Goal: Task Accomplishment & Management: Use online tool/utility

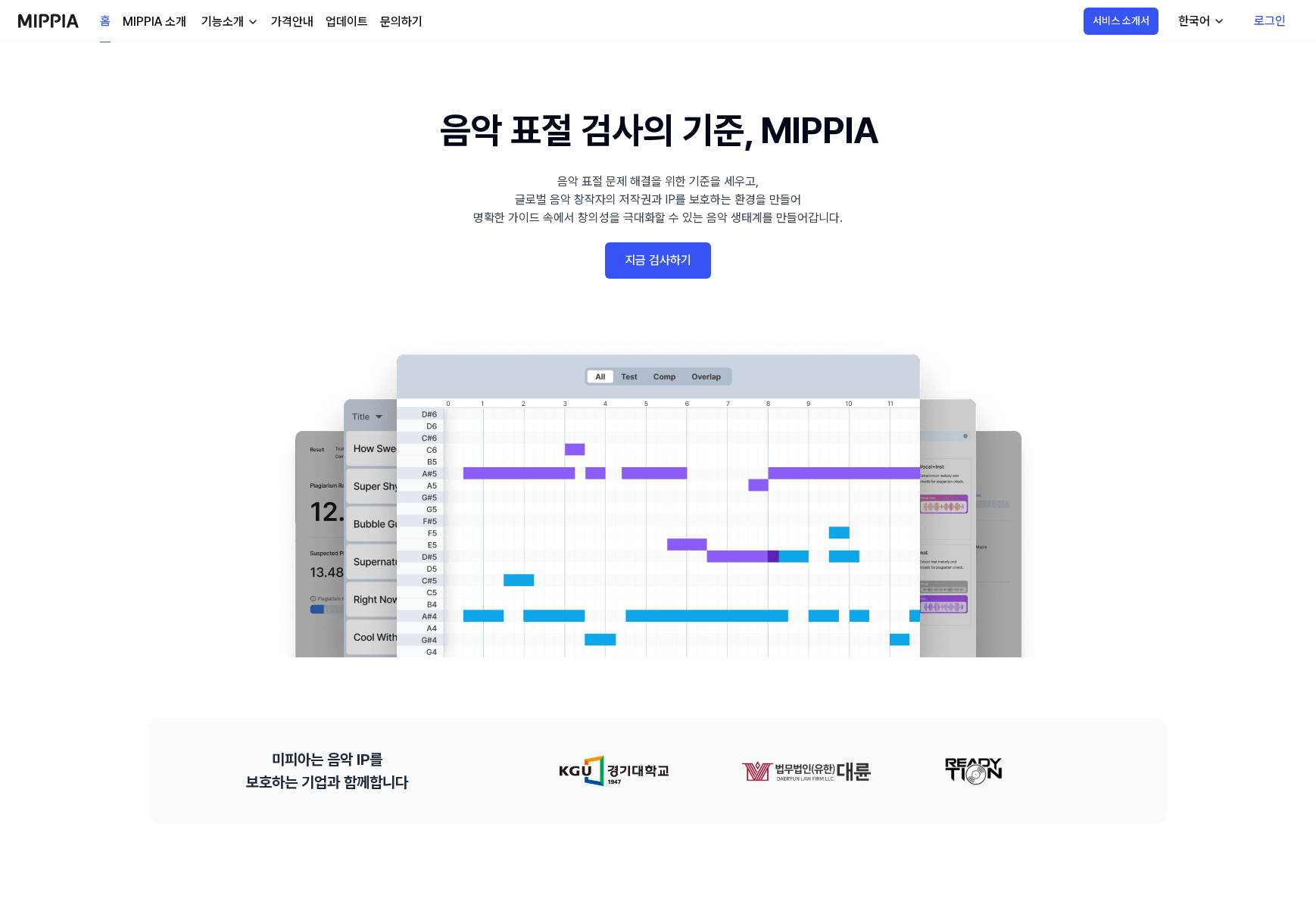
click at [641, 249] on link "지금 검사하기" at bounding box center [658, 260] width 106 height 36
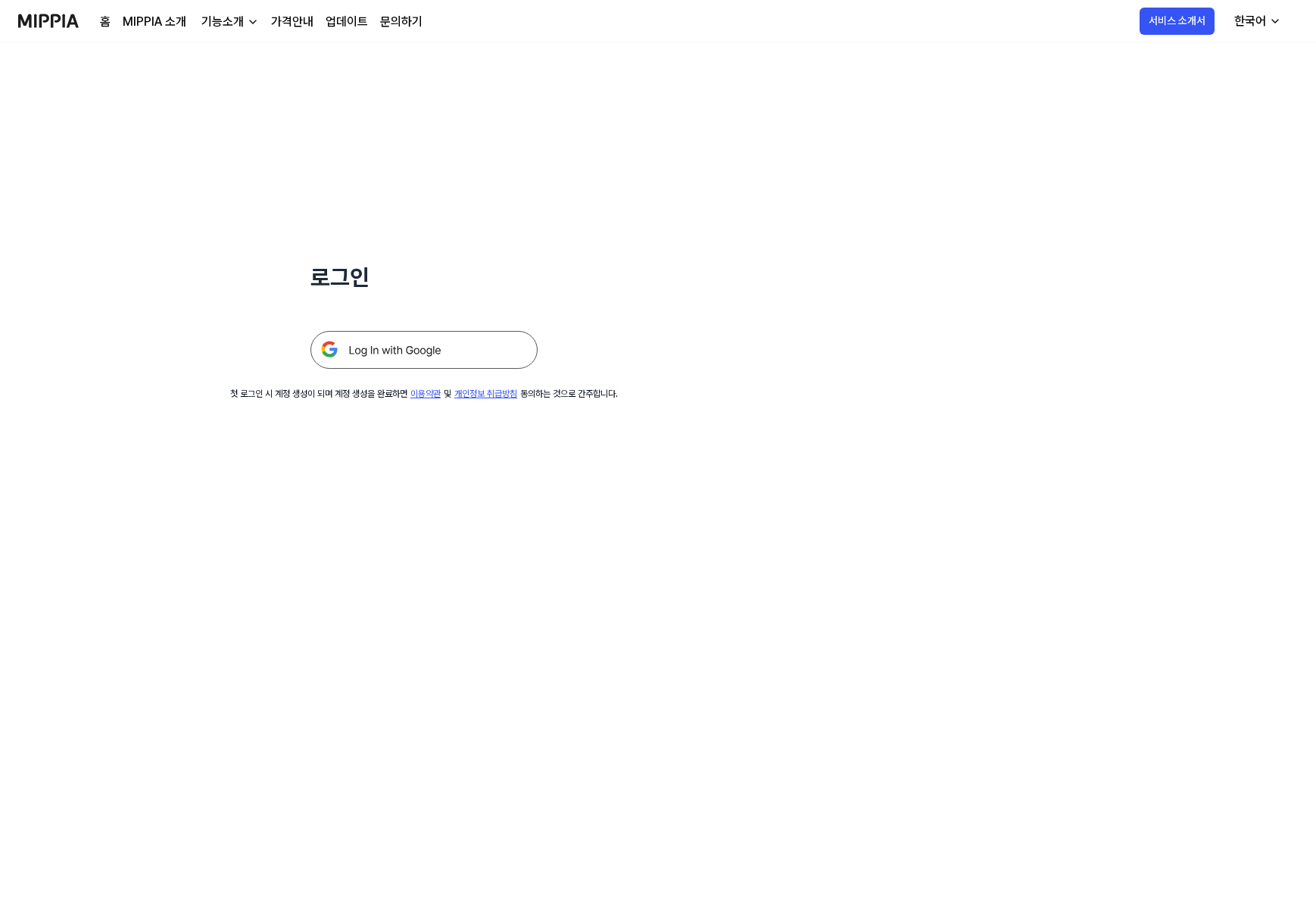
click at [450, 347] on img at bounding box center [423, 350] width 227 height 38
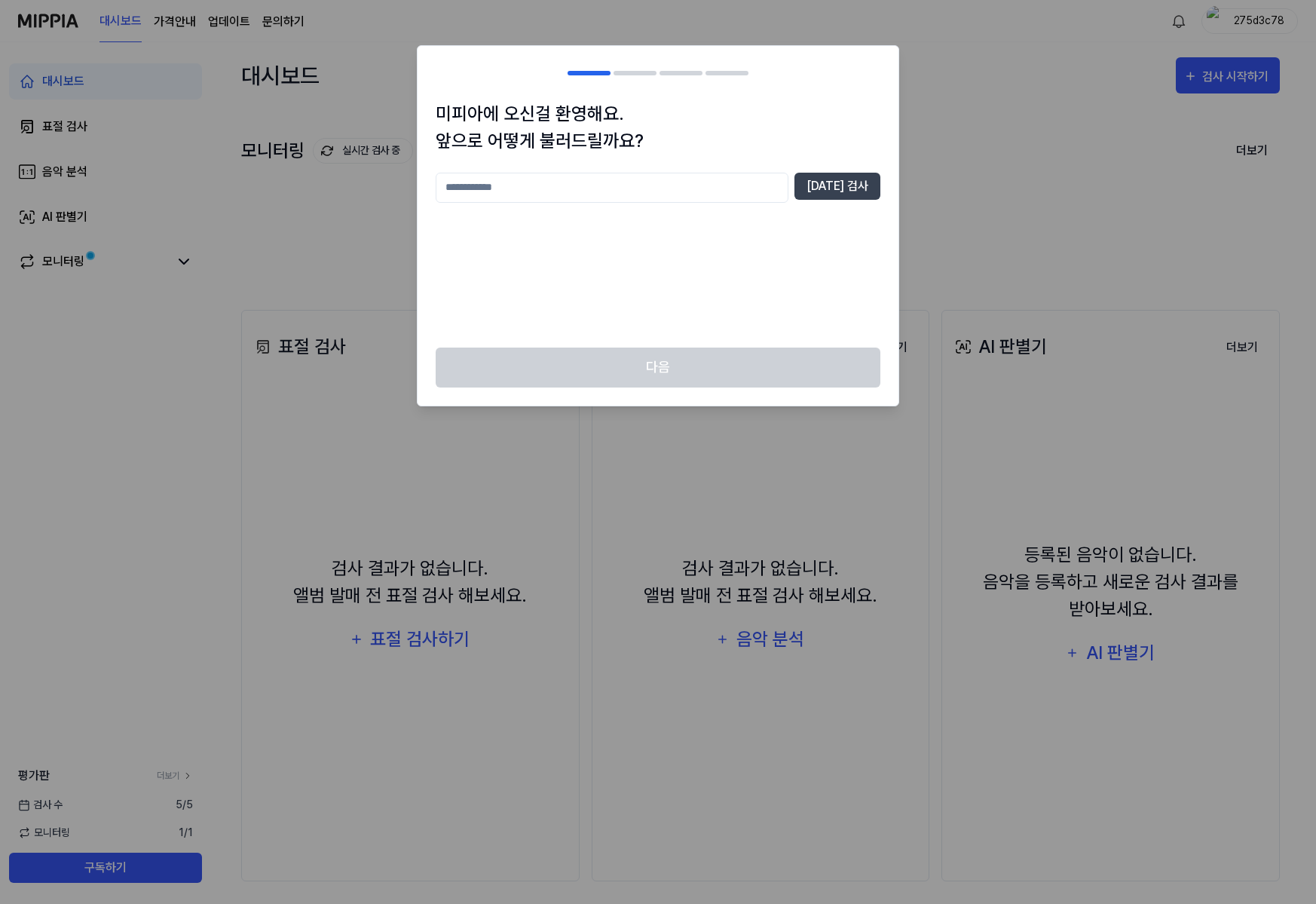
click at [705, 195] on input "text" at bounding box center [612, 187] width 352 height 30
type input "*"
type input "**"
click at [840, 173] on button "중복 검사" at bounding box center [837, 185] width 86 height 27
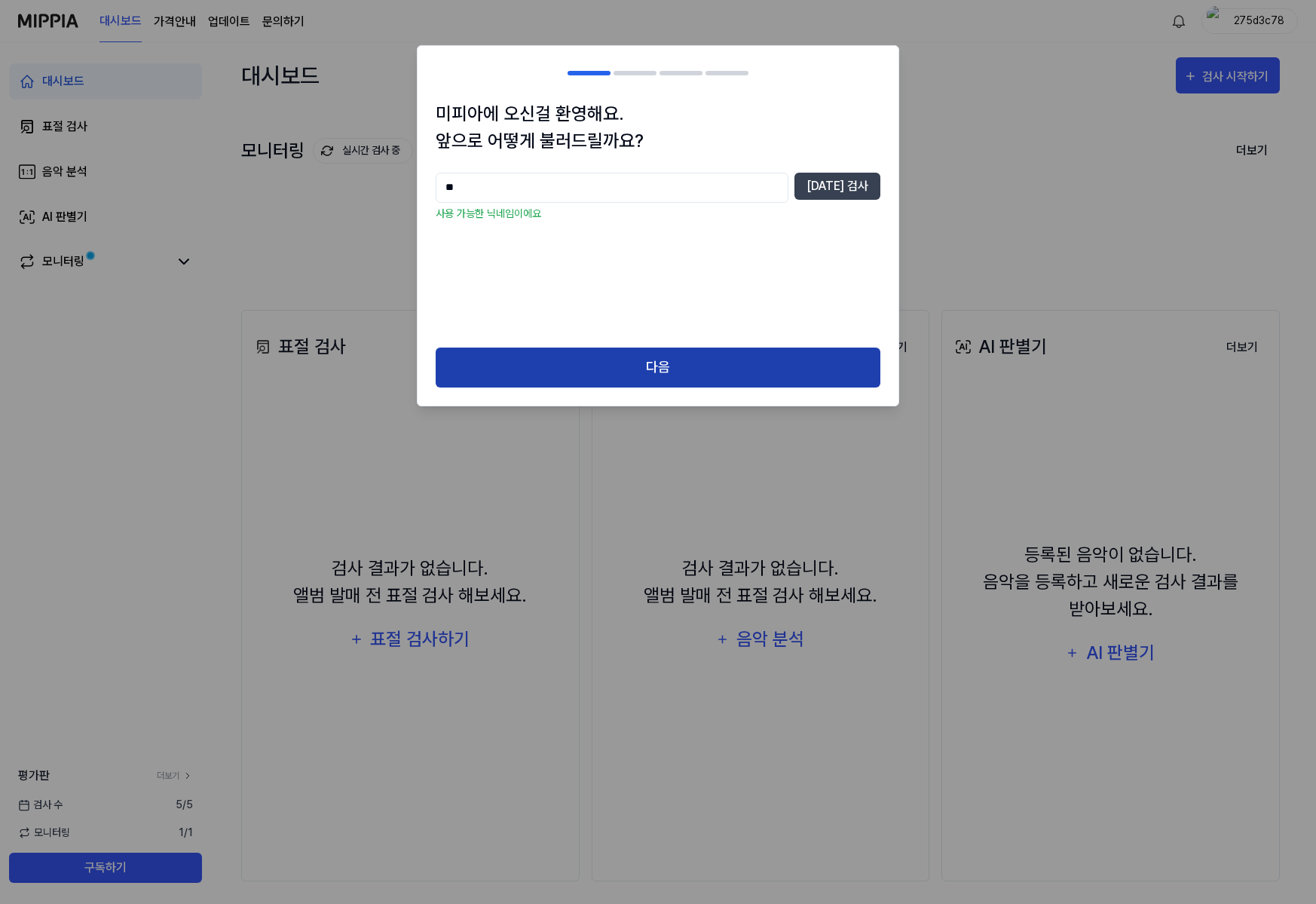
click at [660, 364] on button "다음" at bounding box center [658, 367] width 445 height 40
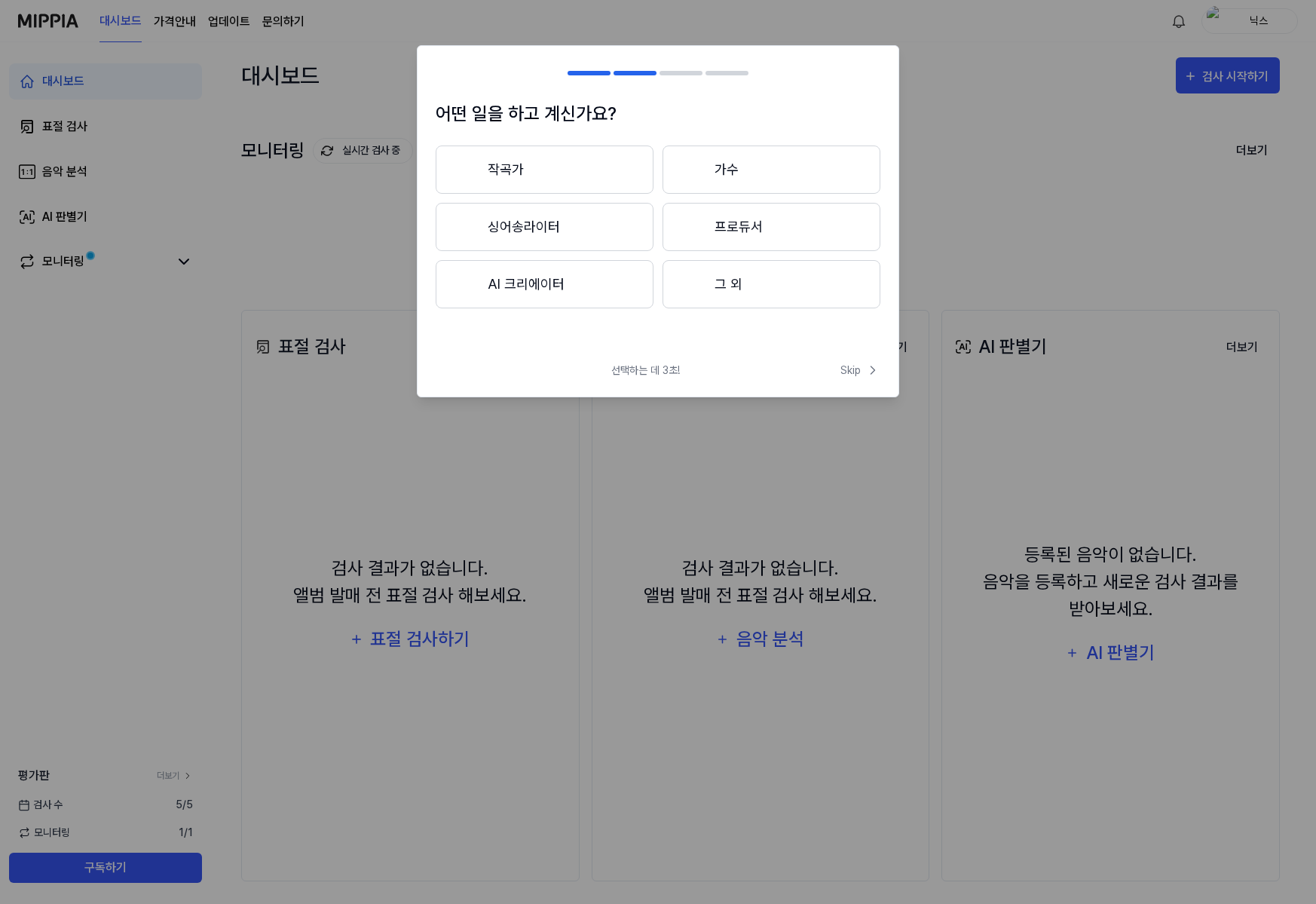
click at [727, 234] on button "프로듀서" at bounding box center [770, 227] width 218 height 48
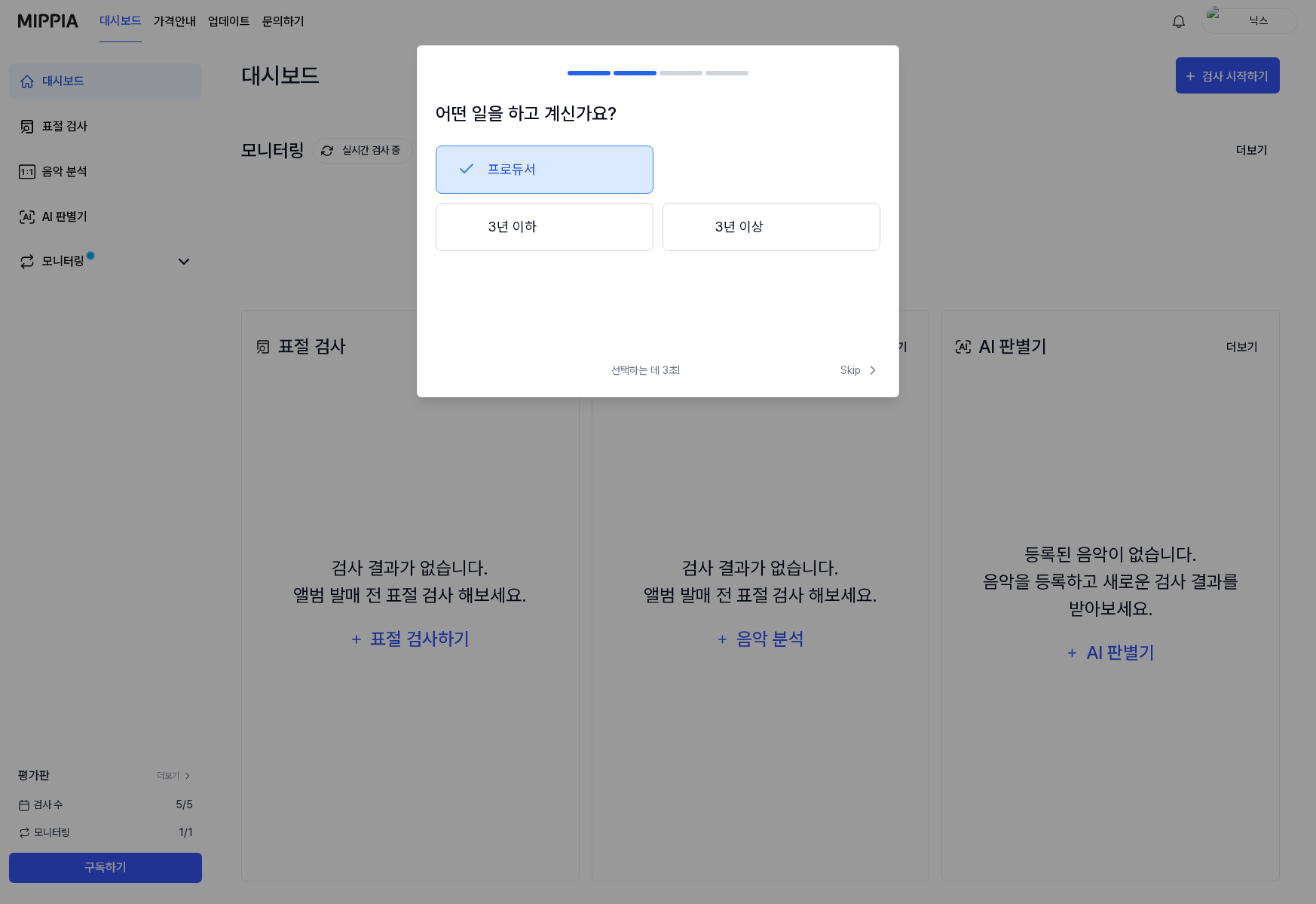
click at [588, 172] on button "프로듀서" at bounding box center [545, 169] width 218 height 48
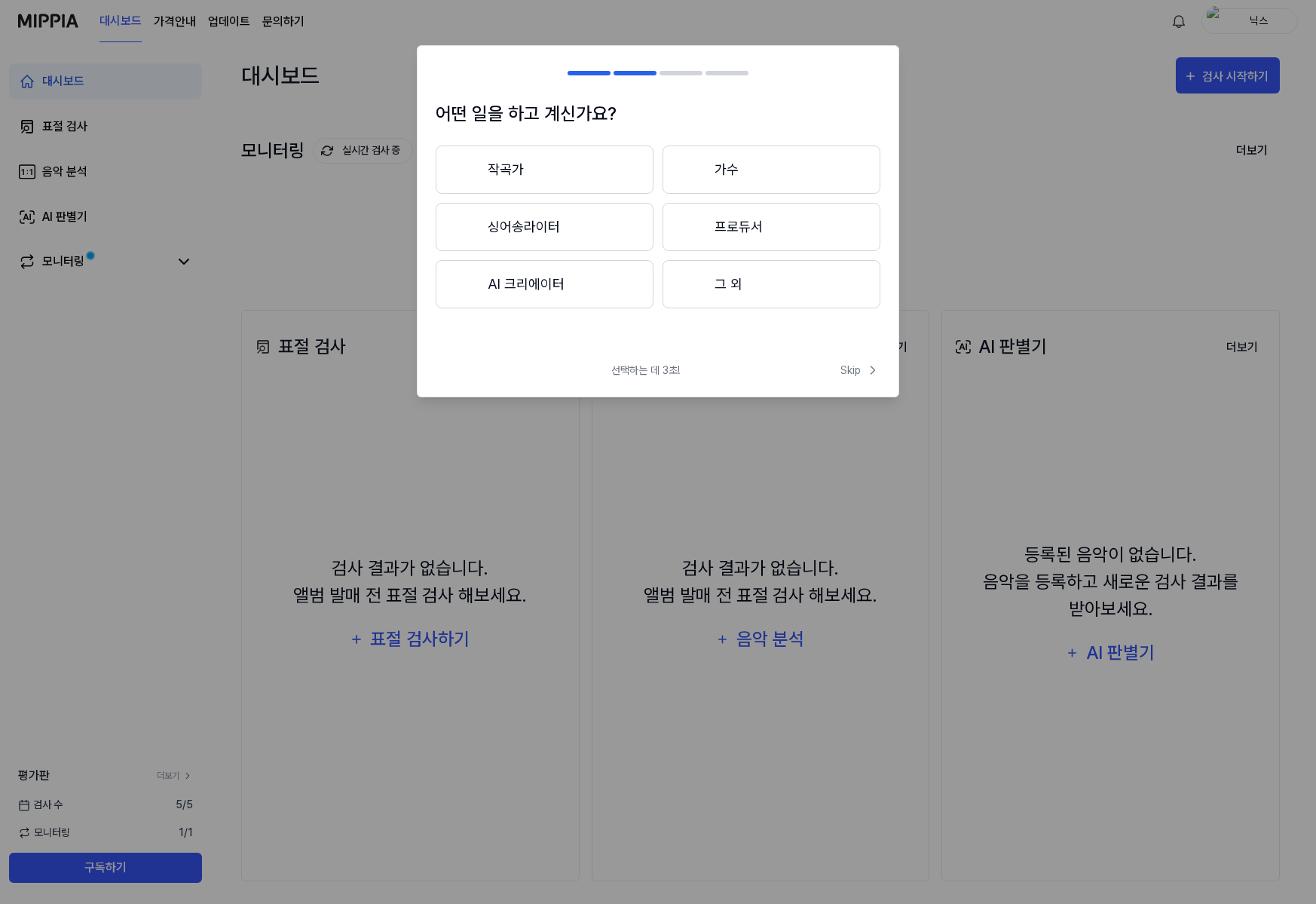
click at [567, 174] on button "작곡가" at bounding box center [545, 169] width 218 height 48
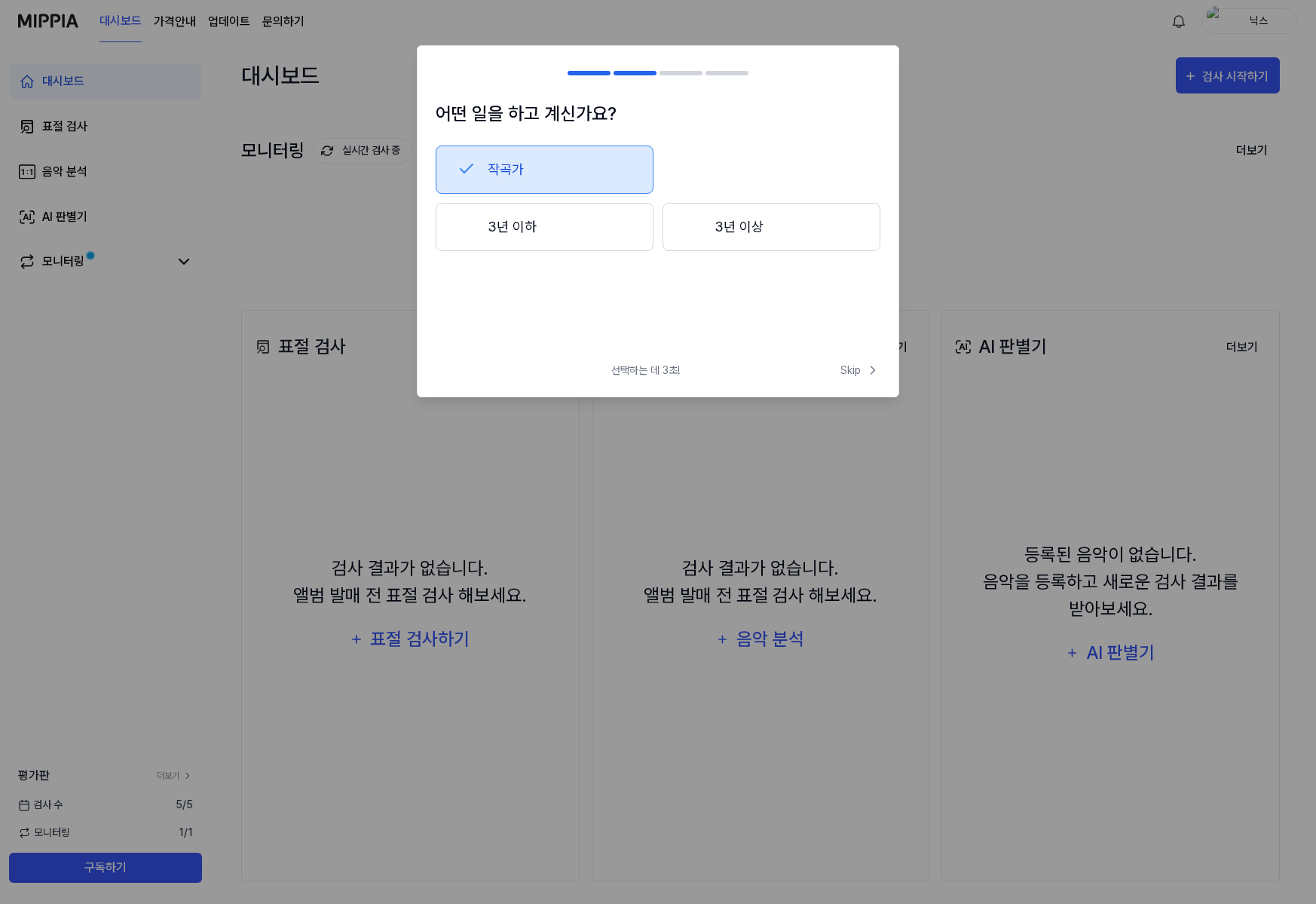
click at [568, 175] on button "작곡가" at bounding box center [545, 169] width 218 height 48
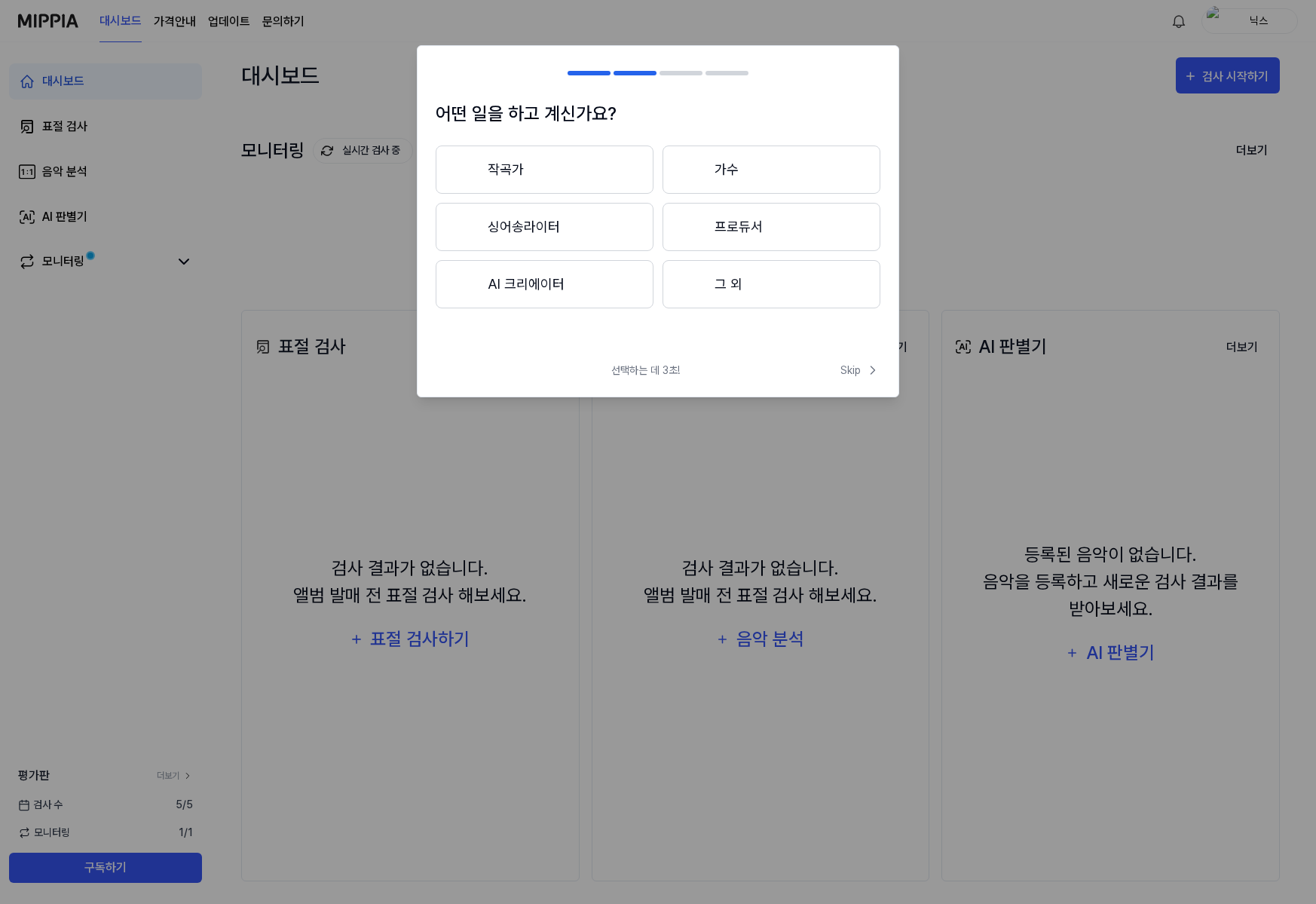
click at [683, 234] on button "프로듀서" at bounding box center [770, 227] width 218 height 48
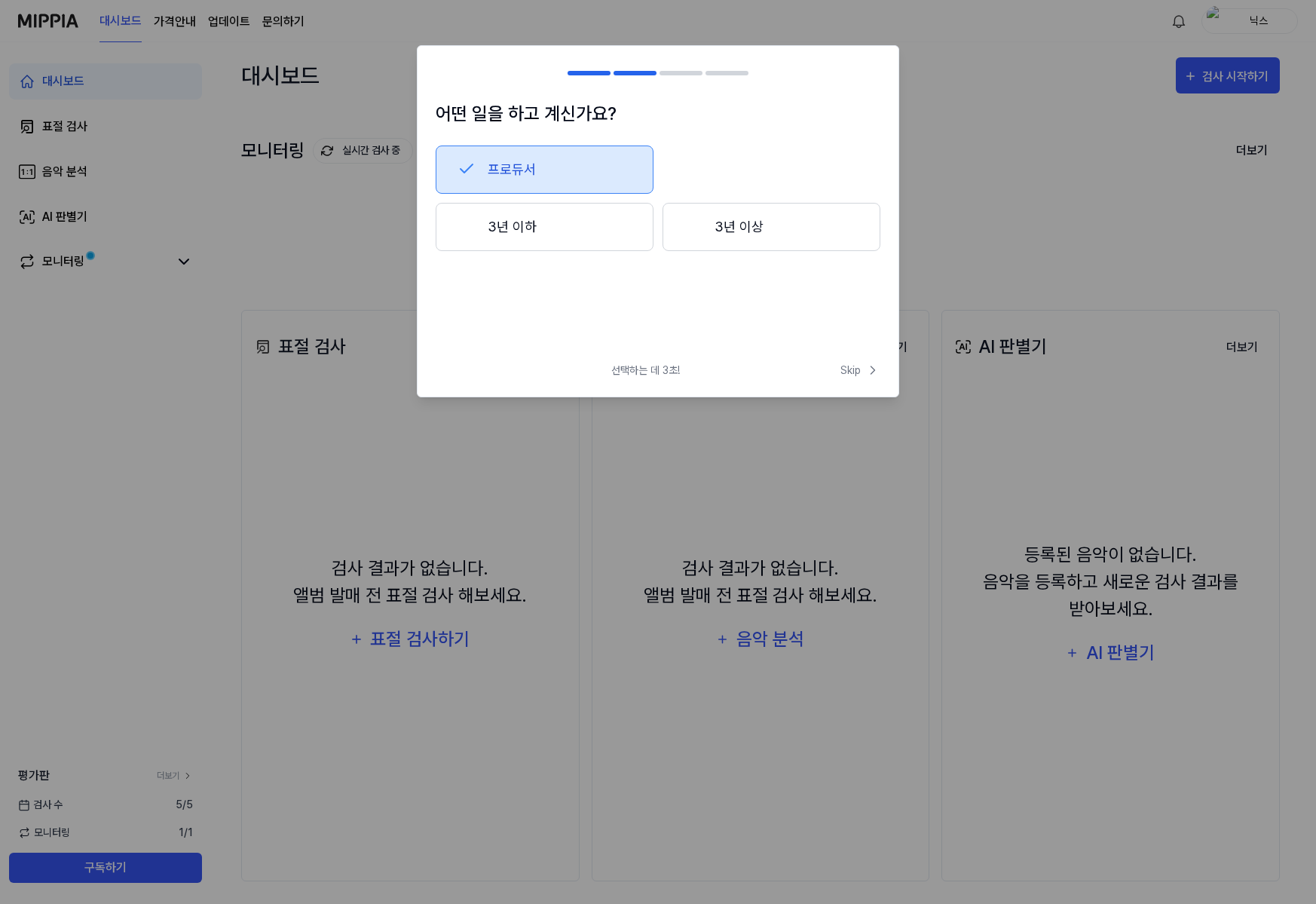
click at [582, 235] on button "3년 이하" at bounding box center [545, 227] width 218 height 48
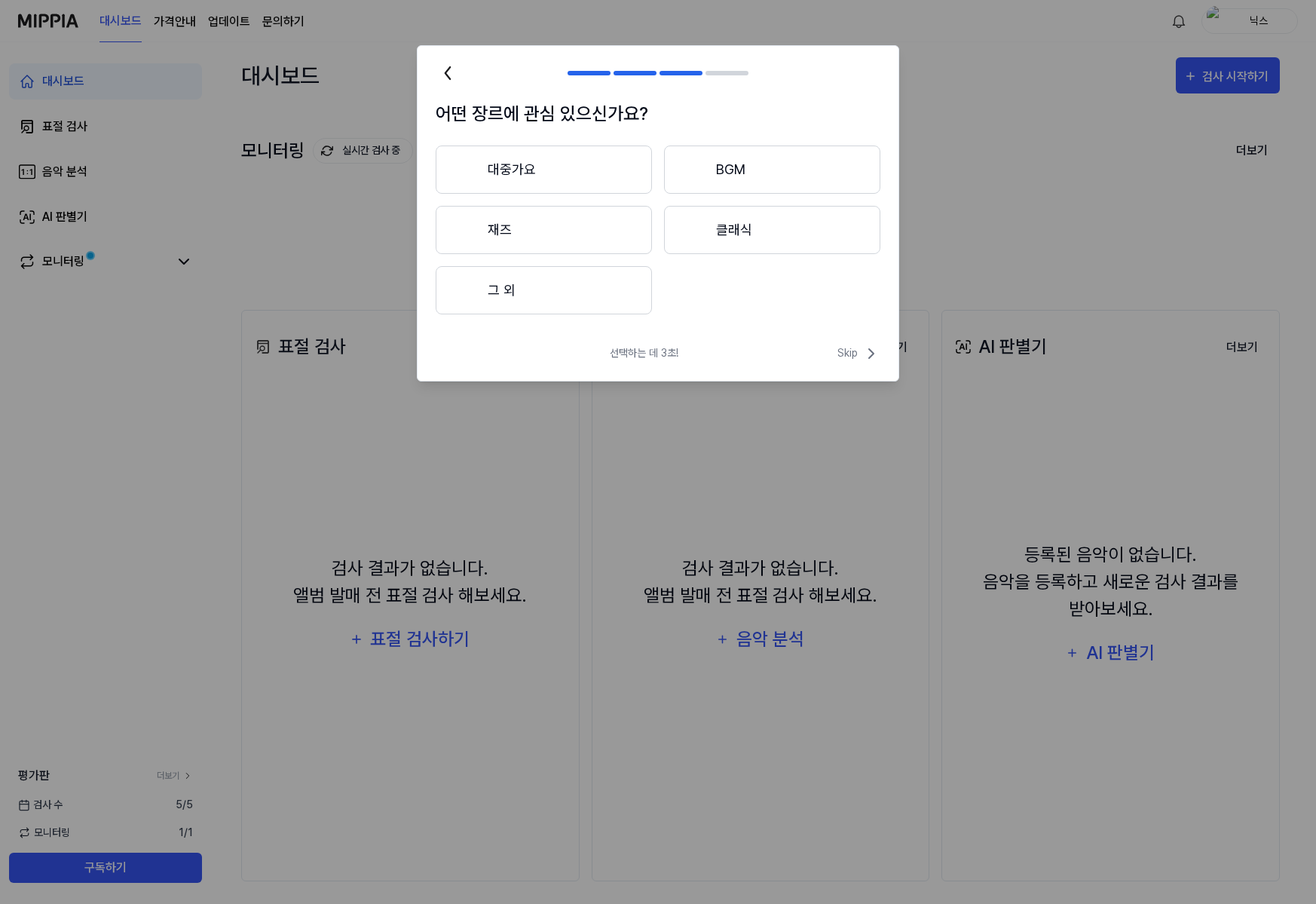
click at [586, 160] on button "대중가요" at bounding box center [544, 169] width 216 height 48
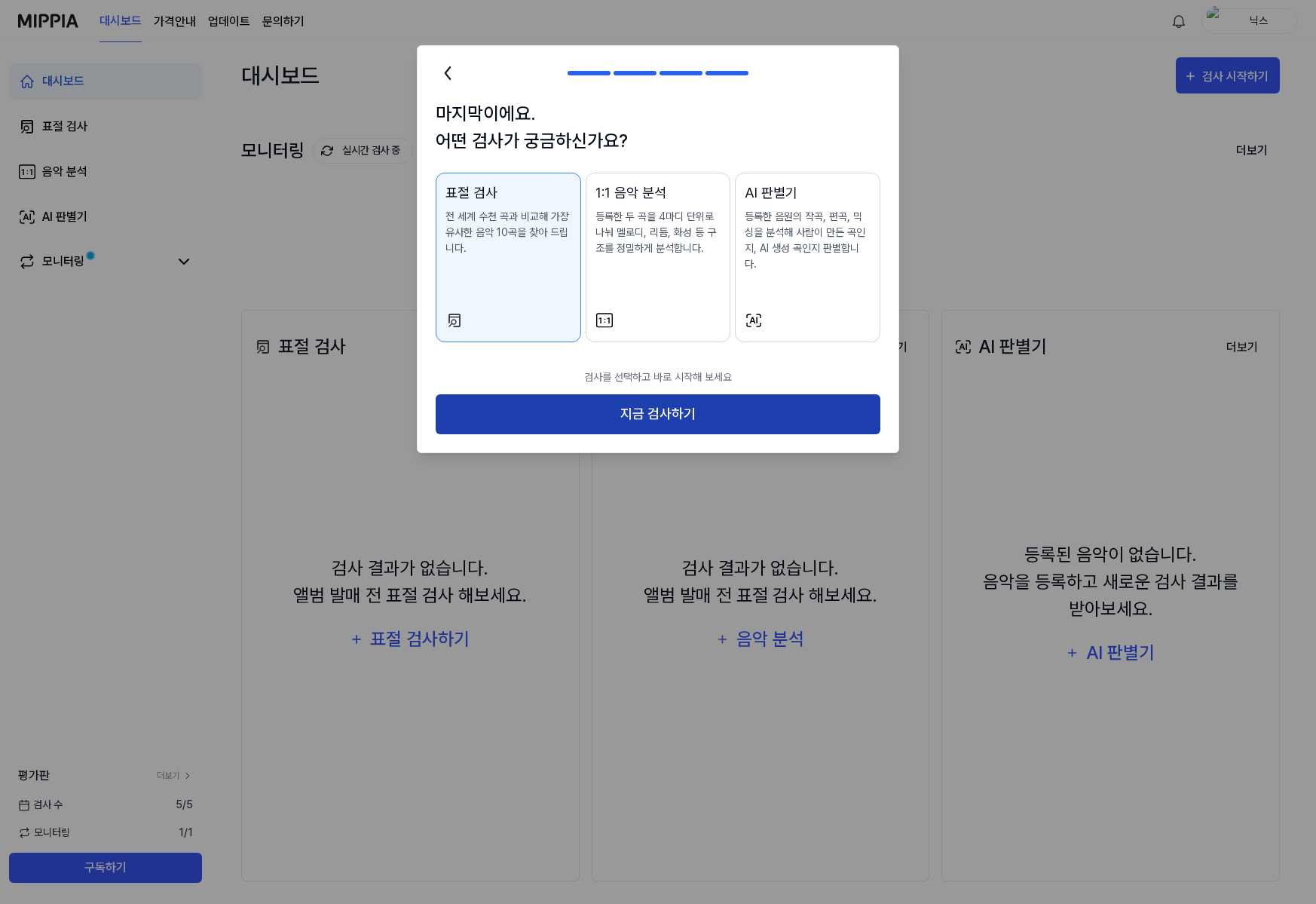
click at [647, 396] on button "지금 검사하기" at bounding box center [658, 414] width 445 height 40
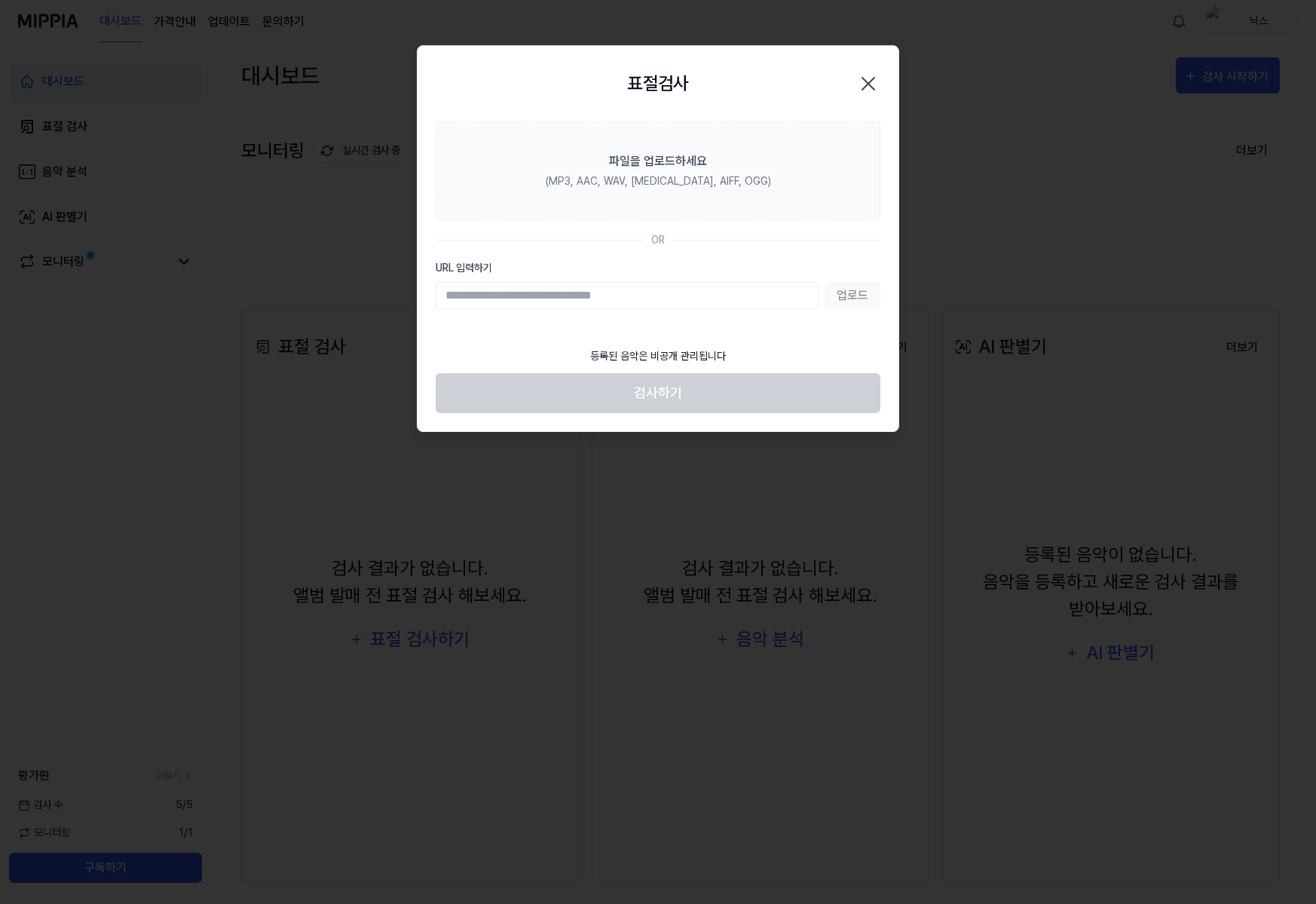
click at [847, 298] on div "업로드" at bounding box center [658, 295] width 445 height 27
click at [848, 298] on div "업로드" at bounding box center [658, 295] width 445 height 27
click at [776, 300] on input "URL 입력하기" at bounding box center [627, 295] width 383 height 27
drag, startPoint x: 776, startPoint y: 300, endPoint x: 417, endPoint y: 312, distance: 359.2
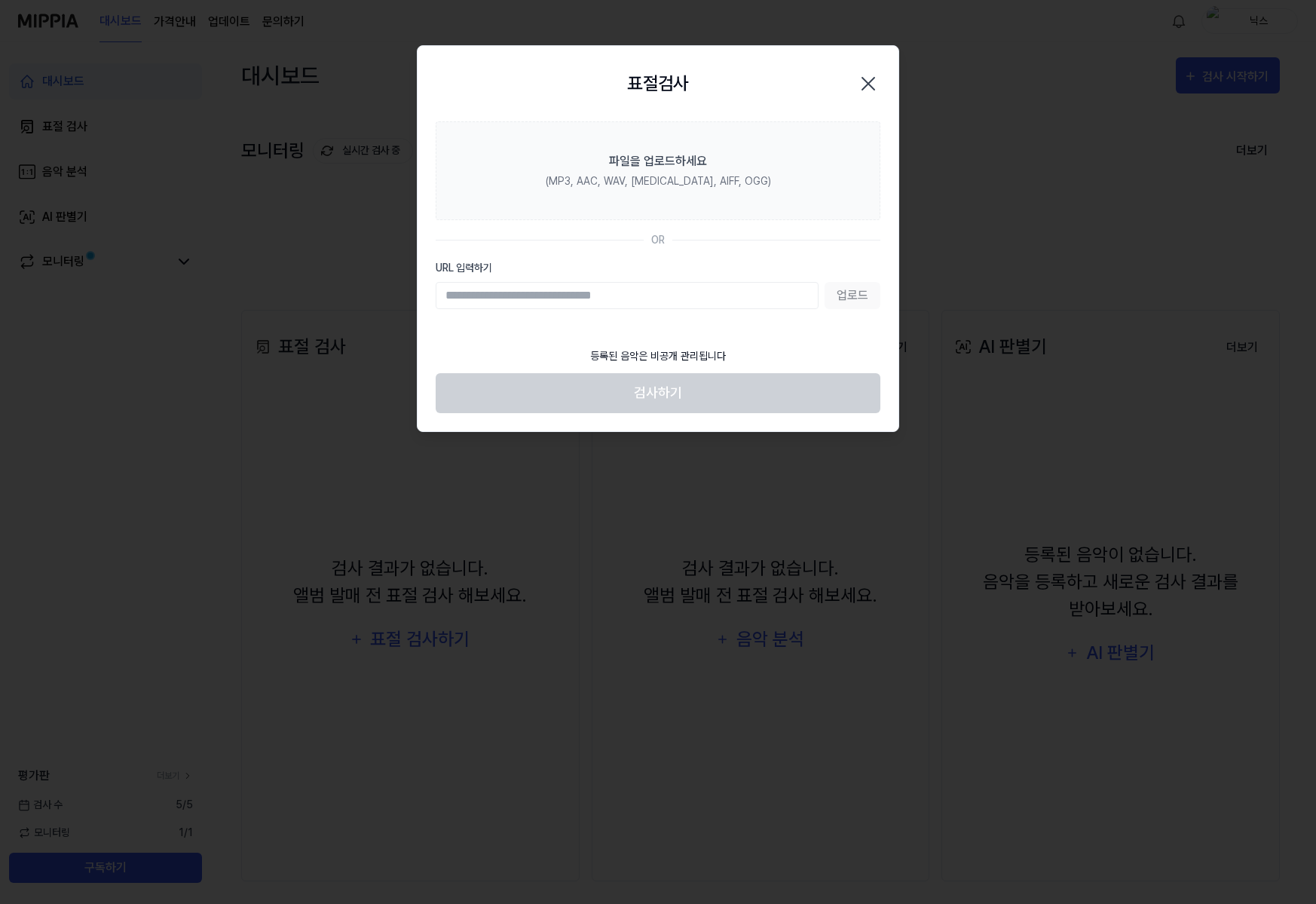
click at [417, 312] on div "표절검사 닫기 파일을 업로드하세요 (MP3, AAC, WAV, FLAC, AIFF, OGG) OR URL 입력하기 업로드 등록된 음악은 비공개…" at bounding box center [658, 238] width 482 height 386
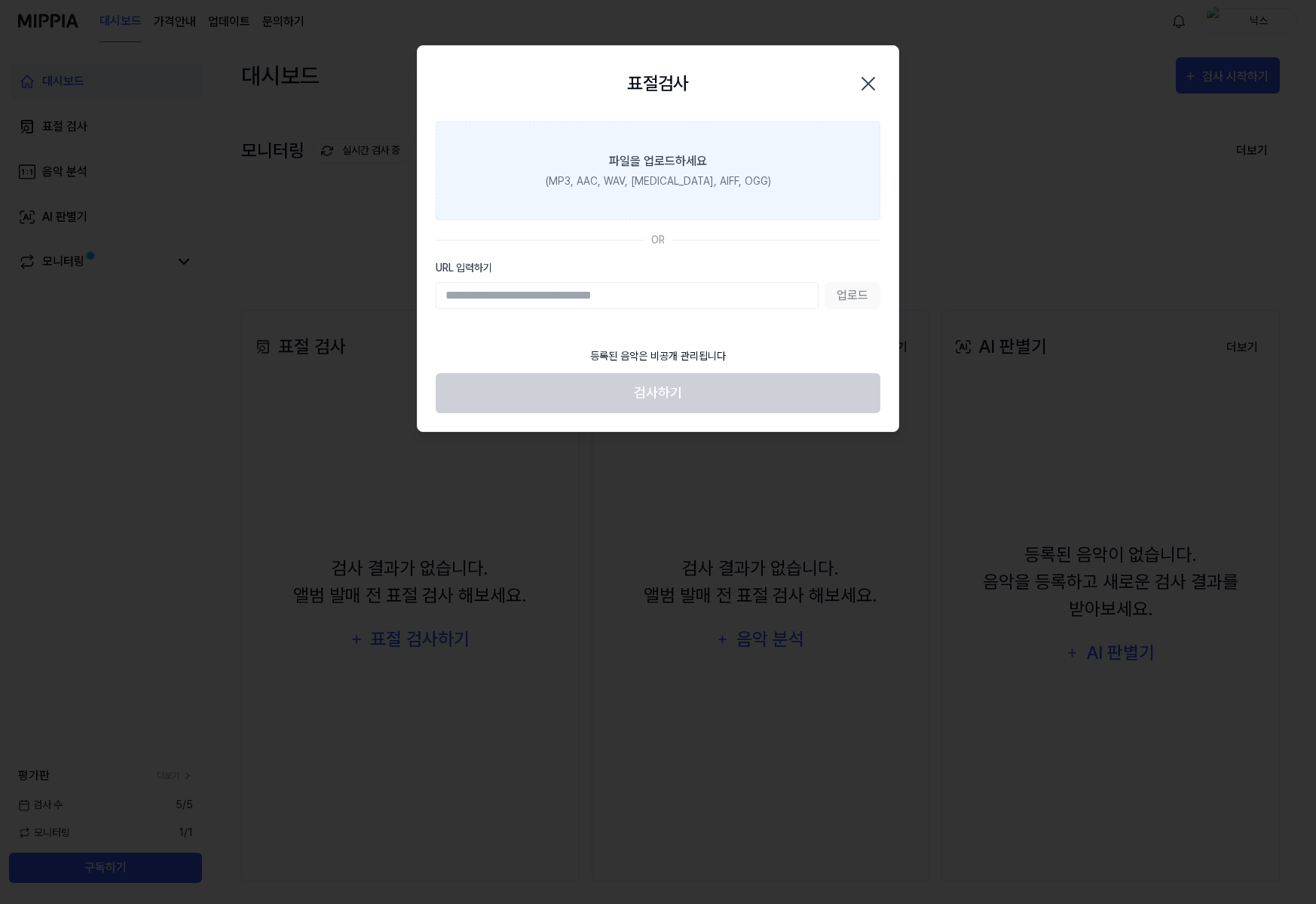
click at [677, 160] on div "파일을 업로드하세요" at bounding box center [658, 161] width 98 height 18
click at [0, 0] on input "파일을 업로드하세요 (MP3, AAC, WAV, FLAC, AIFF, OGG)" at bounding box center [0, 0] width 0 height 0
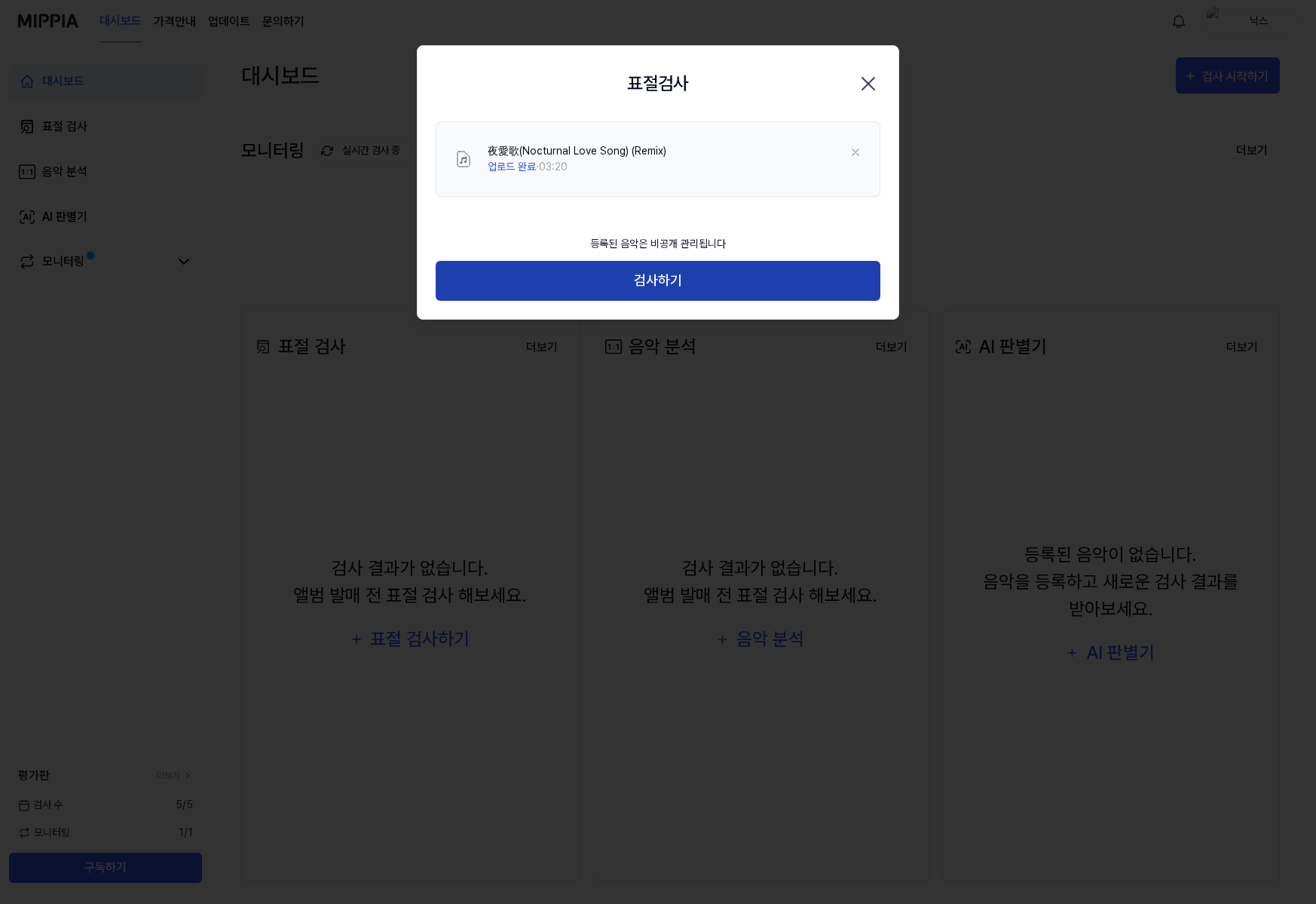
click at [719, 273] on button "검사하기" at bounding box center [658, 281] width 445 height 40
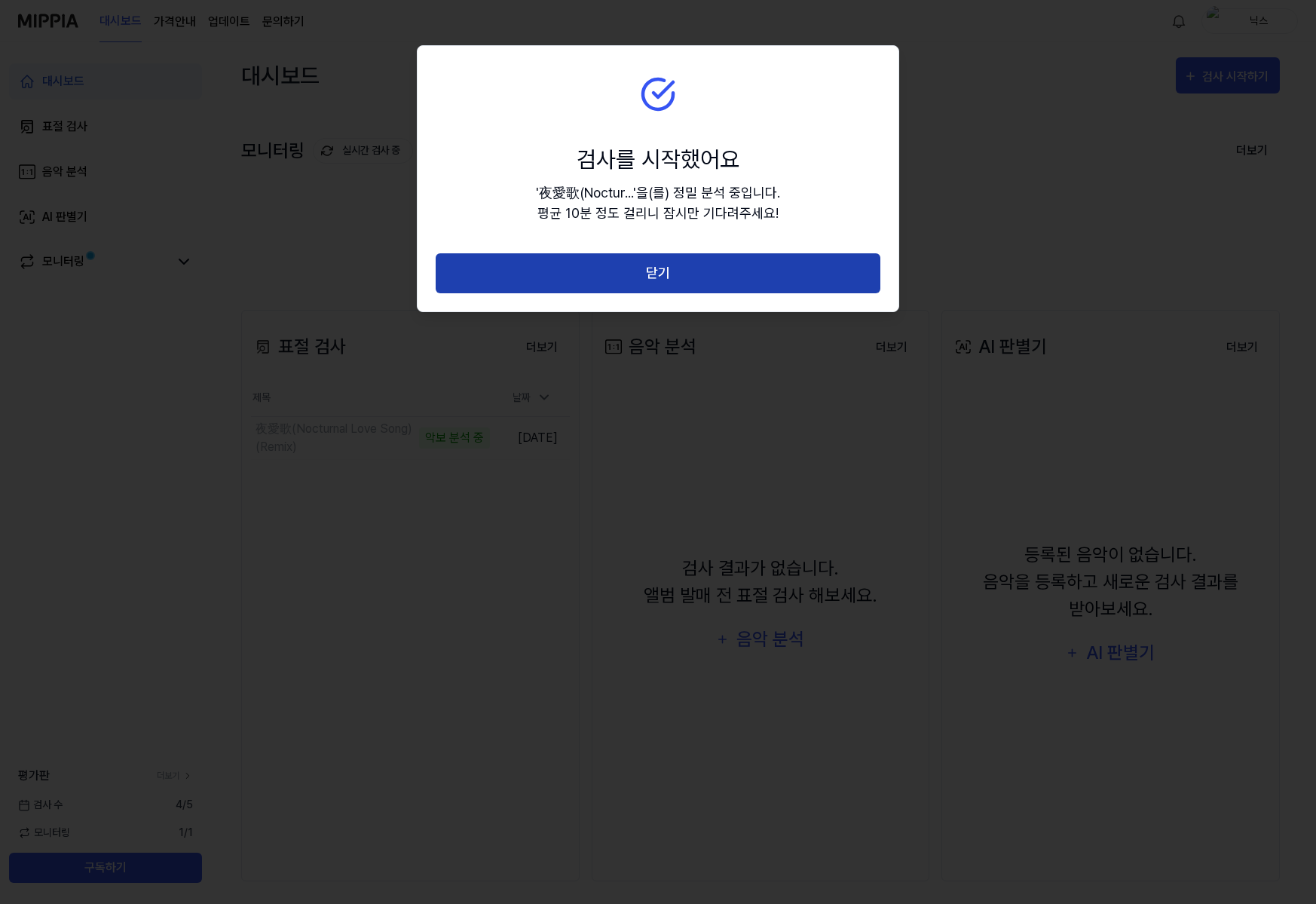
click at [652, 274] on button "닫기" at bounding box center [658, 273] width 445 height 40
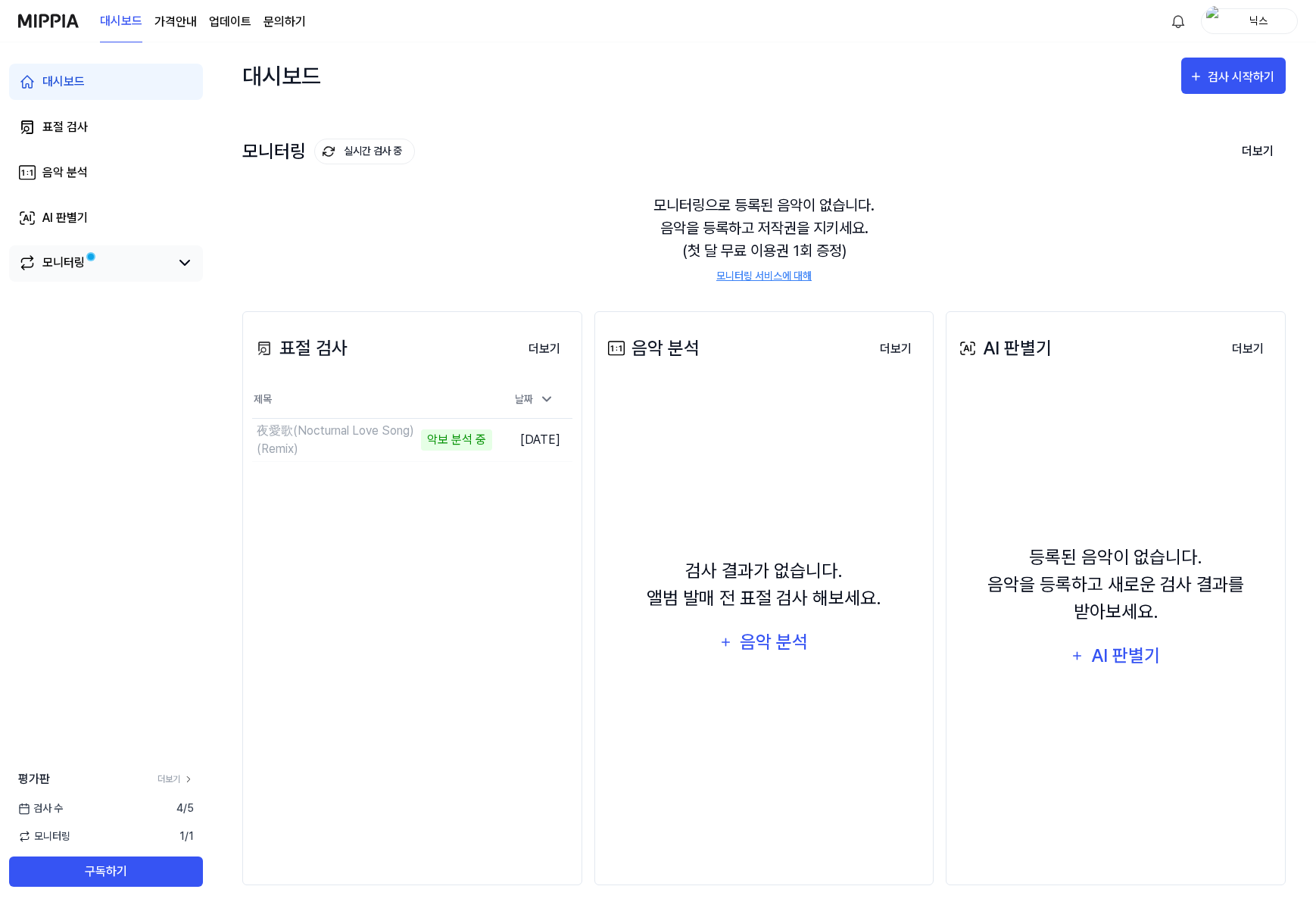
click at [86, 265] on link "모니터링" at bounding box center [93, 263] width 151 height 18
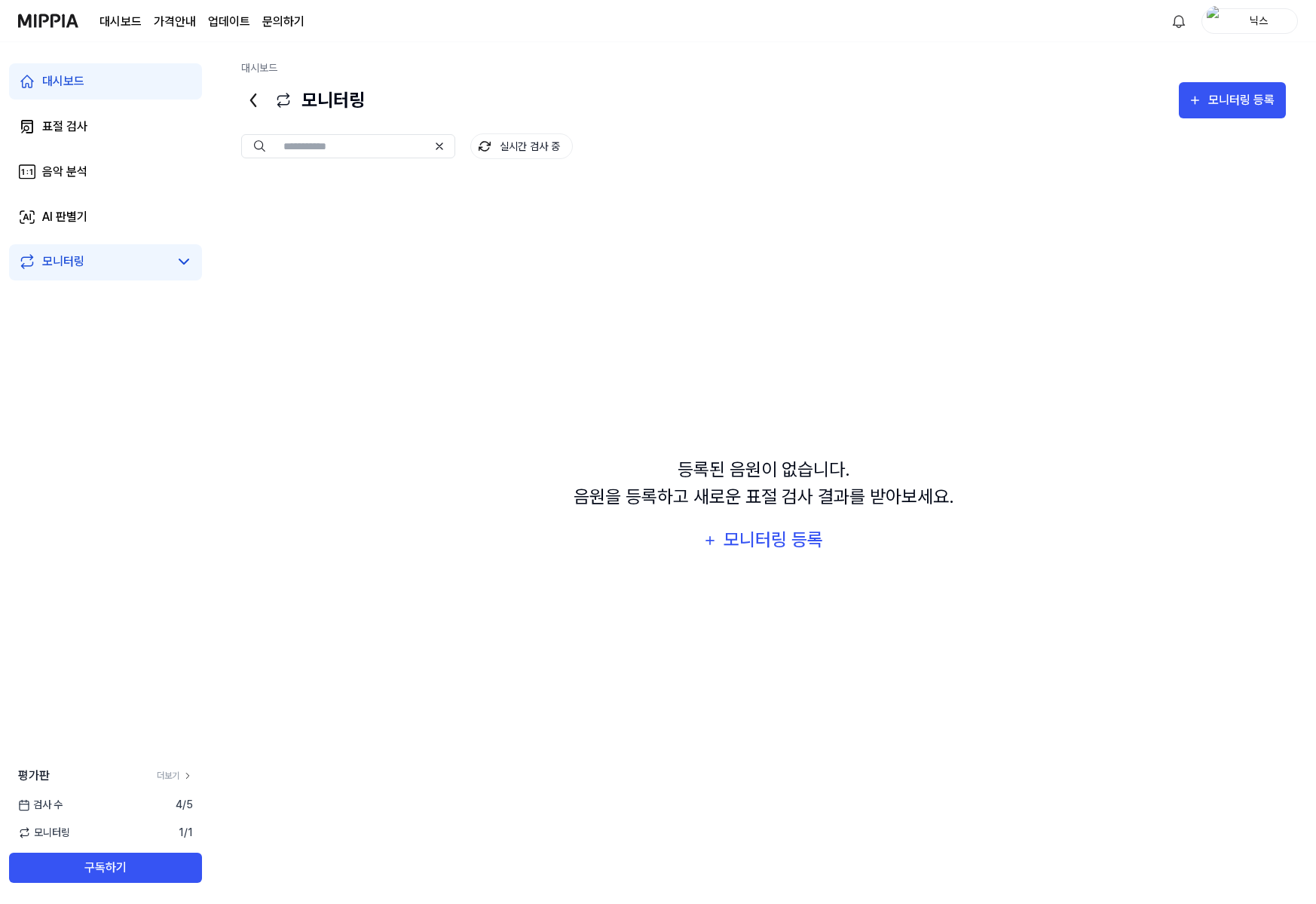
click at [62, 89] on div "대시보드" at bounding box center [63, 82] width 42 height 18
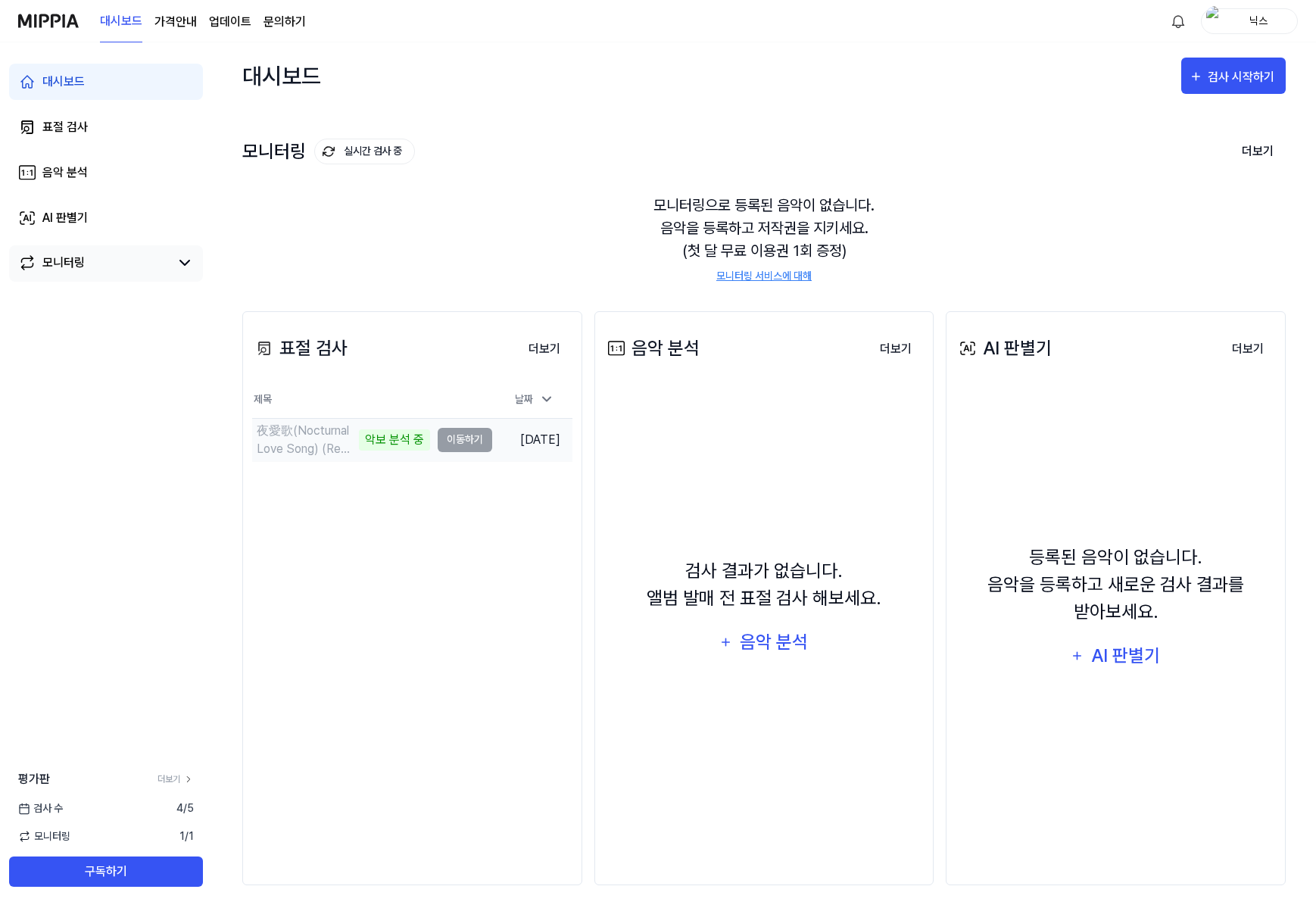
click at [452, 442] on td "夜愛歌(Nocturnal Love Song) (Remix) 악보 분석 중 이동하기" at bounding box center [372, 440] width 240 height 42
click at [193, 19] on page\) "가격안내" at bounding box center [175, 22] width 42 height 18
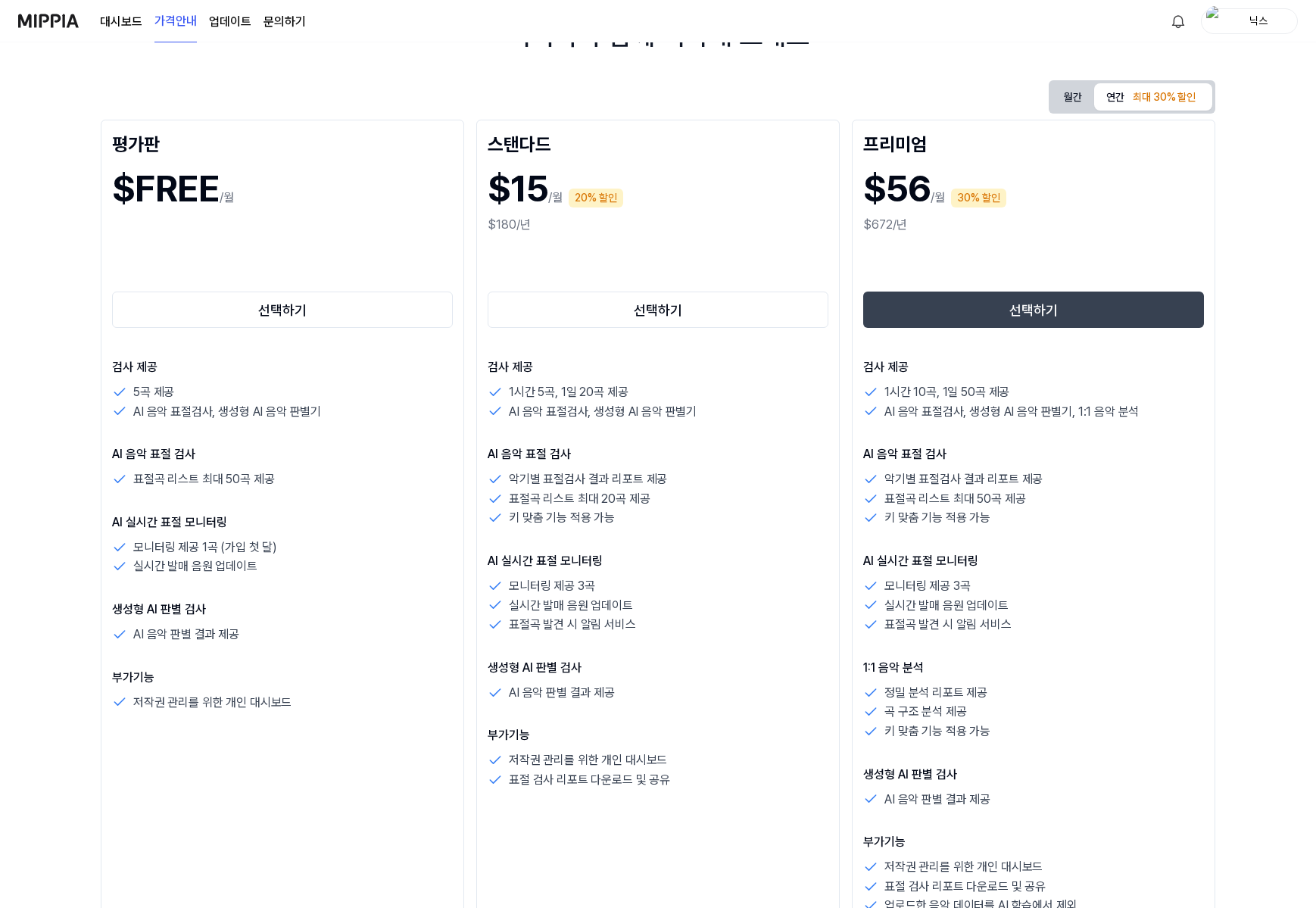
scroll to position [151, 0]
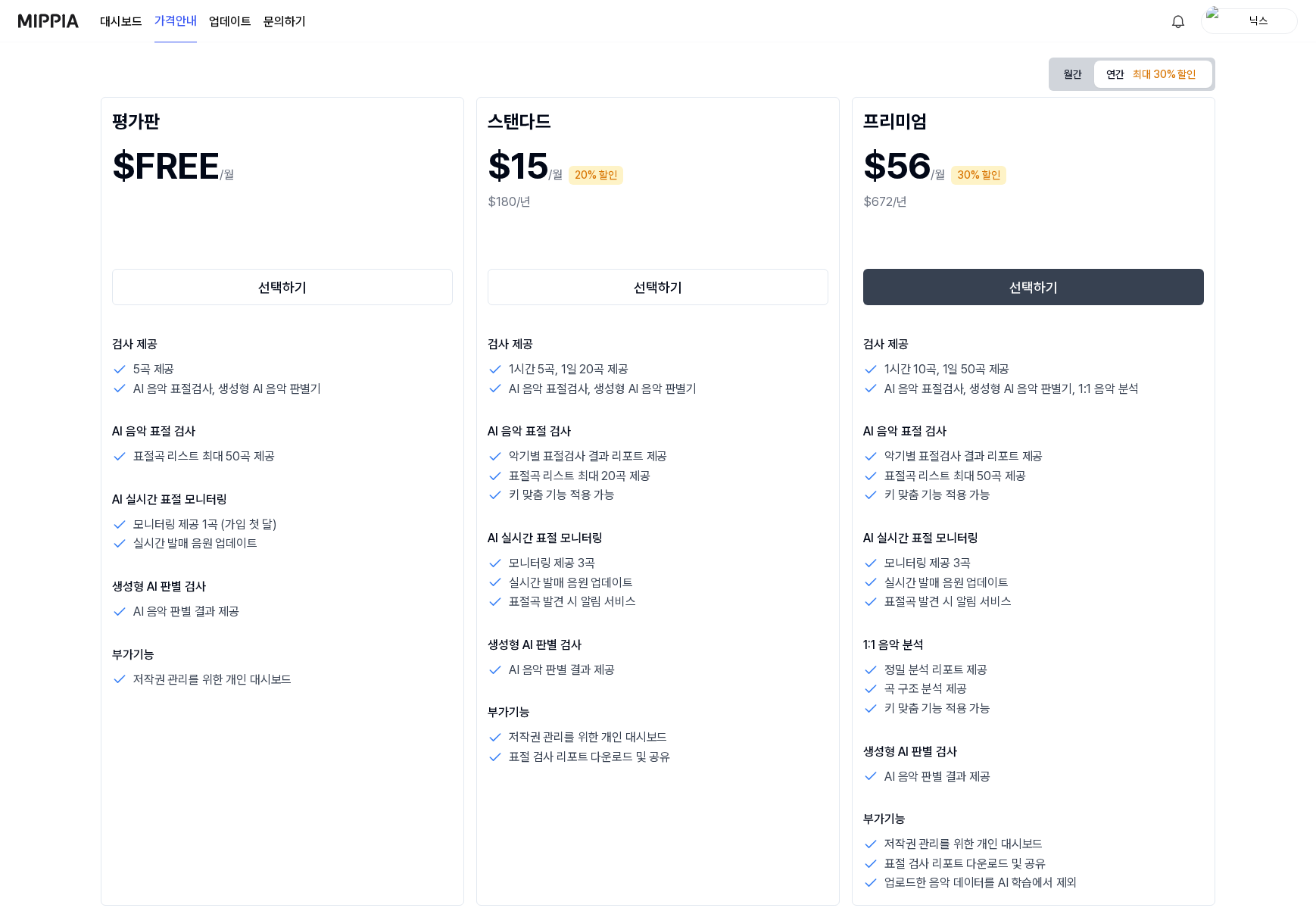
click at [129, 21] on link "대시보드" at bounding box center [121, 22] width 42 height 18
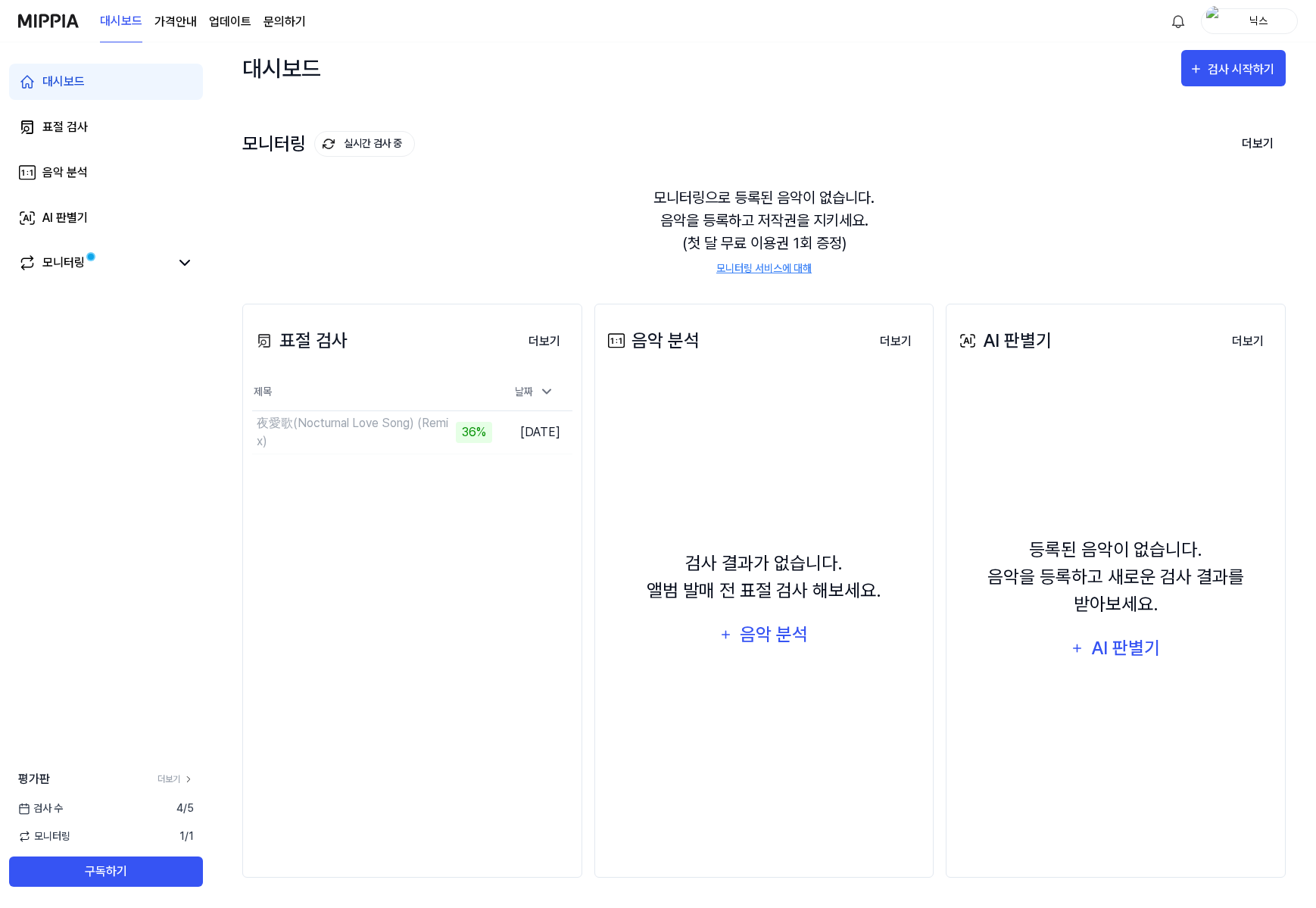
scroll to position [8, 0]
click at [331, 462] on div "표절 검사 더보기 표절 검사 제목 날짜 夜愛歌(Nocturnal Love Song) (Remix) 이동하기 2025.08.16. 더보기" at bounding box center [412, 591] width 340 height 574
click at [453, 434] on button "이동하기" at bounding box center [465, 432] width 54 height 24
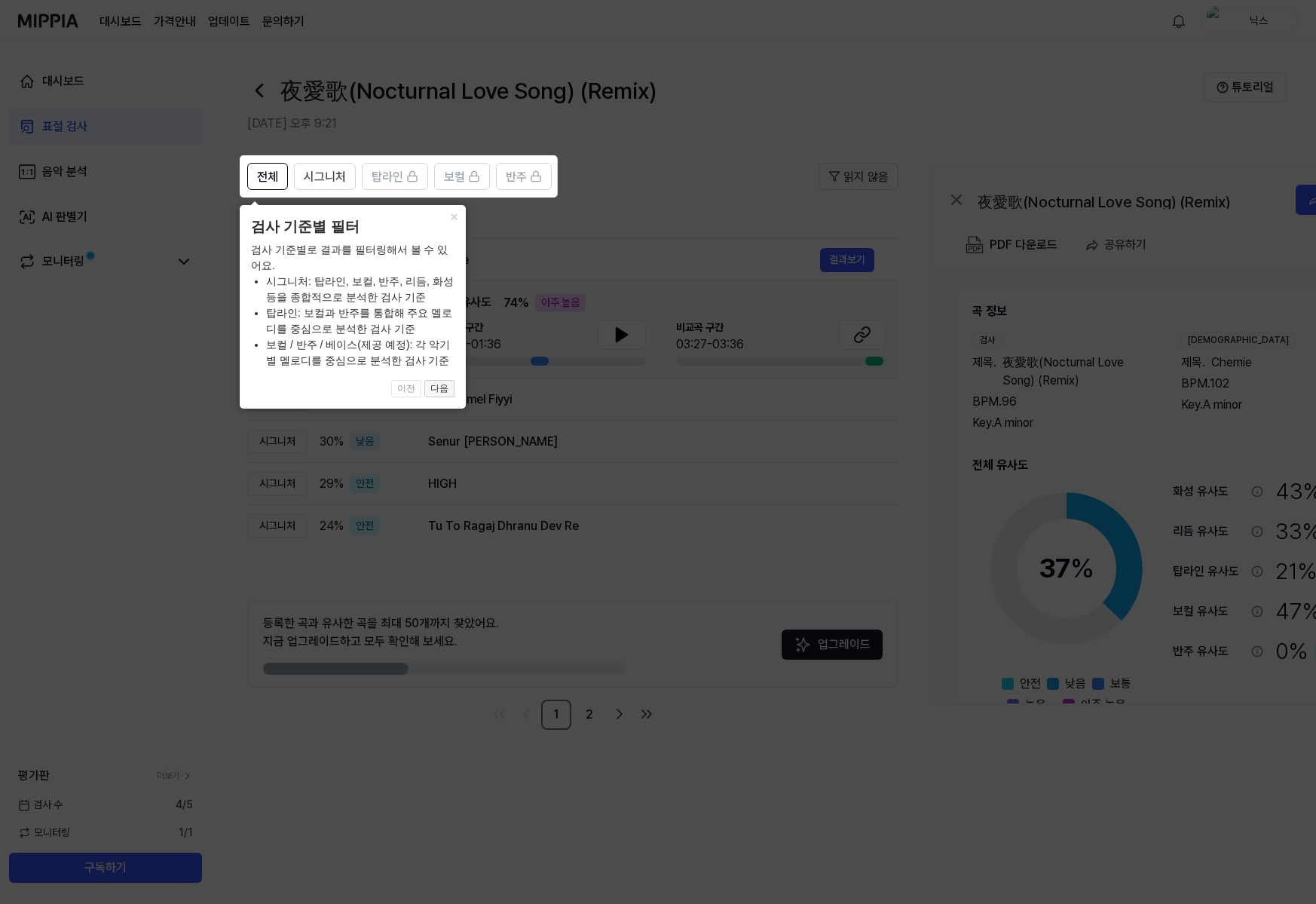
click at [441, 383] on button "다음" at bounding box center [439, 388] width 30 height 18
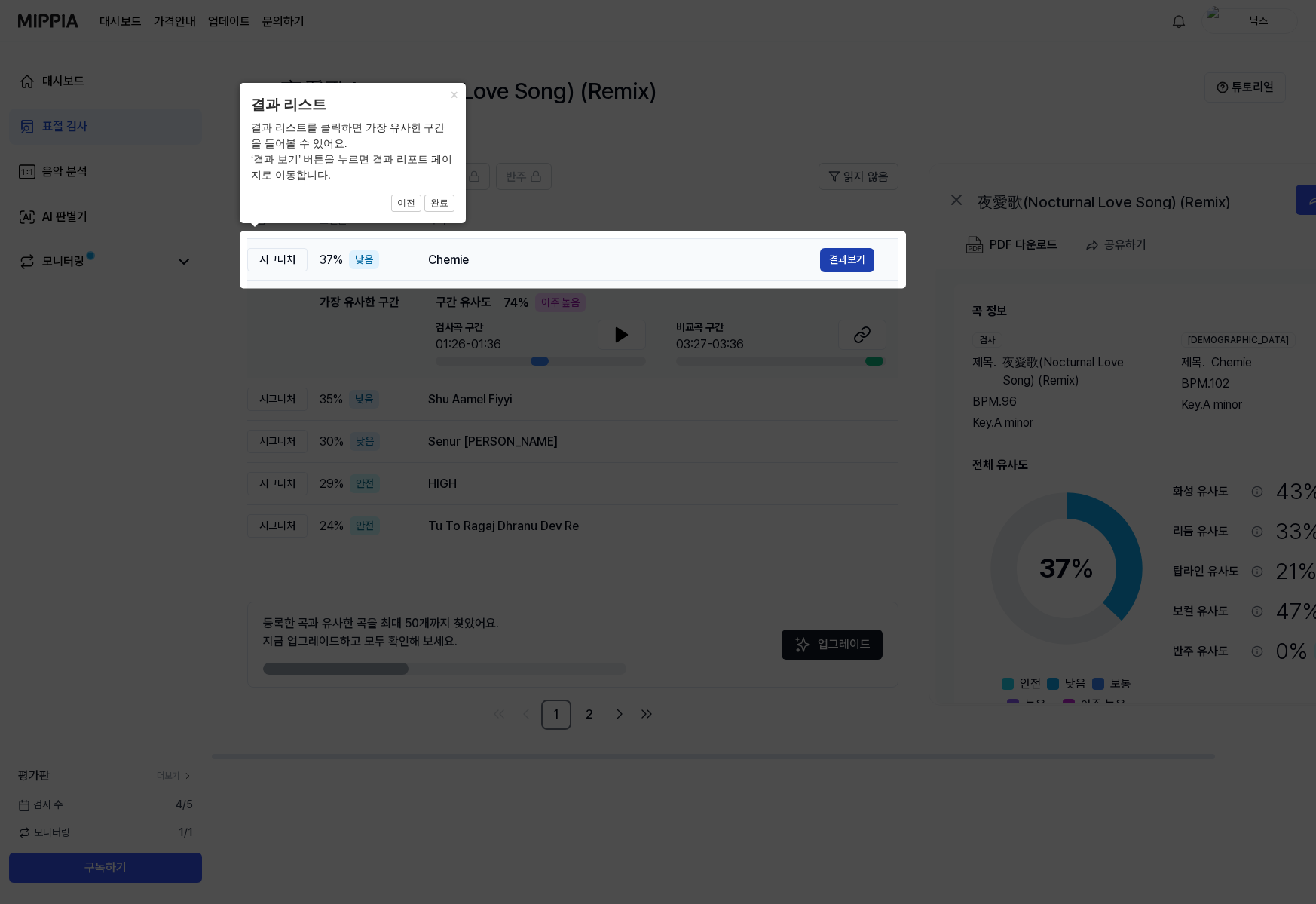
click at [836, 261] on button "결과보기" at bounding box center [847, 260] width 54 height 24
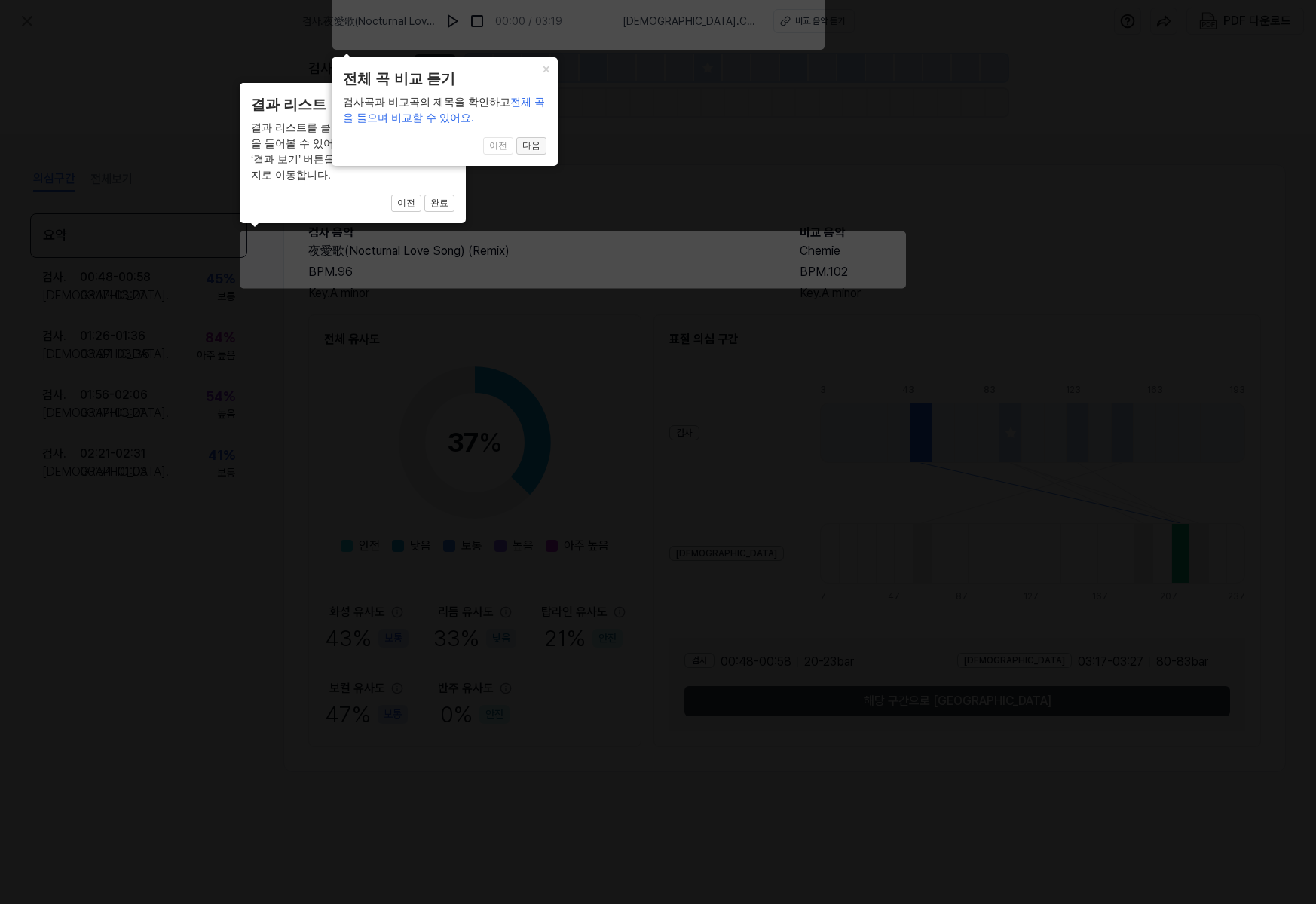
click at [454, 194] on button "다음" at bounding box center [439, 203] width 30 height 18
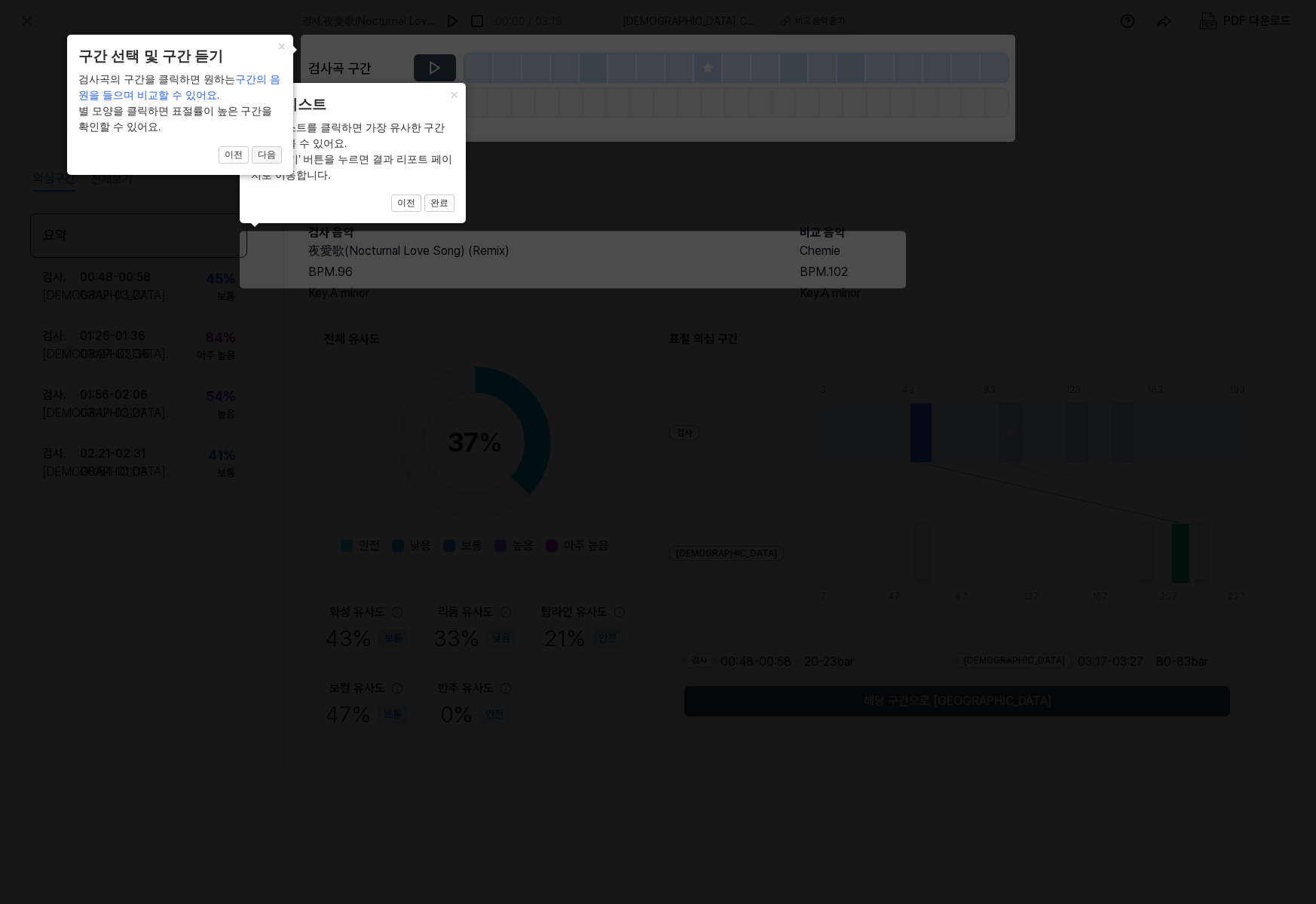
click at [424, 194] on button "다음" at bounding box center [439, 203] width 30 height 18
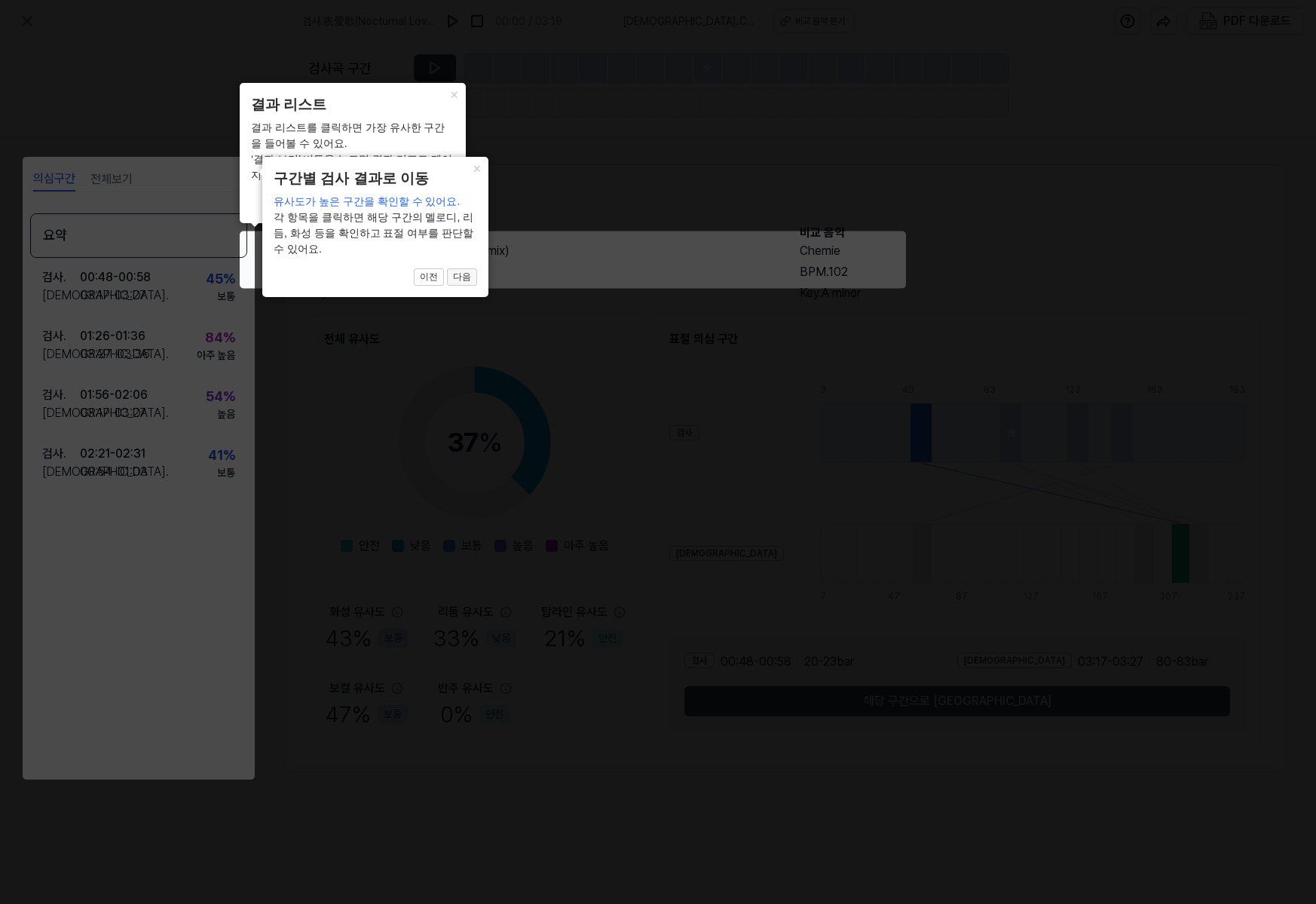
click at [454, 212] on button "다음" at bounding box center [439, 203] width 30 height 18
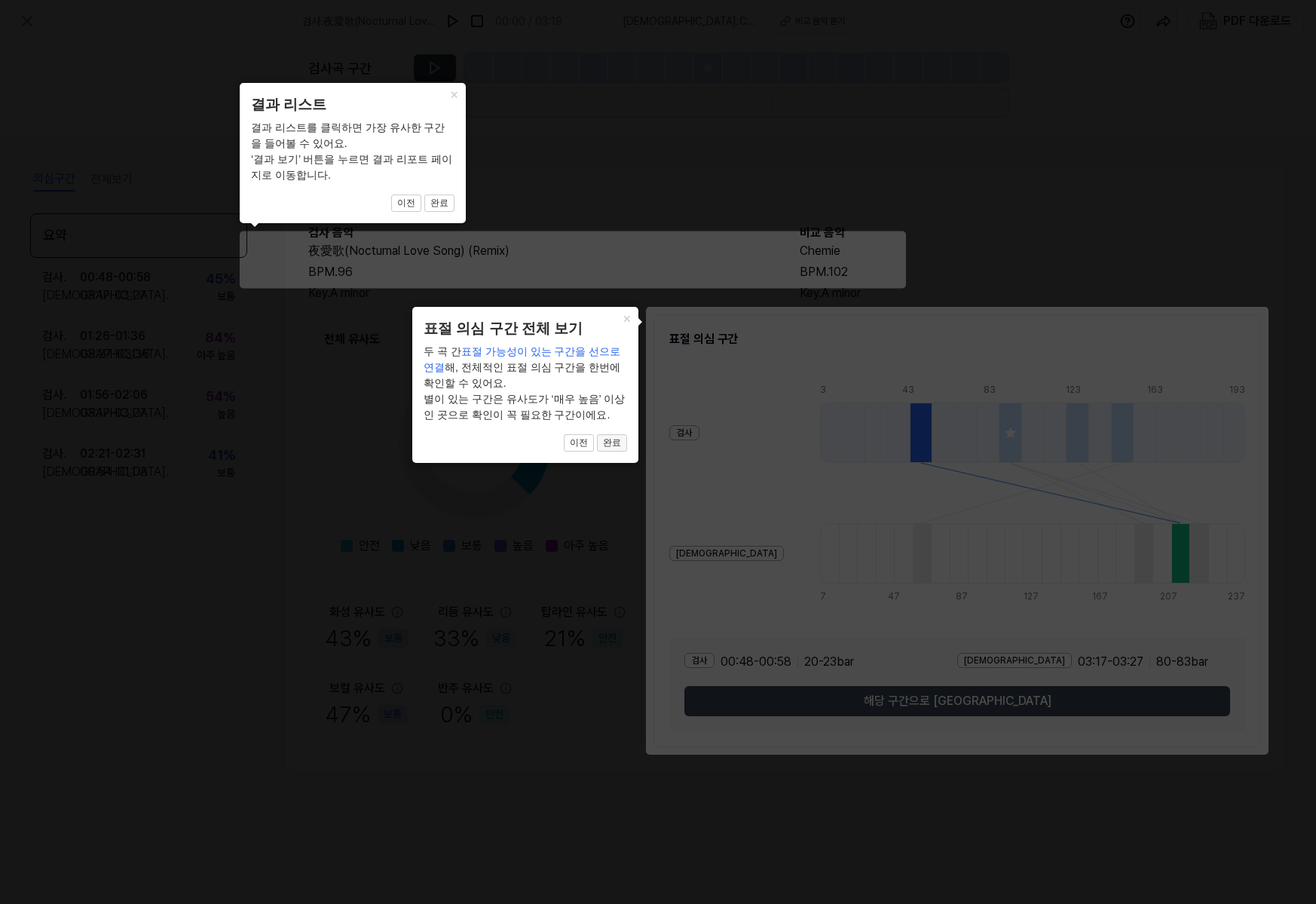
click at [454, 212] on button "완료" at bounding box center [439, 203] width 30 height 18
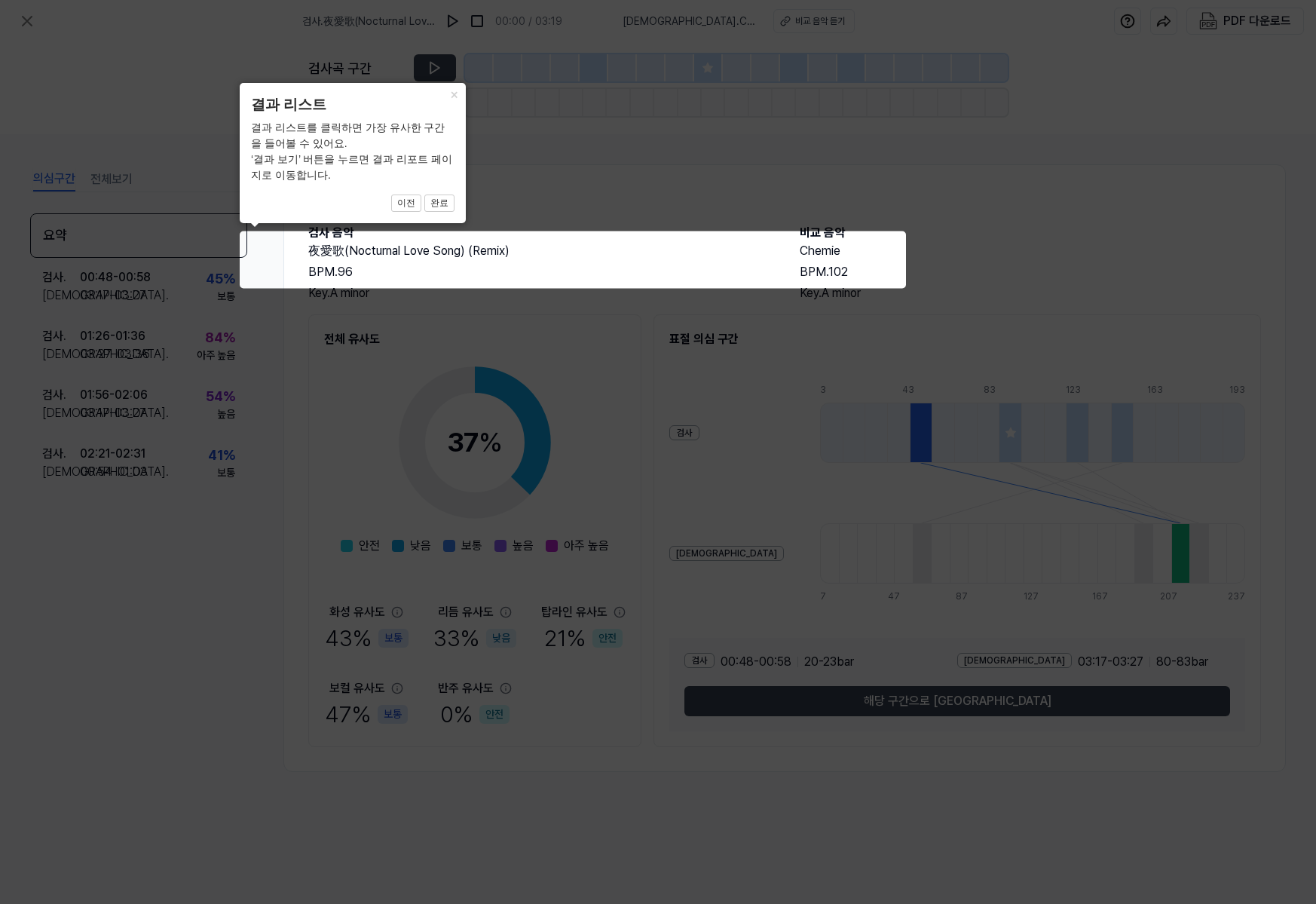
click at [171, 339] on icon at bounding box center [658, 452] width 1316 height 904
click at [830, 245] on icon at bounding box center [658, 452] width 1316 height 904
click at [427, 206] on button "완료" at bounding box center [439, 203] width 30 height 18
click at [447, 202] on button "완료" at bounding box center [439, 203] width 30 height 18
click at [436, 207] on button "완료" at bounding box center [439, 203] width 30 height 18
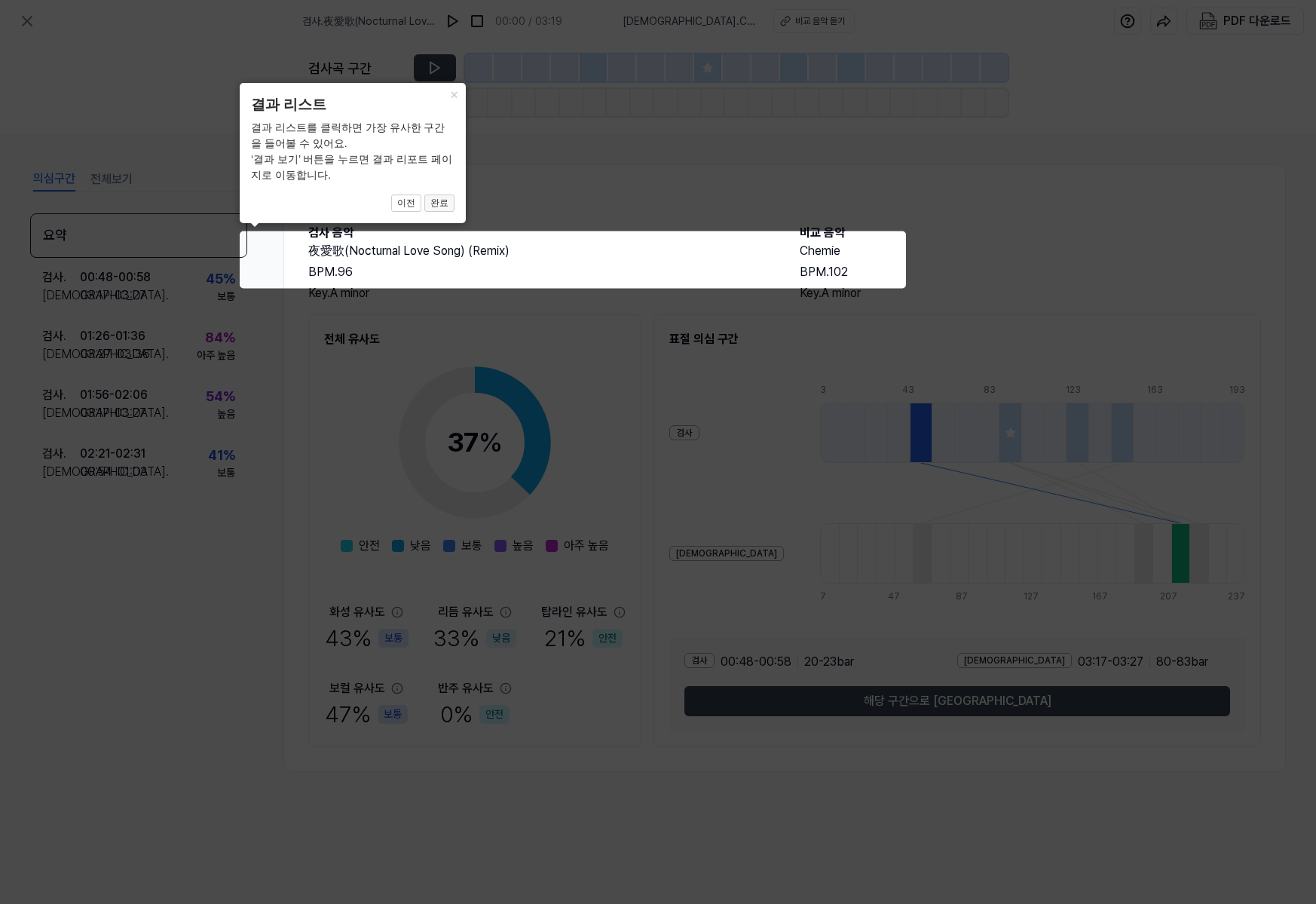
click at [436, 207] on button "완료" at bounding box center [439, 203] width 30 height 18
click at [411, 201] on button "이전" at bounding box center [406, 203] width 30 height 18
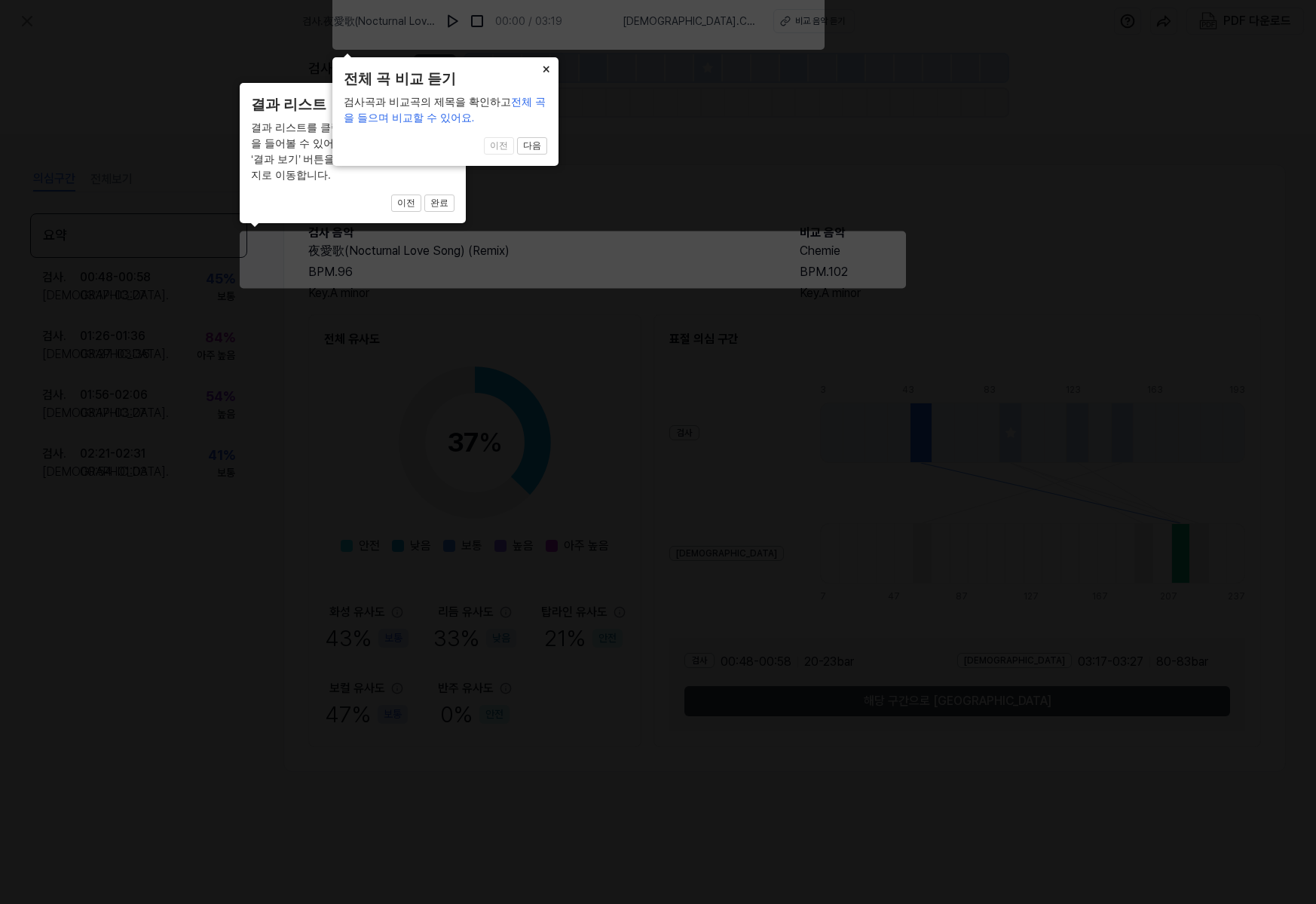
click at [466, 83] on button "×" at bounding box center [454, 93] width 24 height 21
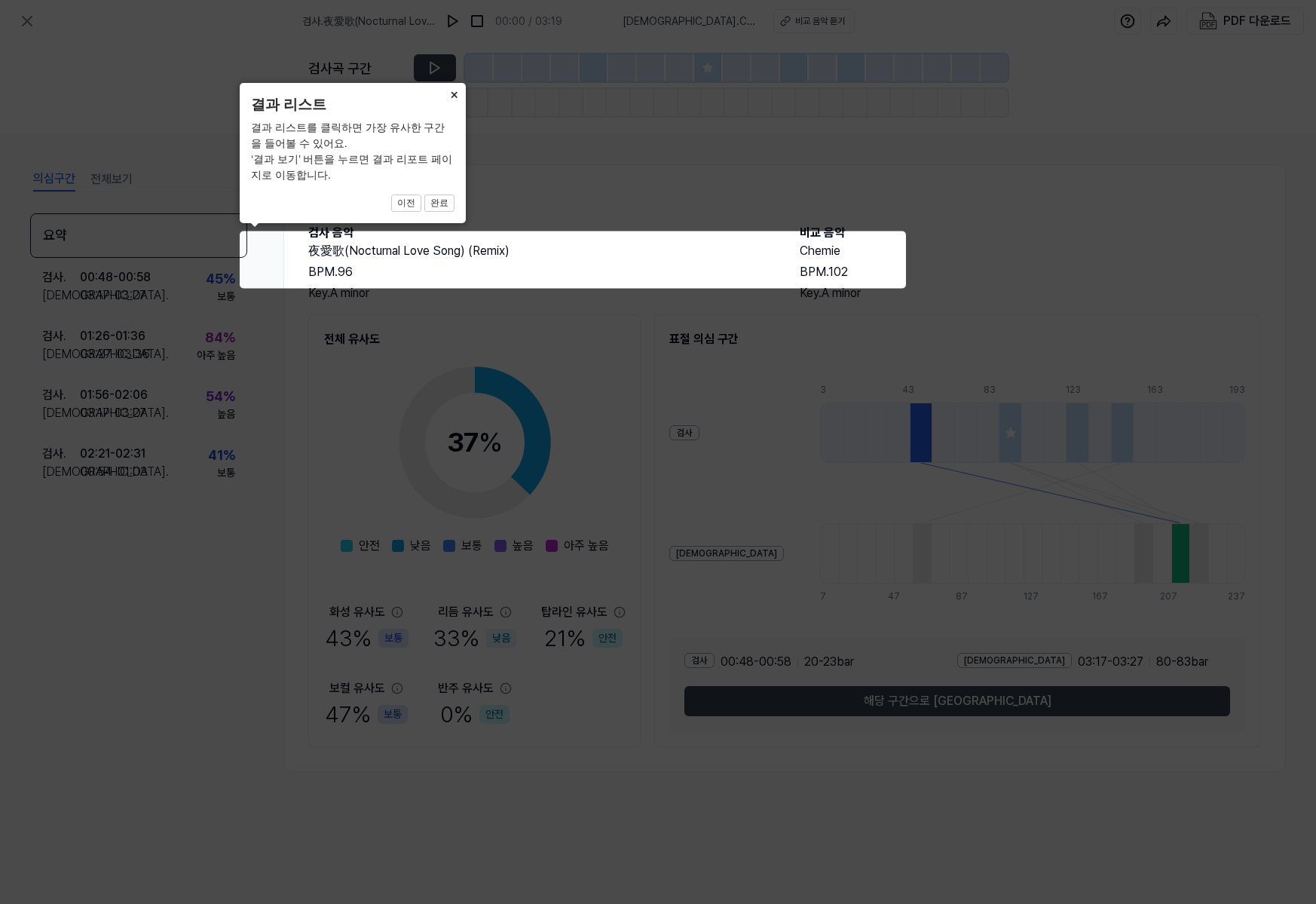
click at [453, 91] on button "×" at bounding box center [454, 93] width 24 height 21
click at [453, 92] on button "×" at bounding box center [454, 93] width 24 height 21
click at [453, 93] on button "×" at bounding box center [454, 93] width 24 height 21
click at [441, 203] on button "완료" at bounding box center [439, 203] width 30 height 18
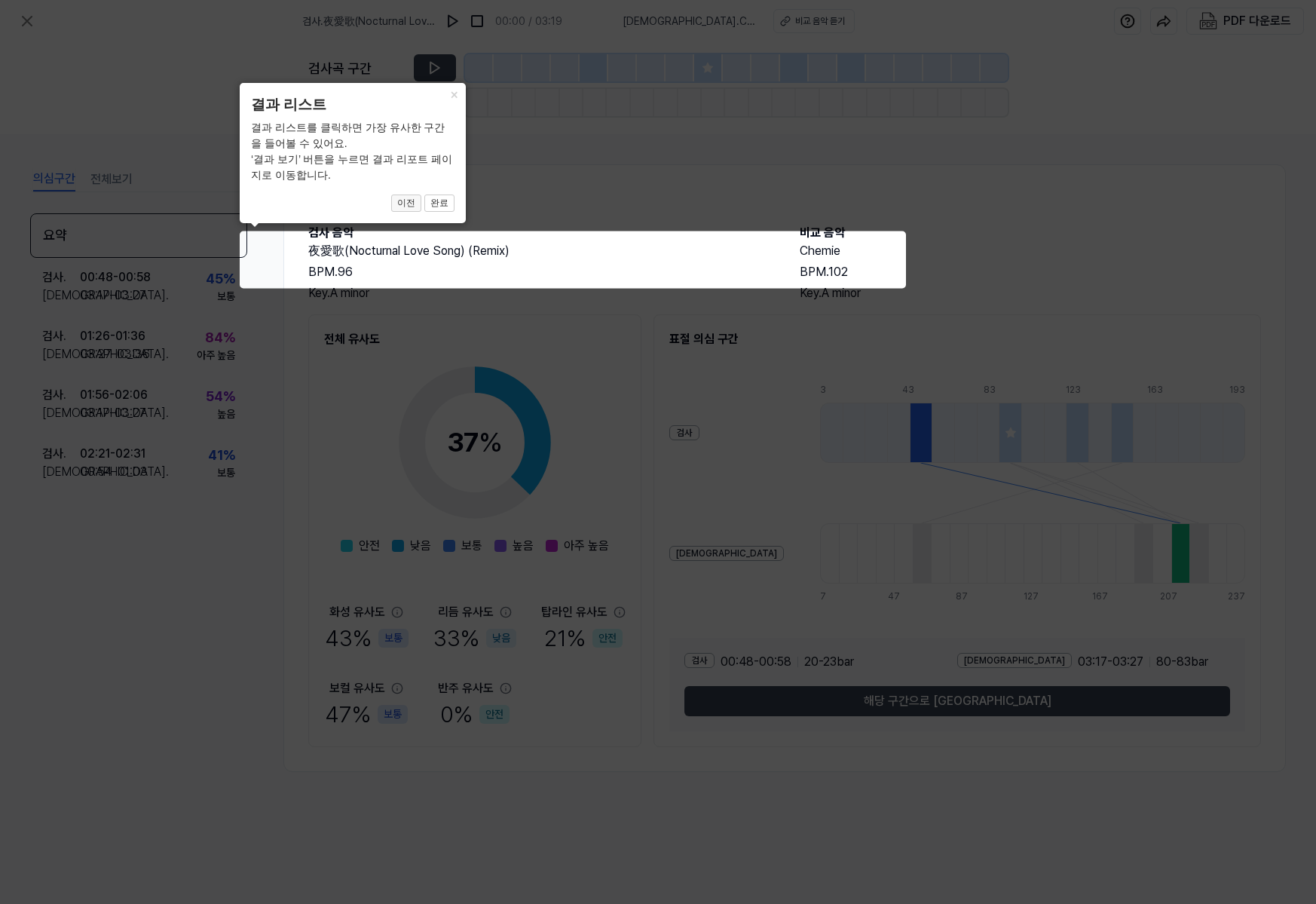
click at [416, 206] on button "이전" at bounding box center [406, 203] width 30 height 18
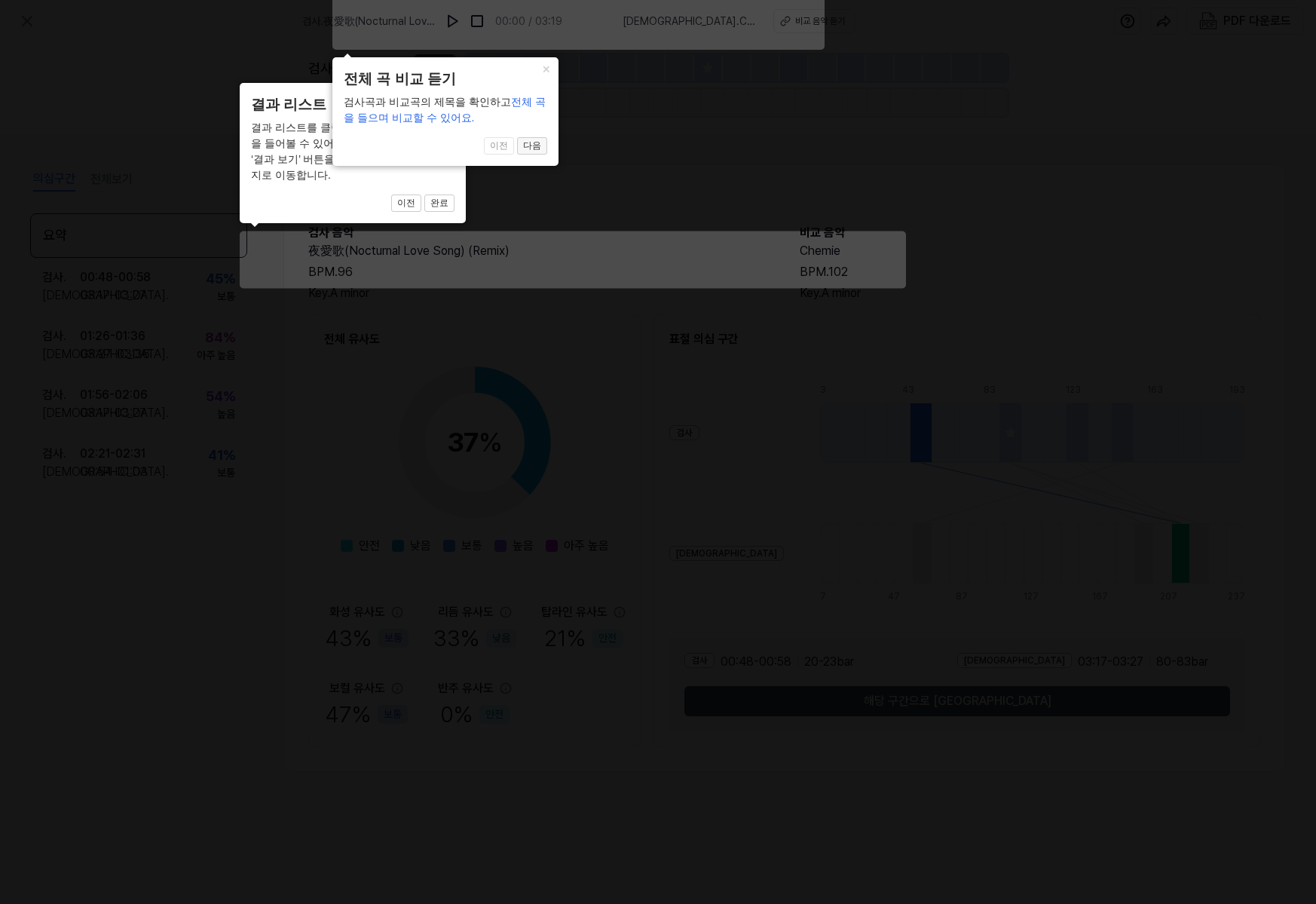
click at [454, 194] on button "다음" at bounding box center [439, 203] width 30 height 18
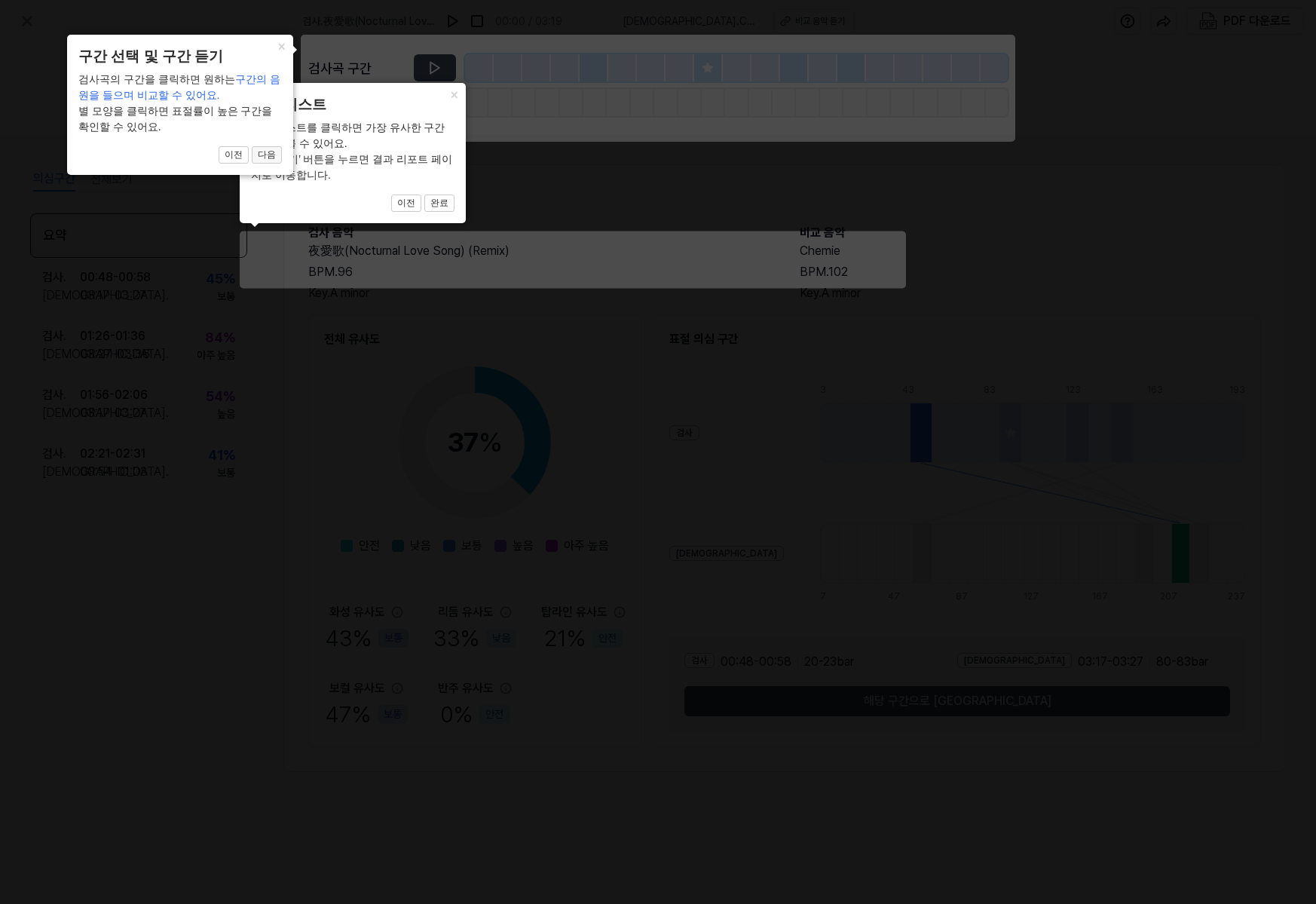
click at [424, 194] on button "다음" at bounding box center [439, 203] width 30 height 18
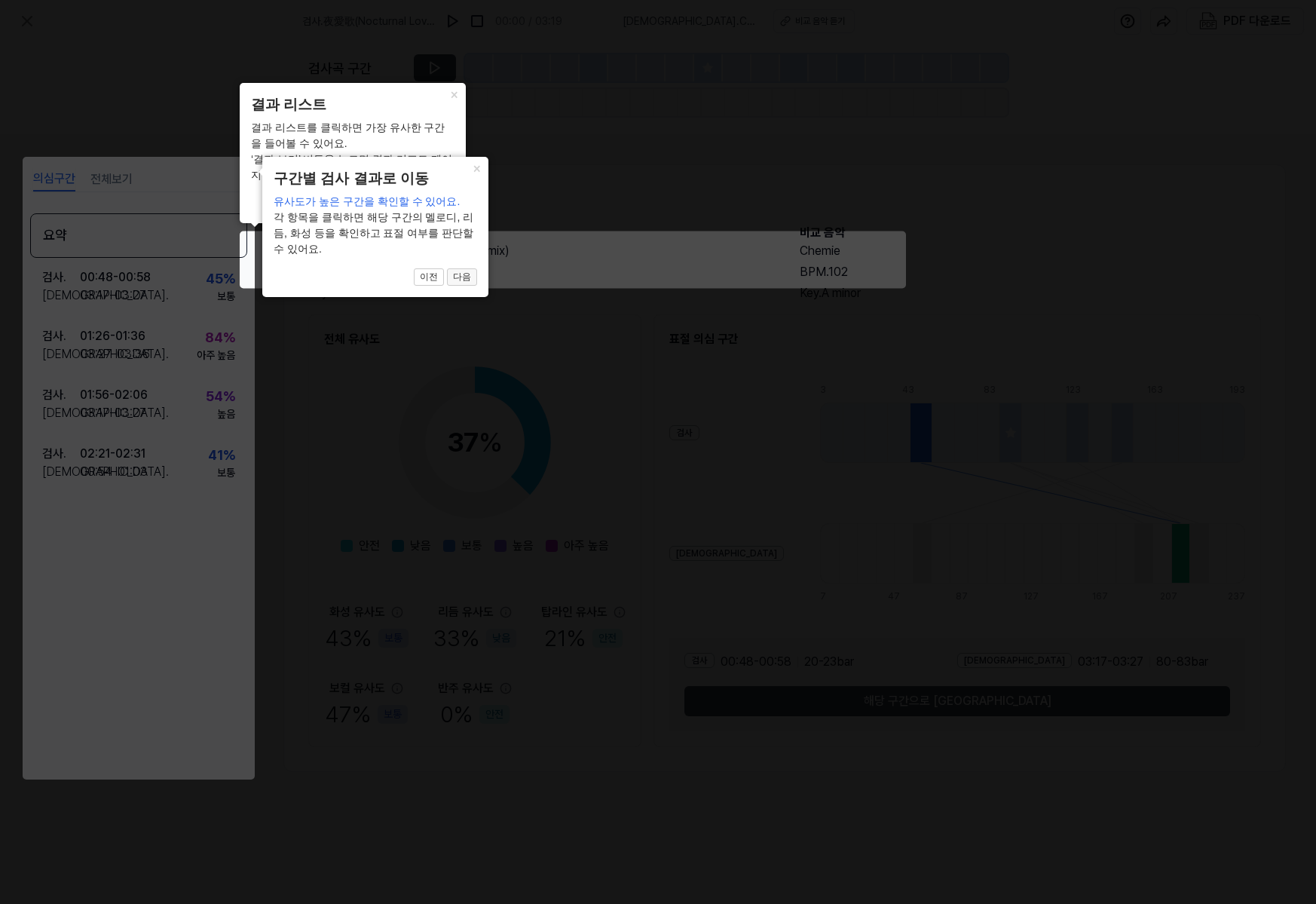
click at [454, 212] on button "다음" at bounding box center [439, 203] width 30 height 18
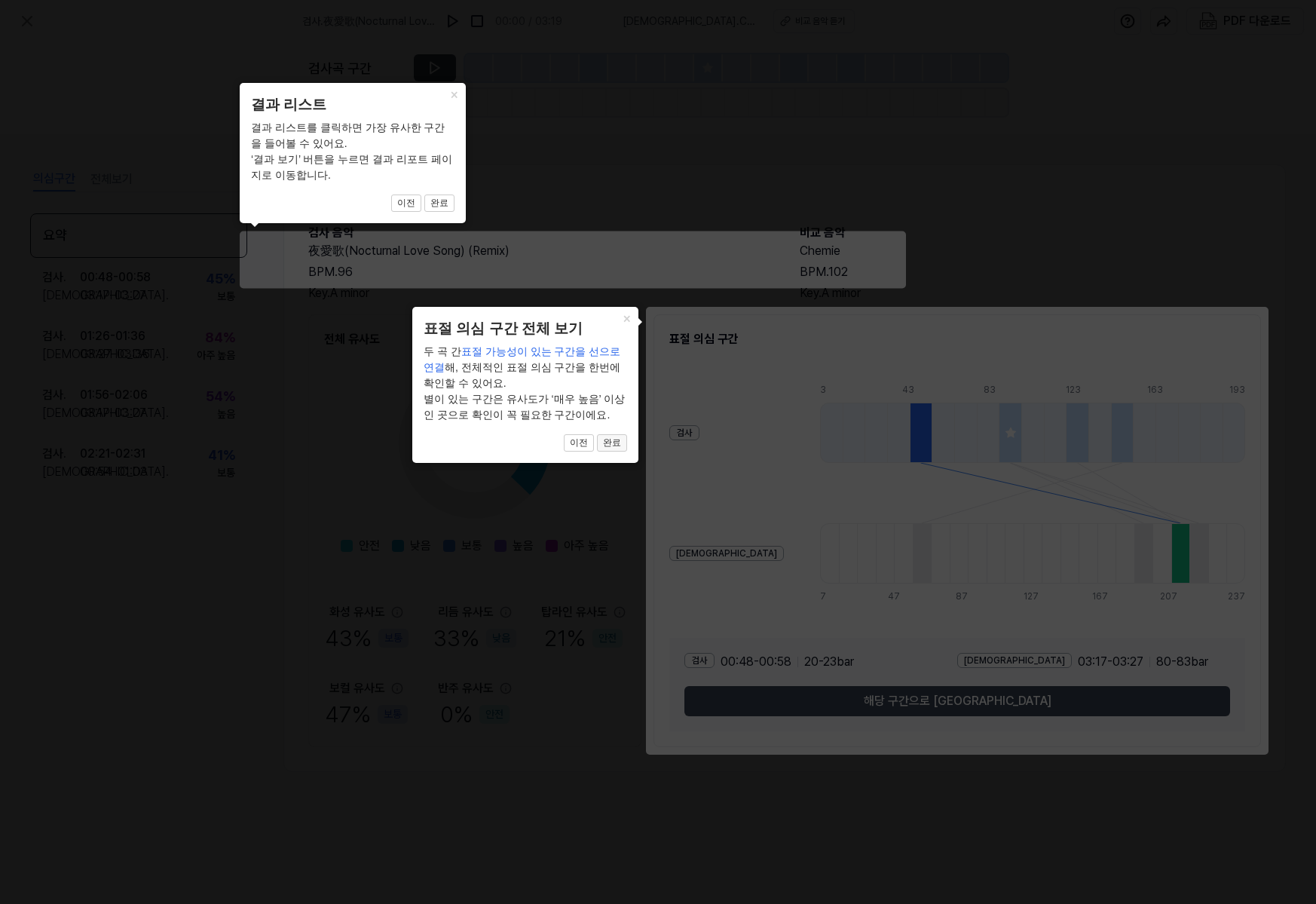
click at [454, 212] on button "완료" at bounding box center [439, 203] width 30 height 18
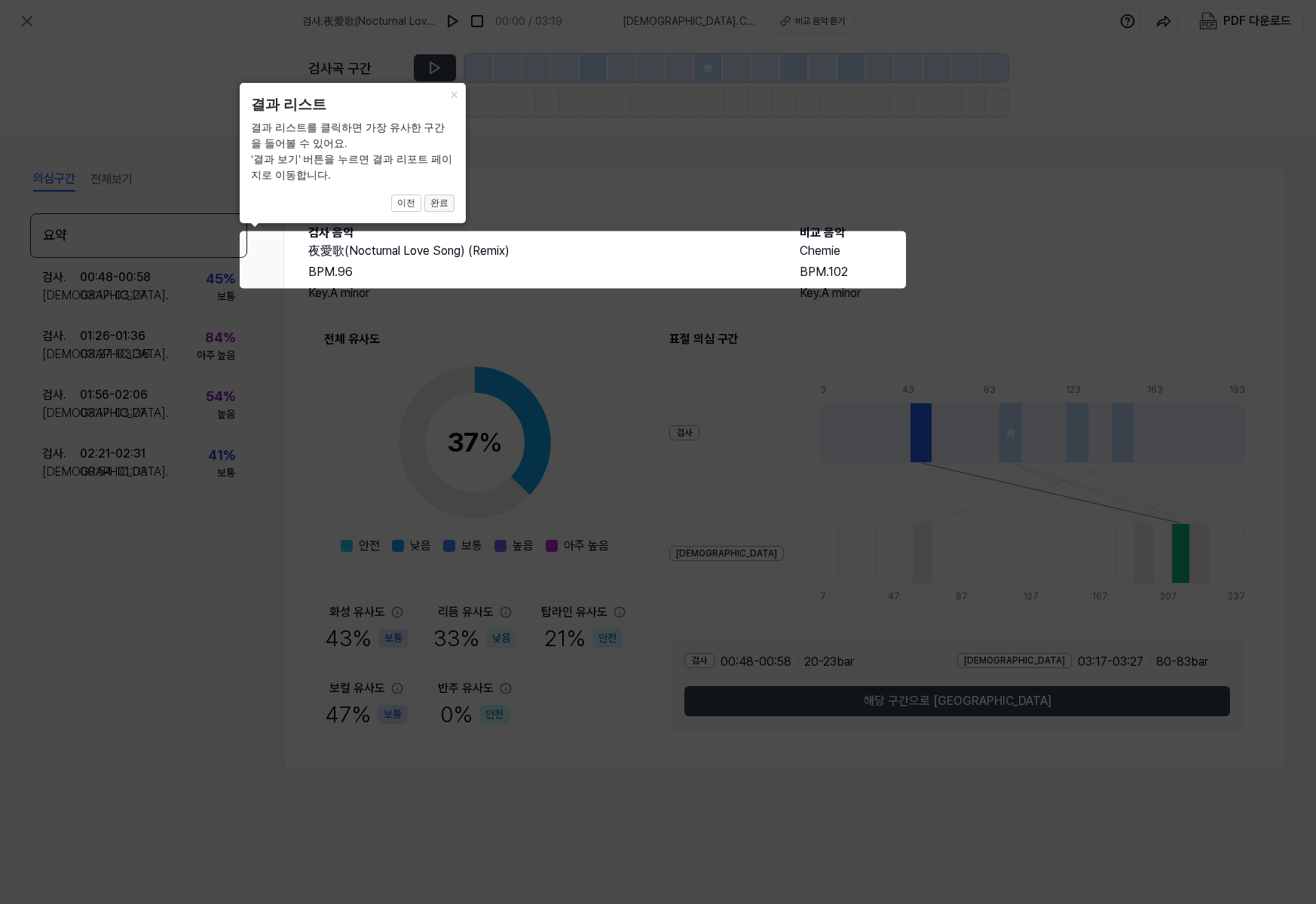
click at [437, 196] on button "완료" at bounding box center [439, 203] width 30 height 18
click at [411, 259] on icon at bounding box center [658, 452] width 1316 height 904
click at [339, 259] on icon at bounding box center [658, 452] width 1316 height 904
click at [449, 98] on button "×" at bounding box center [454, 93] width 24 height 21
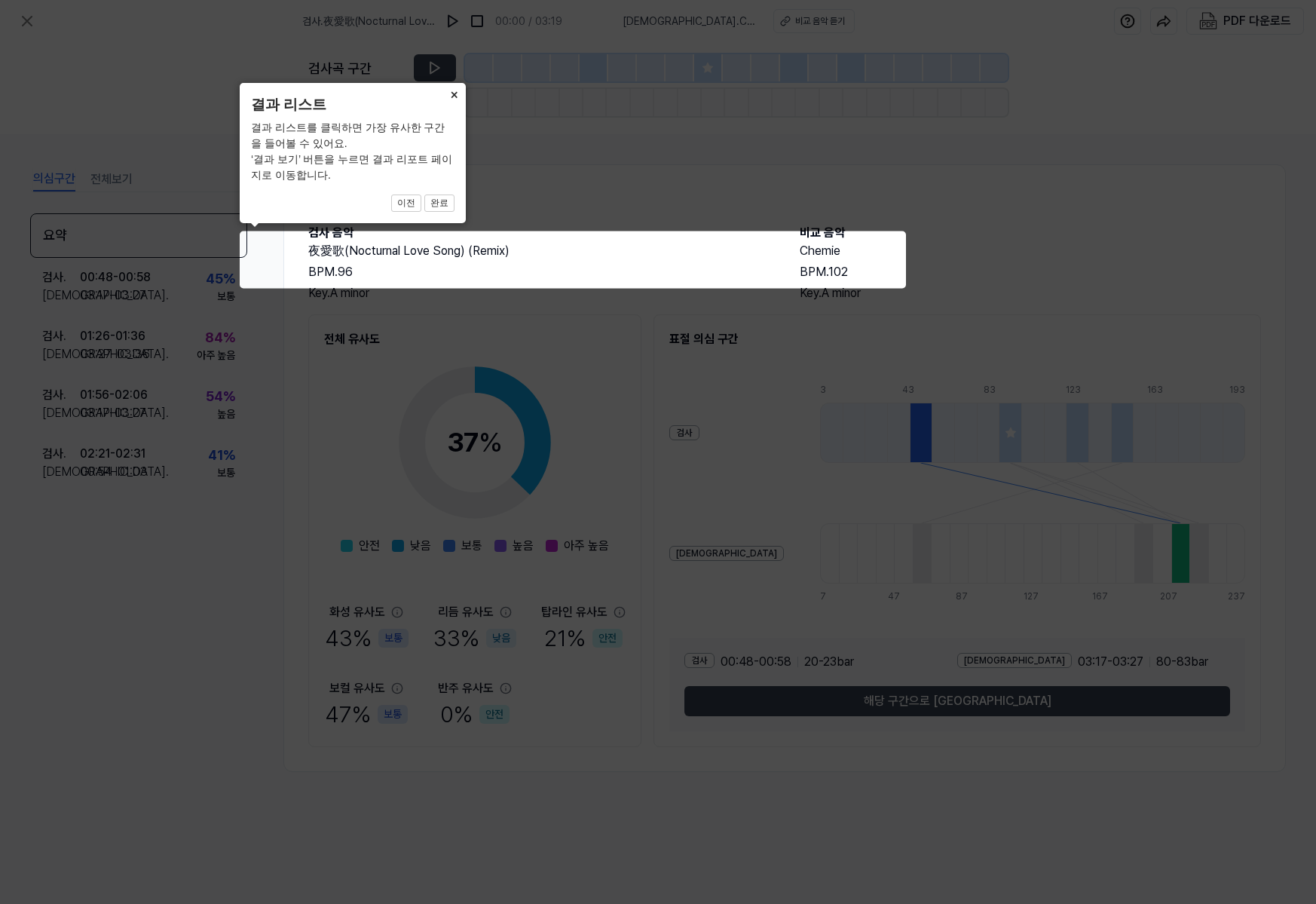
click at [449, 98] on button "×" at bounding box center [454, 93] width 24 height 21
click at [453, 206] on button "완료" at bounding box center [439, 203] width 30 height 18
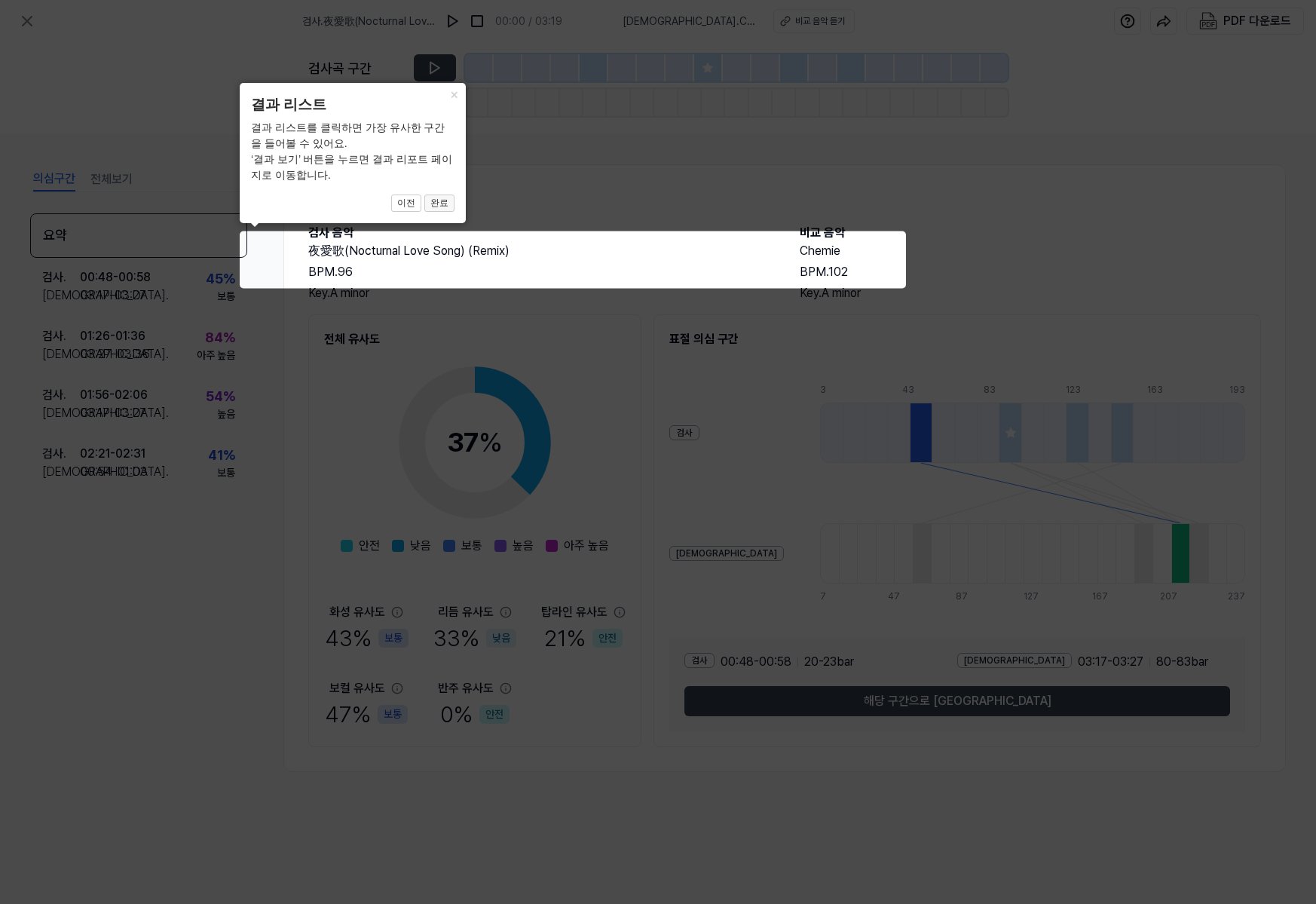
click at [453, 206] on button "완료" at bounding box center [439, 203] width 30 height 18
click at [329, 249] on icon at bounding box center [658, 452] width 1316 height 904
click at [305, 290] on icon at bounding box center [658, 452] width 1316 height 904
click at [916, 709] on icon at bounding box center [658, 452] width 1316 height 904
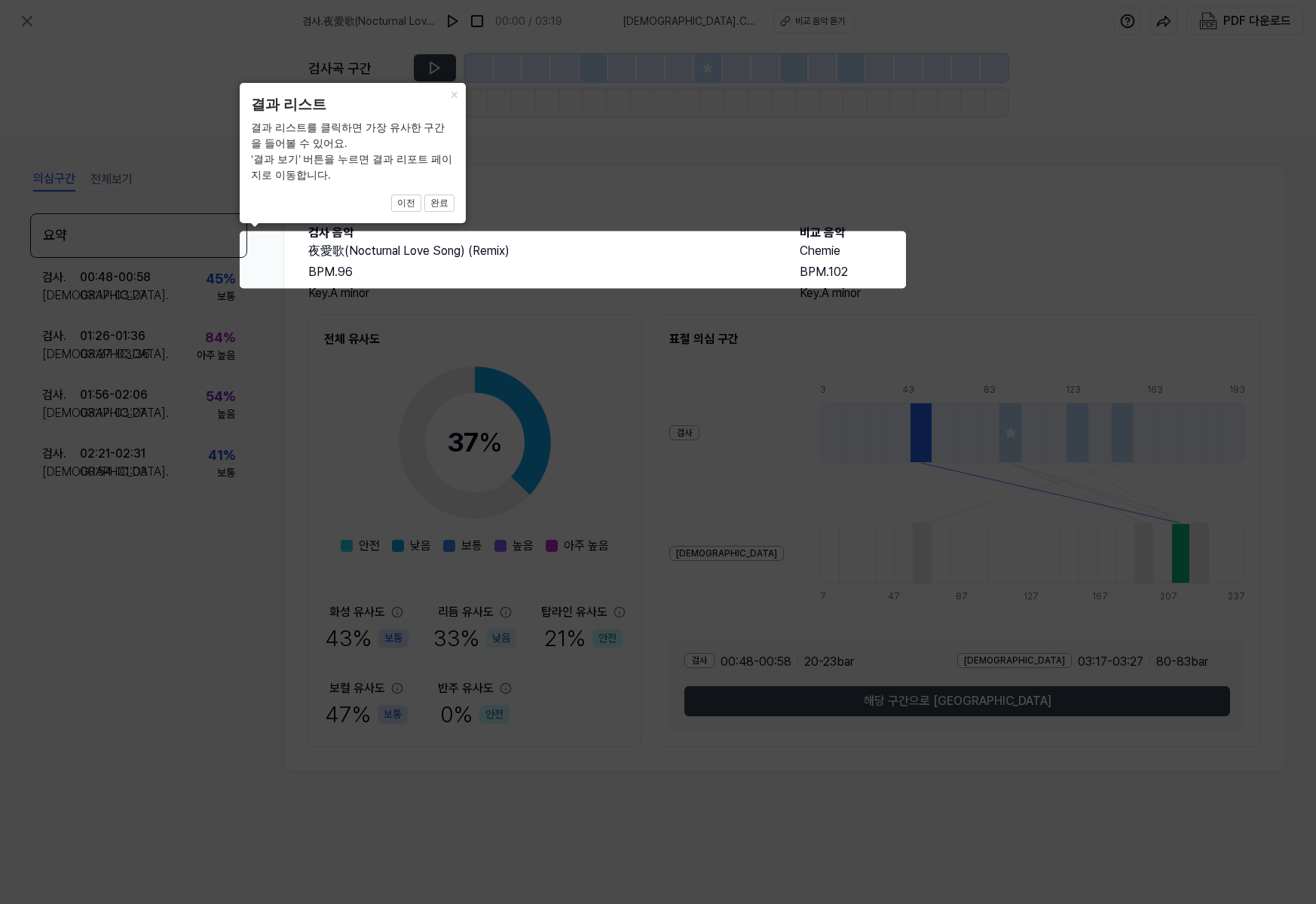
click at [206, 309] on icon at bounding box center [658, 452] width 1316 height 904
click at [433, 200] on button "완료" at bounding box center [439, 203] width 30 height 18
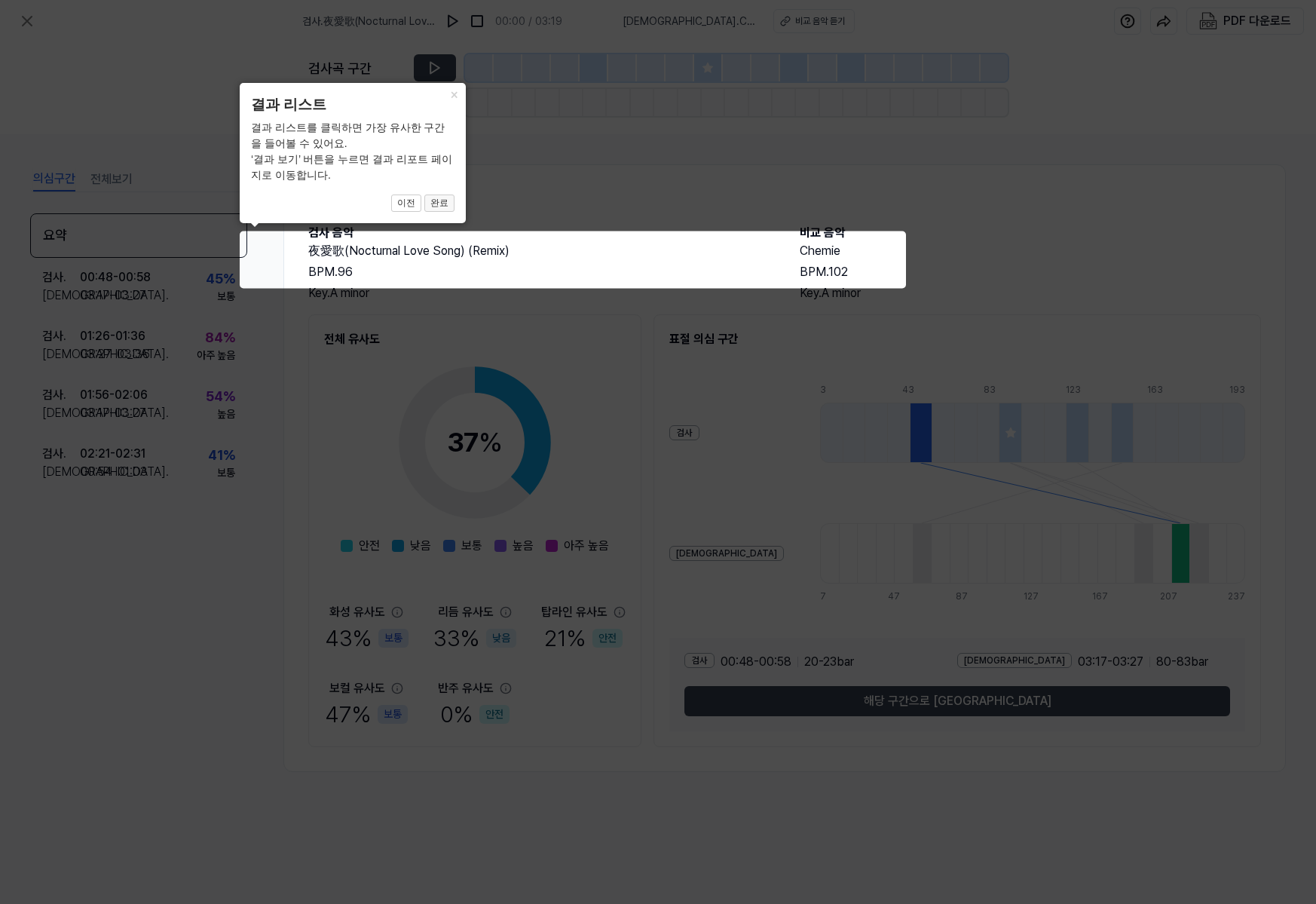
click at [433, 200] on button "완료" at bounding box center [439, 203] width 30 height 18
click at [453, 89] on button "×" at bounding box center [454, 93] width 24 height 21
click at [454, 90] on button "×" at bounding box center [454, 93] width 24 height 21
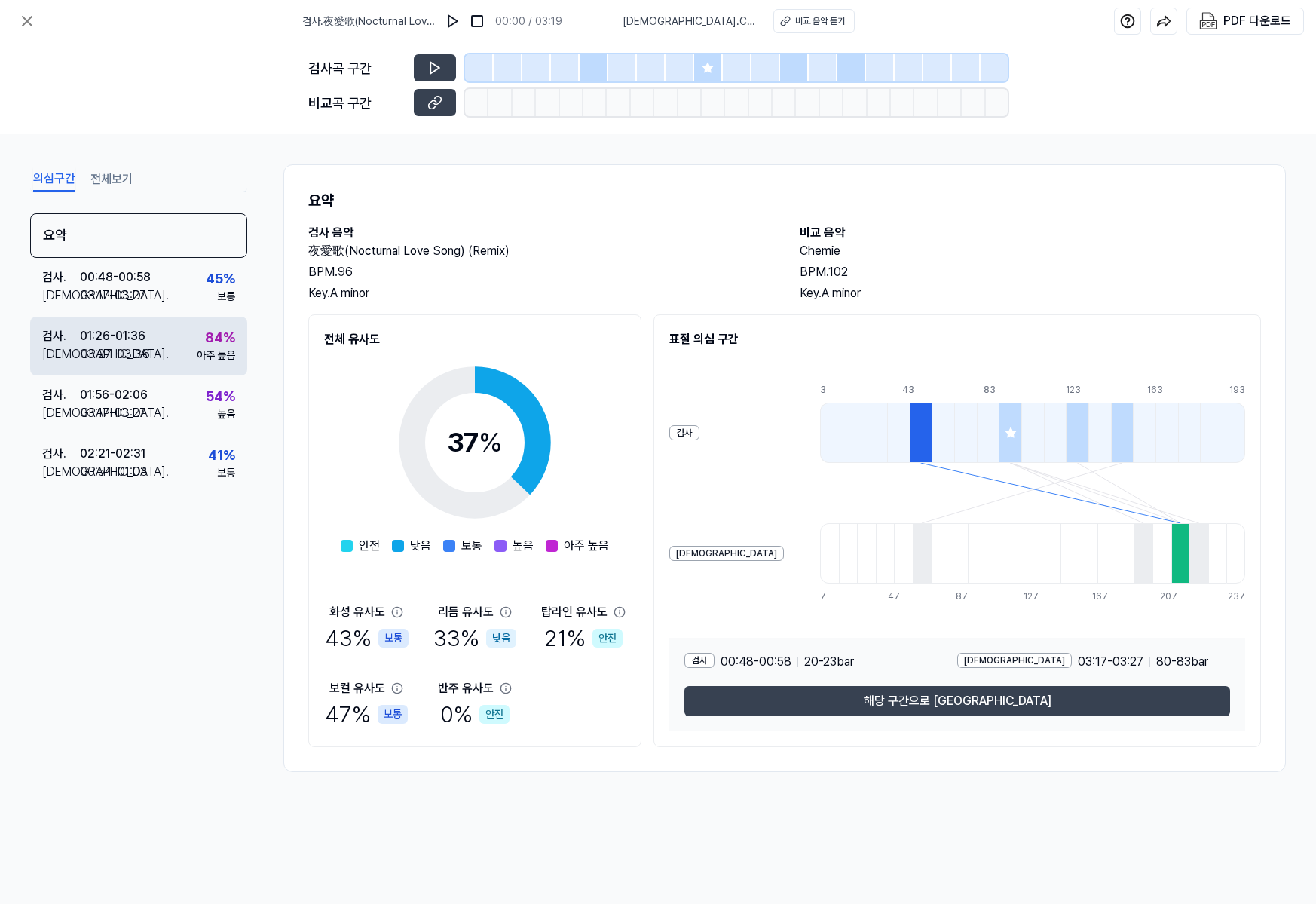
click at [183, 362] on div "검사 . 01:26 - 01:36 비교 . 03:27 - 03:36 84 % 아주 높음" at bounding box center [138, 345] width 217 height 59
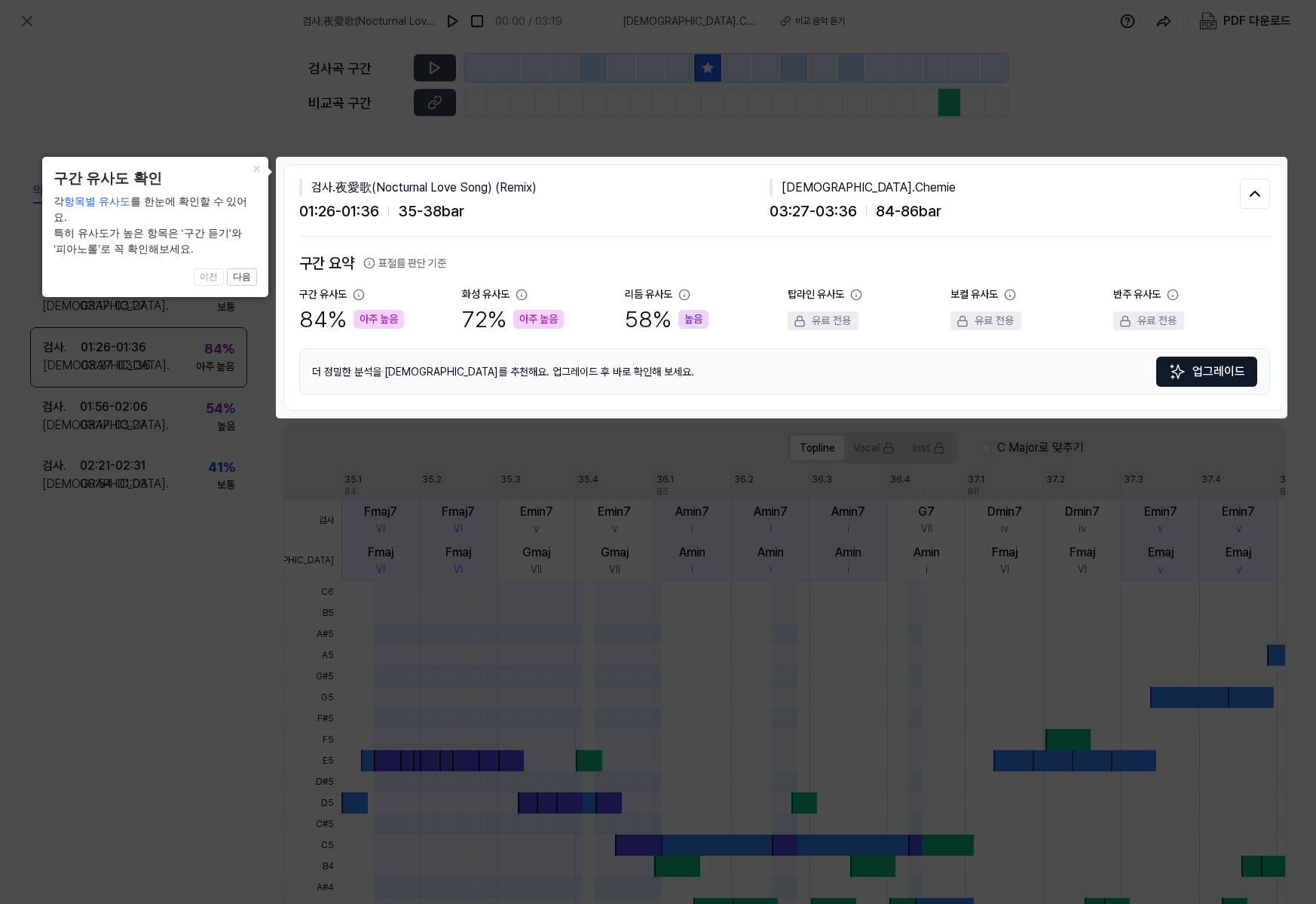
click at [507, 320] on div "72 % 아주 높음" at bounding box center [513, 320] width 102 height 34
click at [465, 325] on div "72 % 아주 높음" at bounding box center [513, 320] width 102 height 34
click at [374, 331] on div "84 % 아주 높음" at bounding box center [351, 320] width 105 height 34
click at [303, 328] on div "84 % 아주 높음" at bounding box center [351, 320] width 105 height 34
click at [256, 268] on button "다음" at bounding box center [242, 277] width 30 height 18
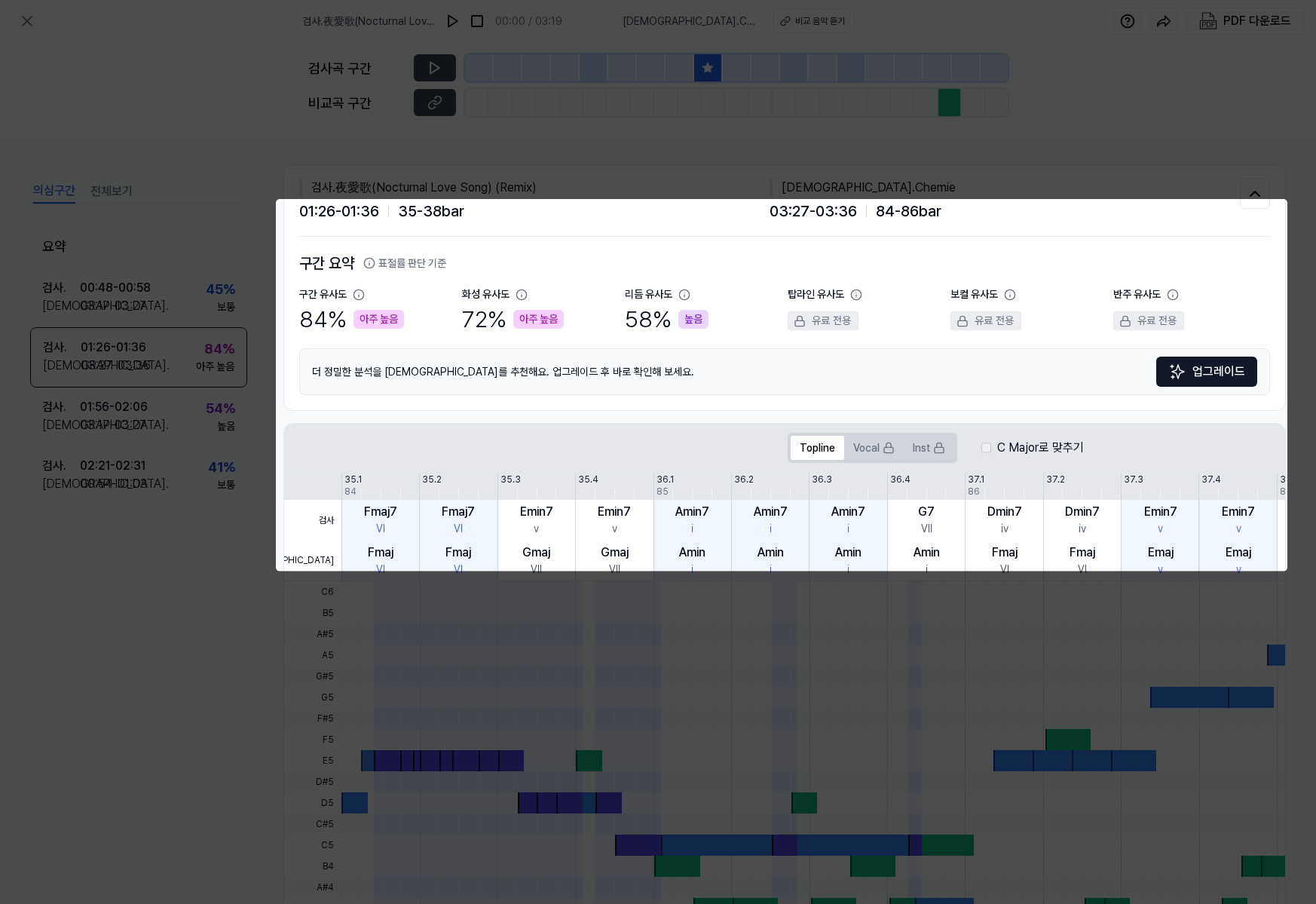
scroll to position [130, 0]
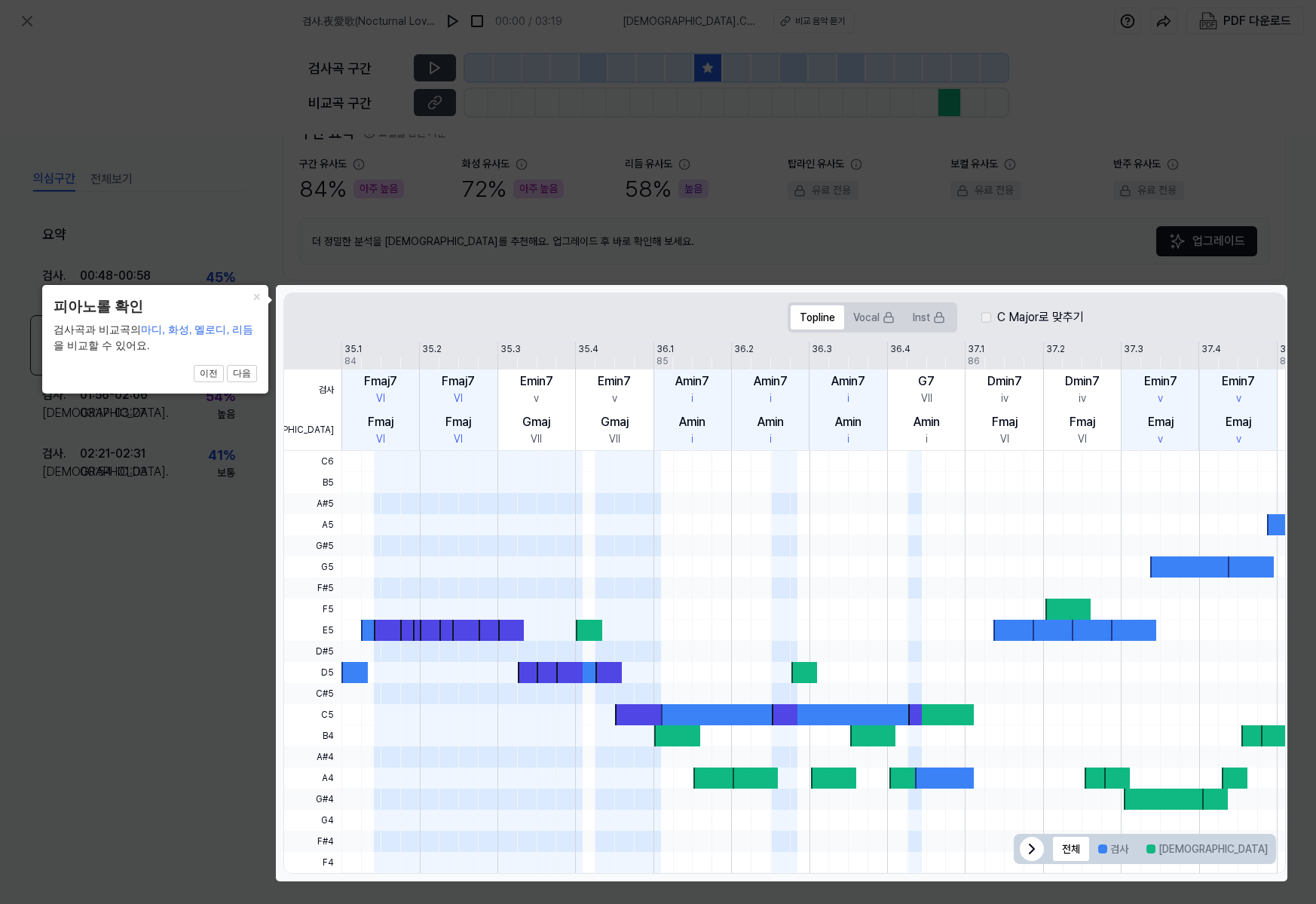
click at [237, 260] on icon at bounding box center [658, 452] width 1316 height 904
click at [237, 260] on div "검사 . 00:48 - 00:58 비교 . 03:17 - 03:27 45 % 보통" at bounding box center [138, 285] width 217 height 59
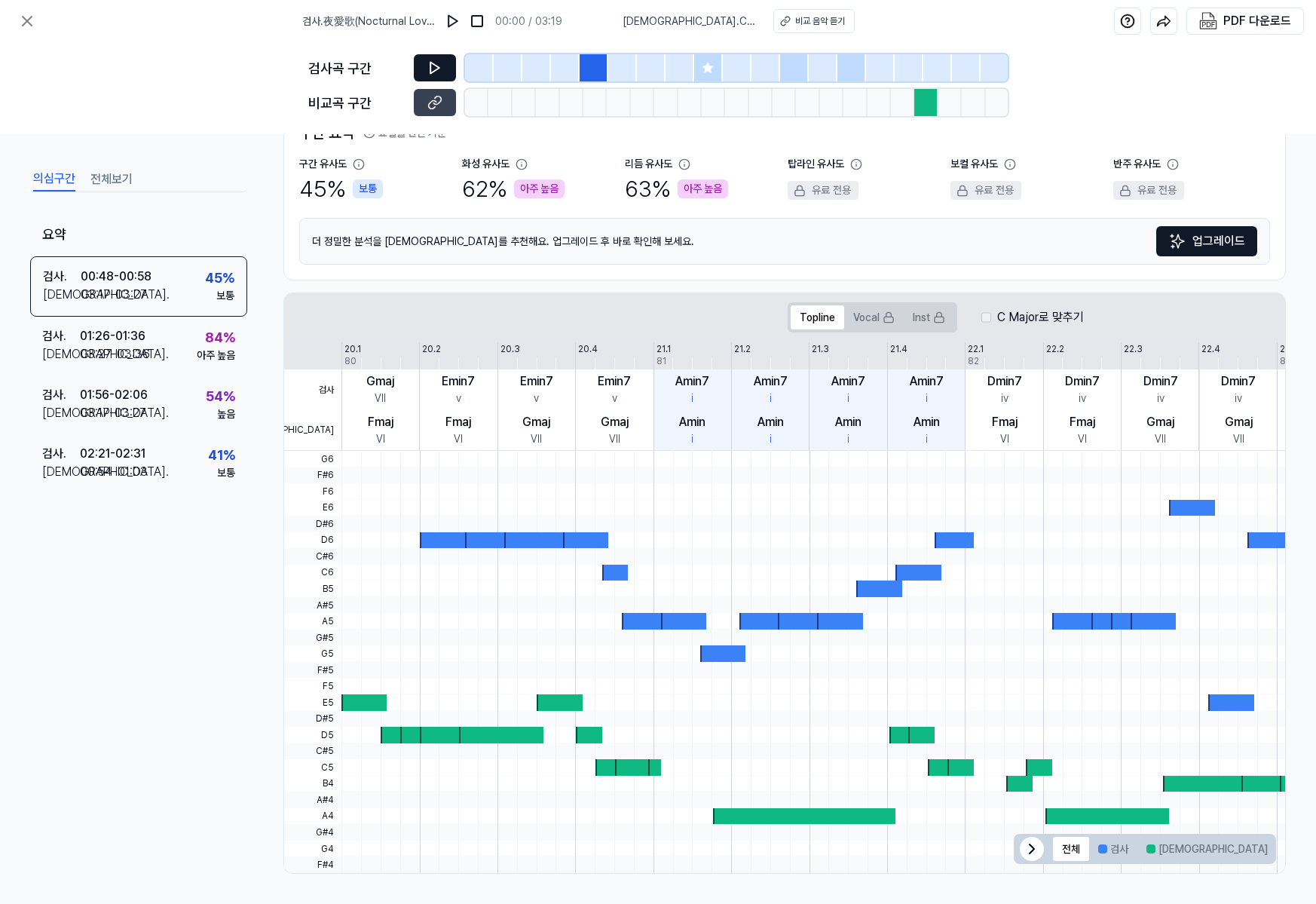
click at [425, 65] on button at bounding box center [435, 67] width 42 height 27
click at [448, 61] on button at bounding box center [435, 67] width 42 height 27
click at [178, 368] on div "검사 . 01:26 - 01:36 비교 . 03:27 - 03:36 84 % 아주 높음" at bounding box center [138, 345] width 217 height 59
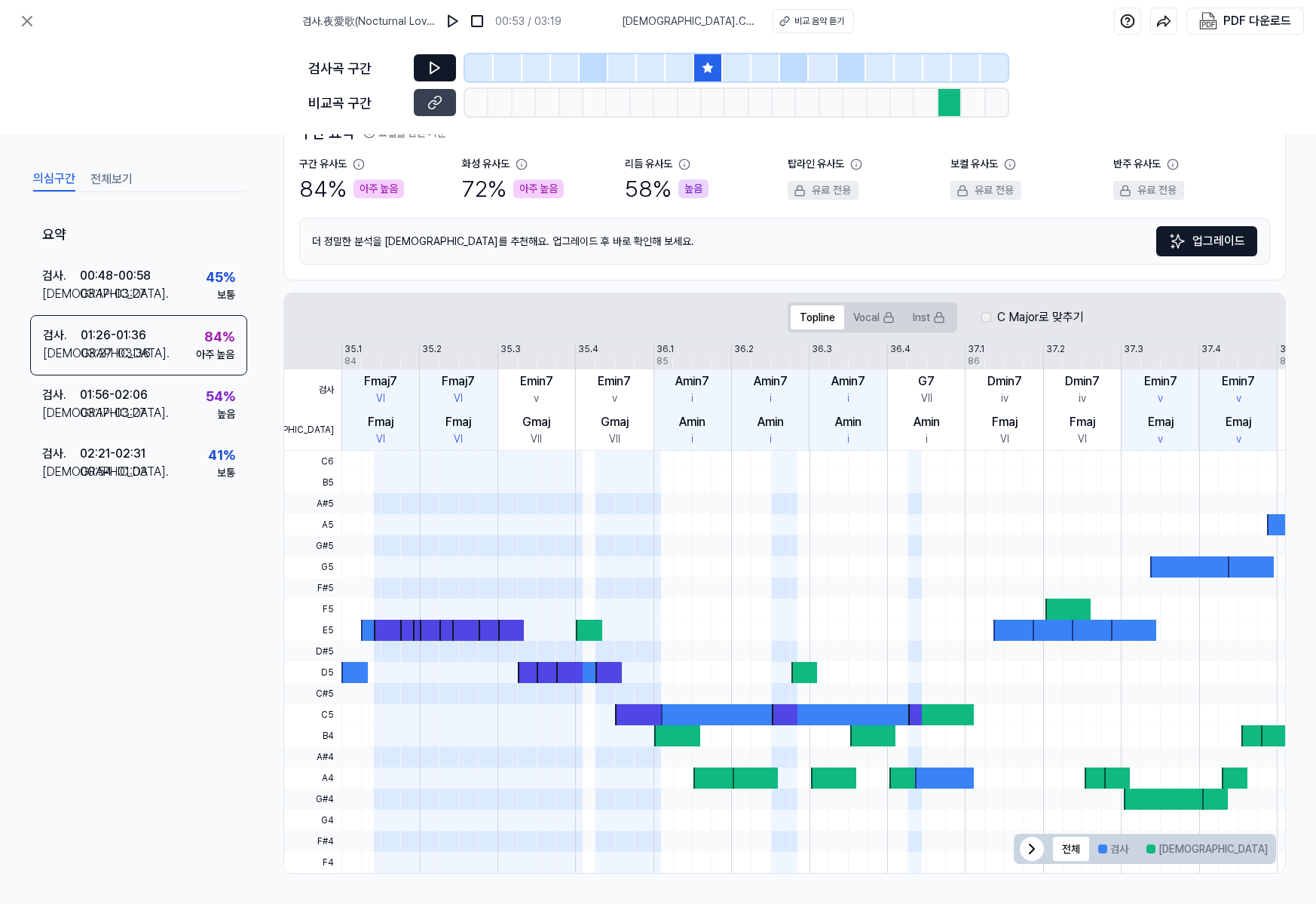
click at [436, 68] on icon at bounding box center [434, 68] width 15 height 15
click at [438, 70] on icon at bounding box center [434, 68] width 9 height 11
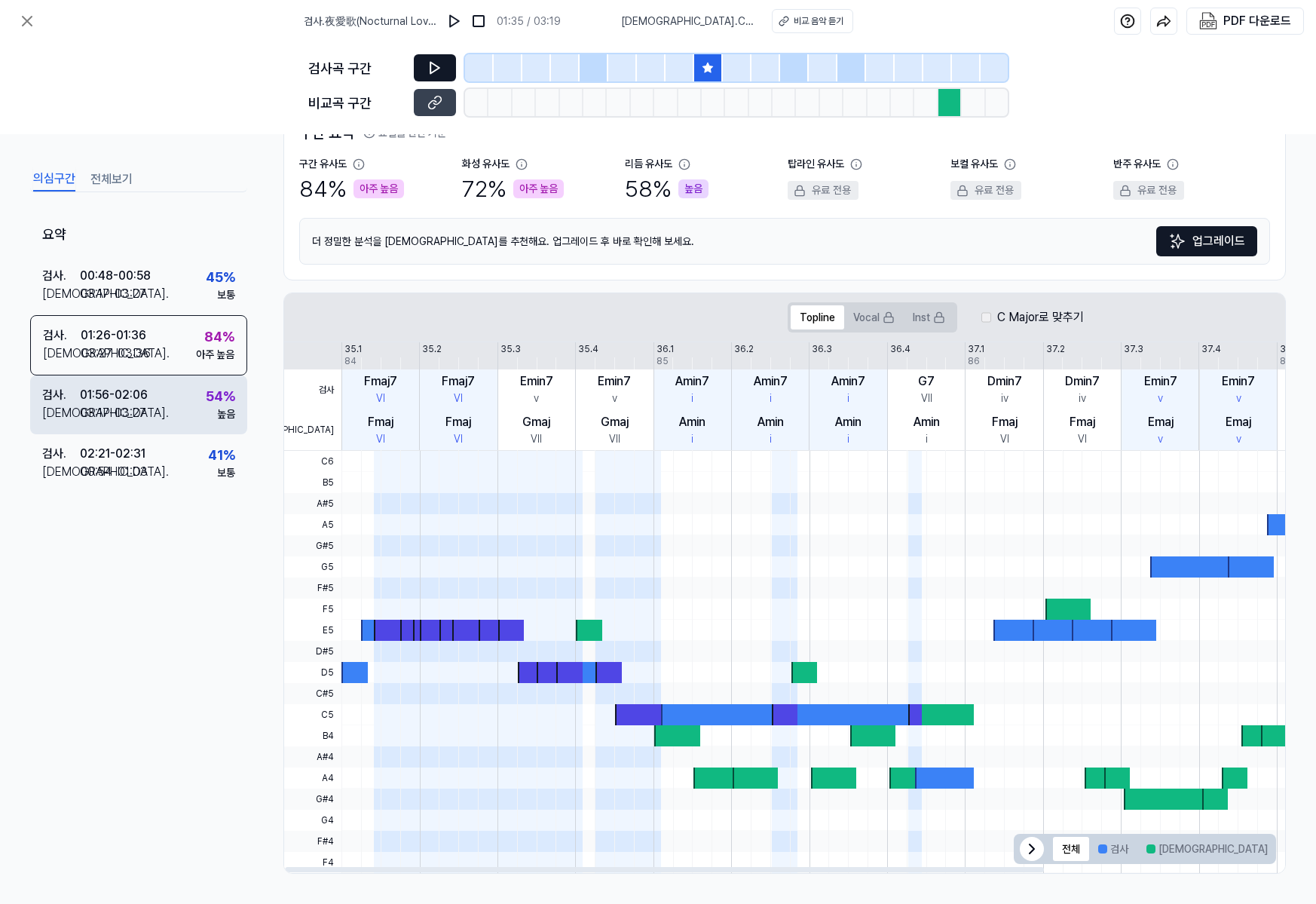
click at [221, 420] on div "높음" at bounding box center [226, 414] width 18 height 16
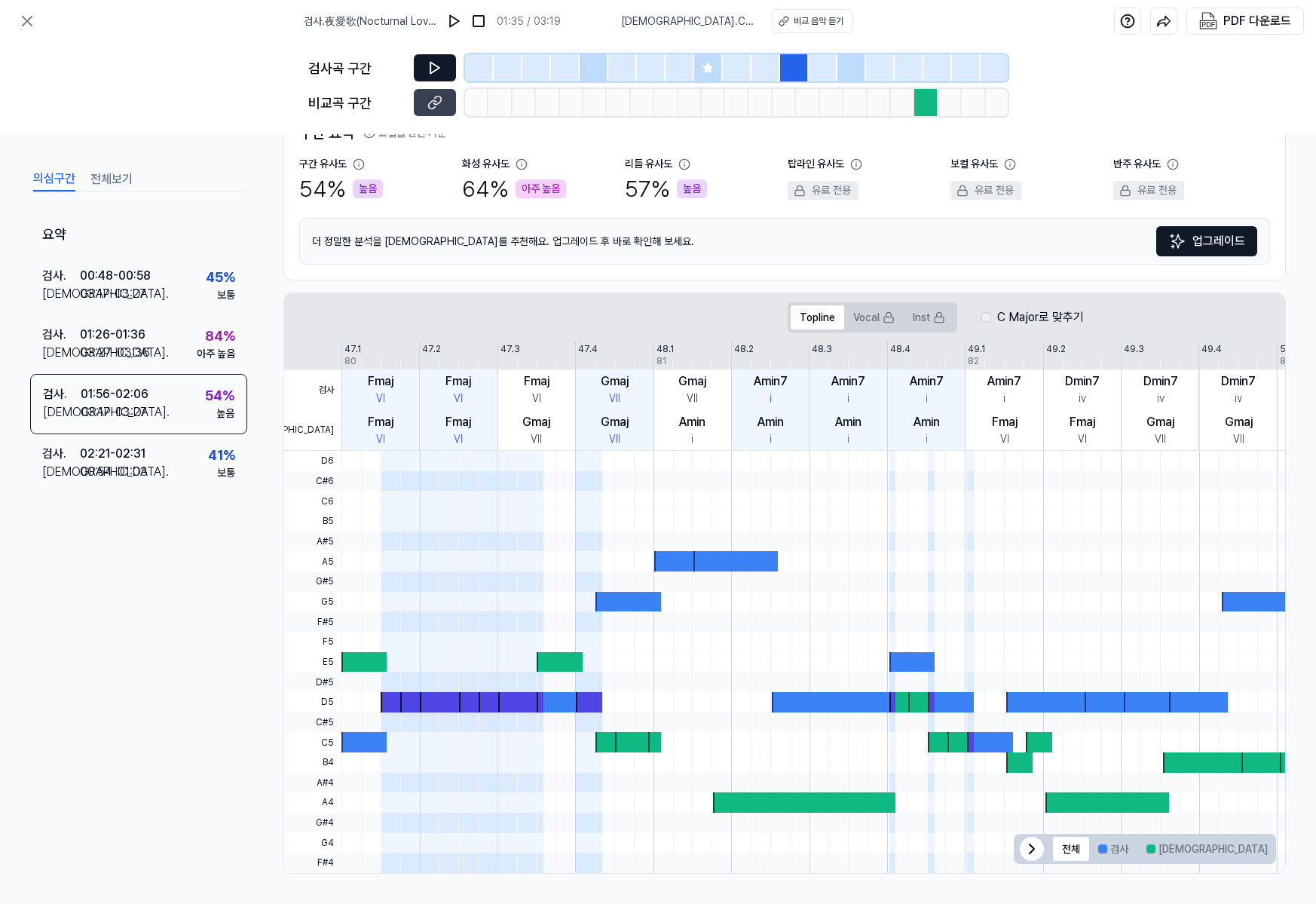
click at [423, 76] on button at bounding box center [435, 67] width 42 height 27
click at [793, 17] on div "비교 음악 듣기" at bounding box center [818, 21] width 50 height 14
click at [465, 18] on button at bounding box center [453, 21] width 24 height 24
drag, startPoint x: 678, startPoint y: 26, endPoint x: 572, endPoint y: 40, distance: 106.9
click at [599, 40] on div "검사 . 夜愛歌(Nocturnal Love Song) (Remix) 02:05 / 03:19 비교 . Chemie 비교 음악 듣기" at bounding box center [578, 21] width 551 height 42
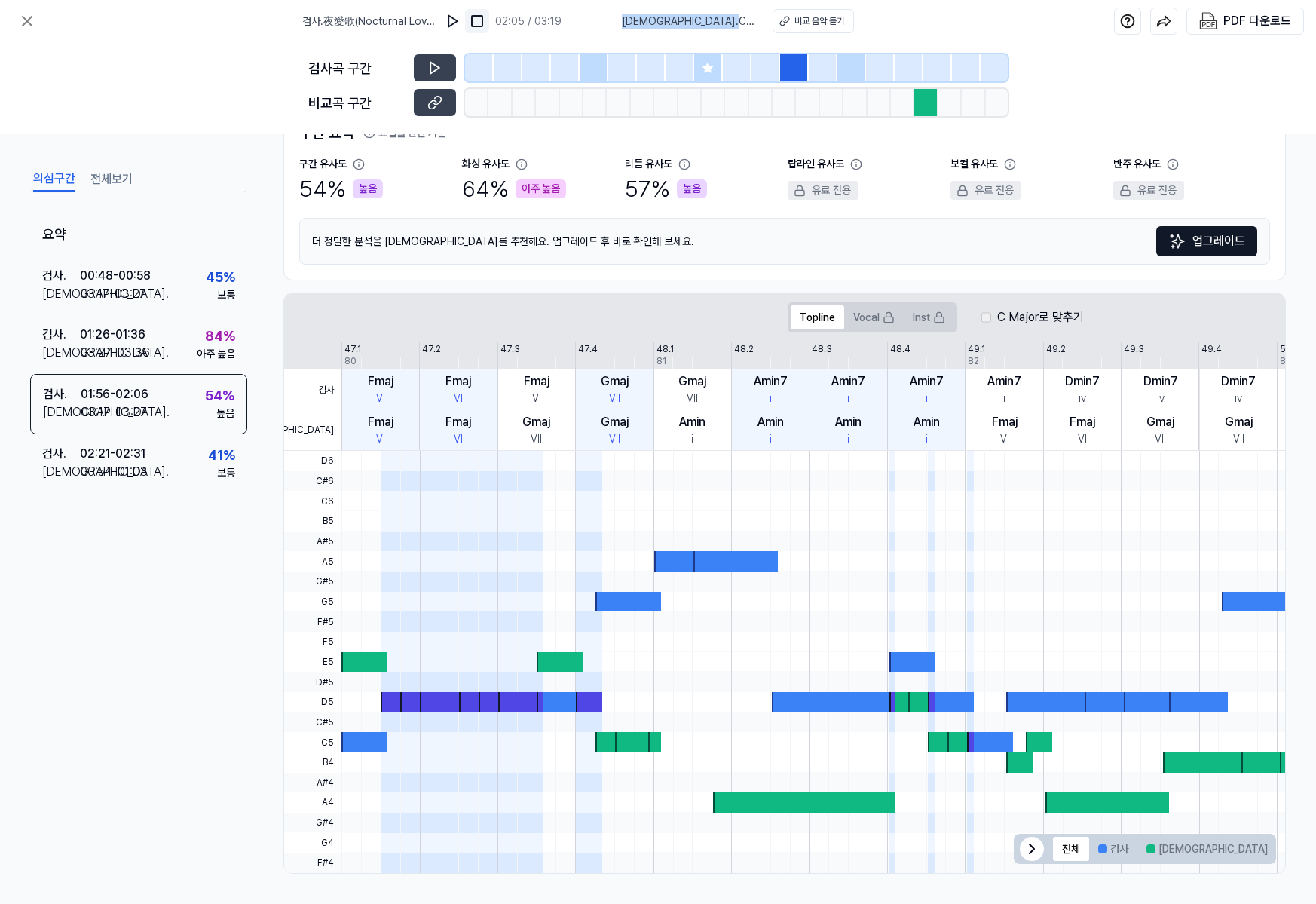
click at [489, 15] on button at bounding box center [477, 21] width 24 height 24
click at [485, 20] on img at bounding box center [477, 21] width 15 height 15
click at [460, 15] on img at bounding box center [452, 21] width 15 height 15
click at [126, 188] on button "전체보기" at bounding box center [111, 179] width 42 height 24
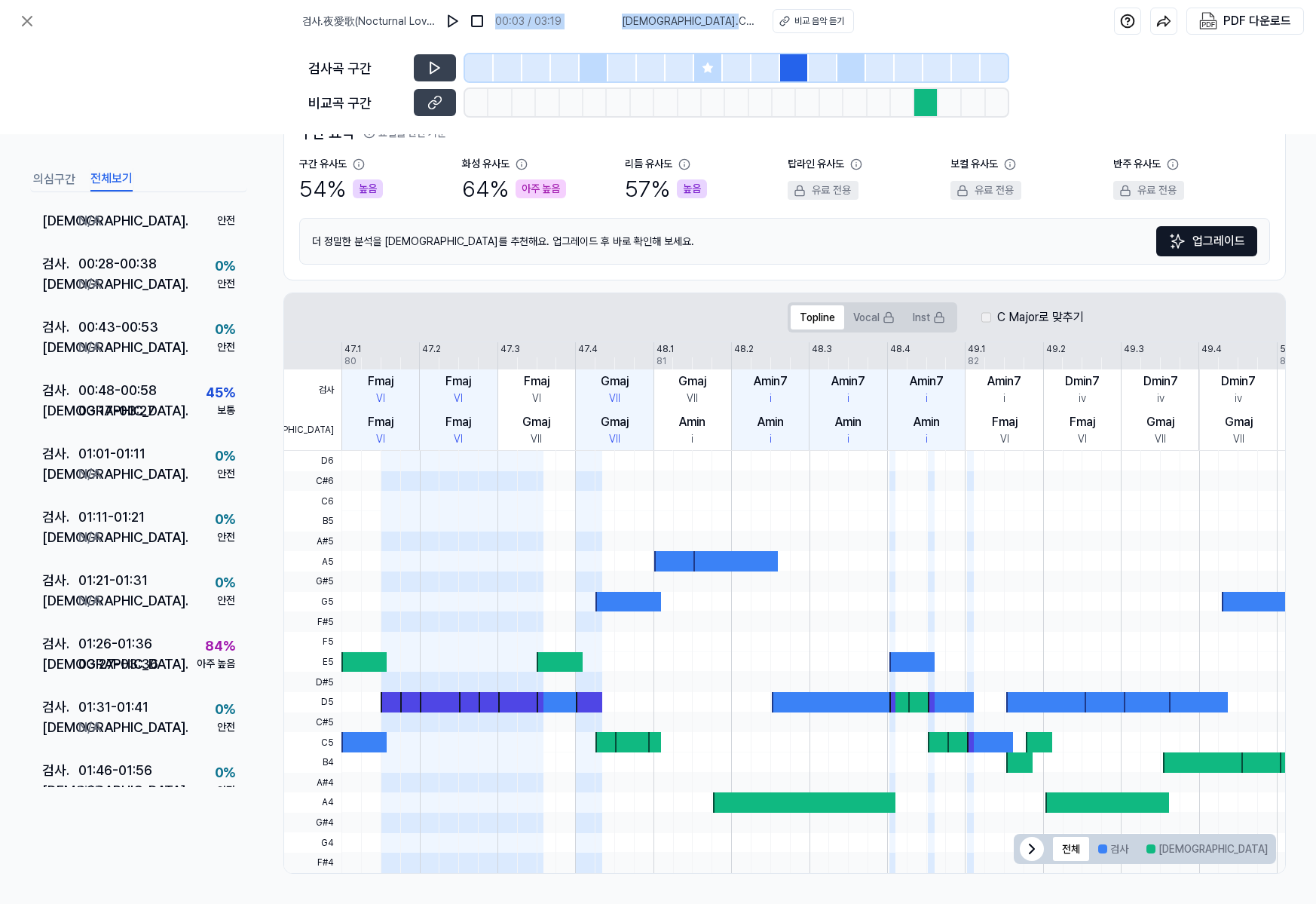
scroll to position [0, 0]
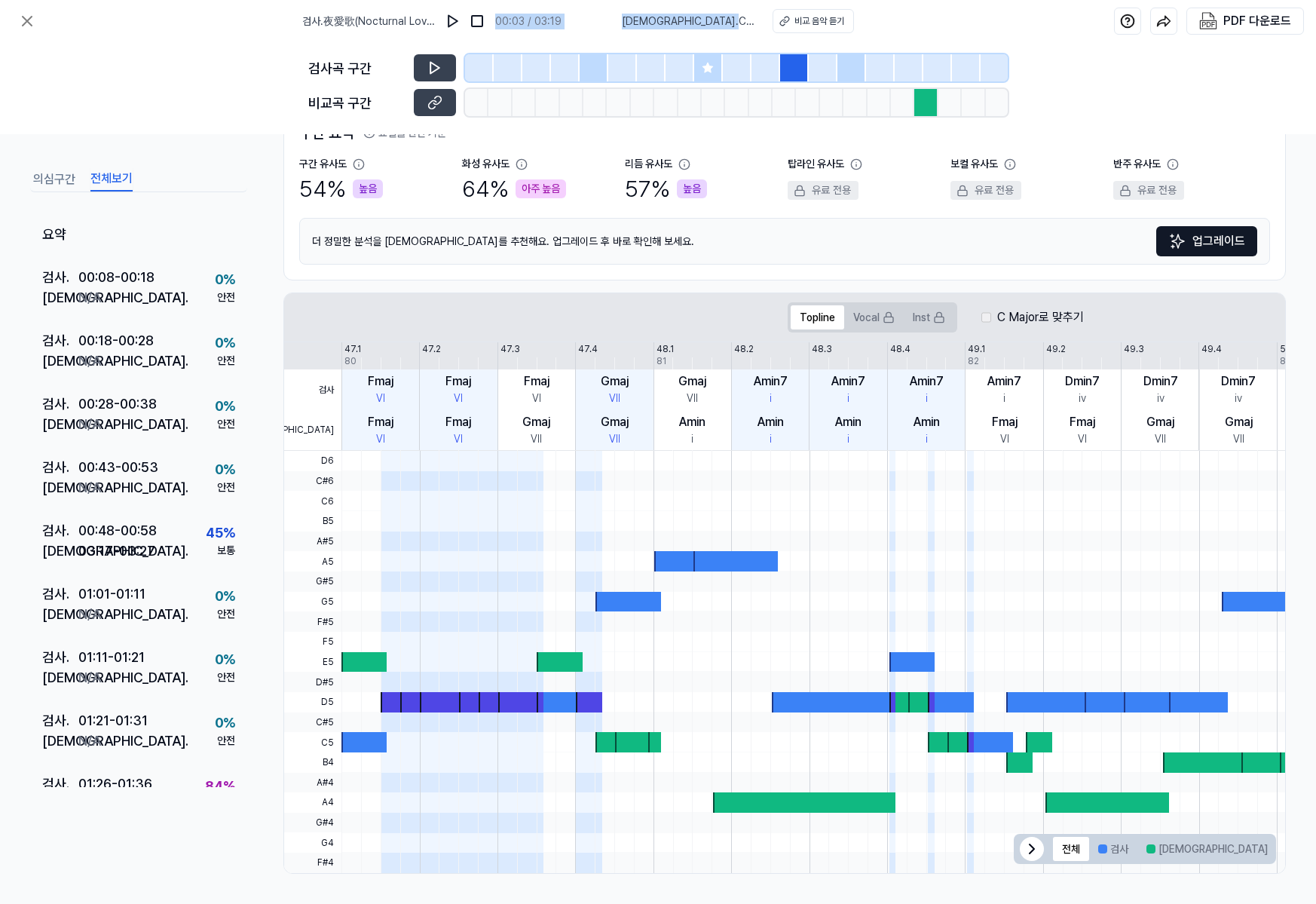
click at [62, 177] on button "의심구간" at bounding box center [54, 179] width 42 height 24
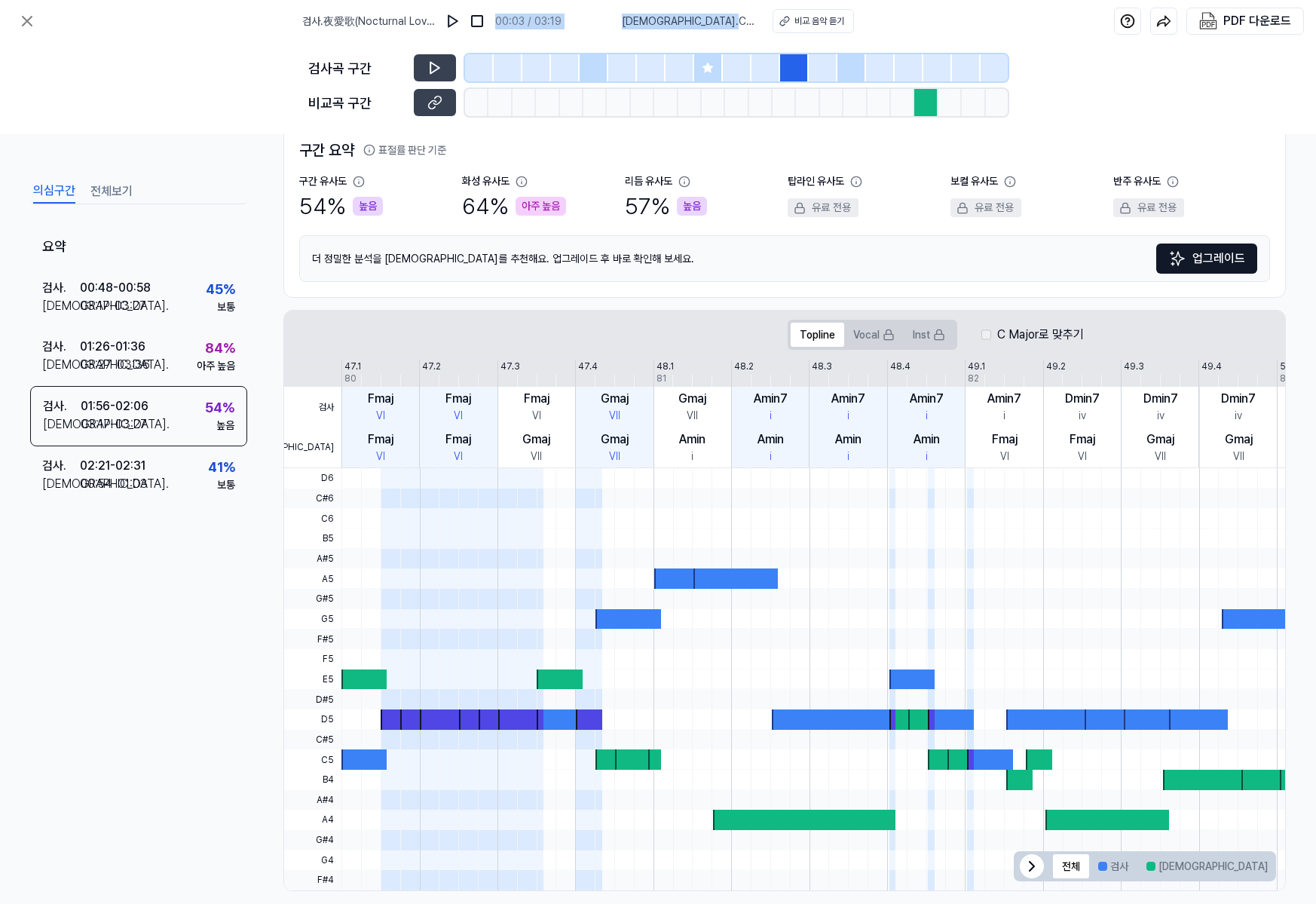
scroll to position [130, 0]
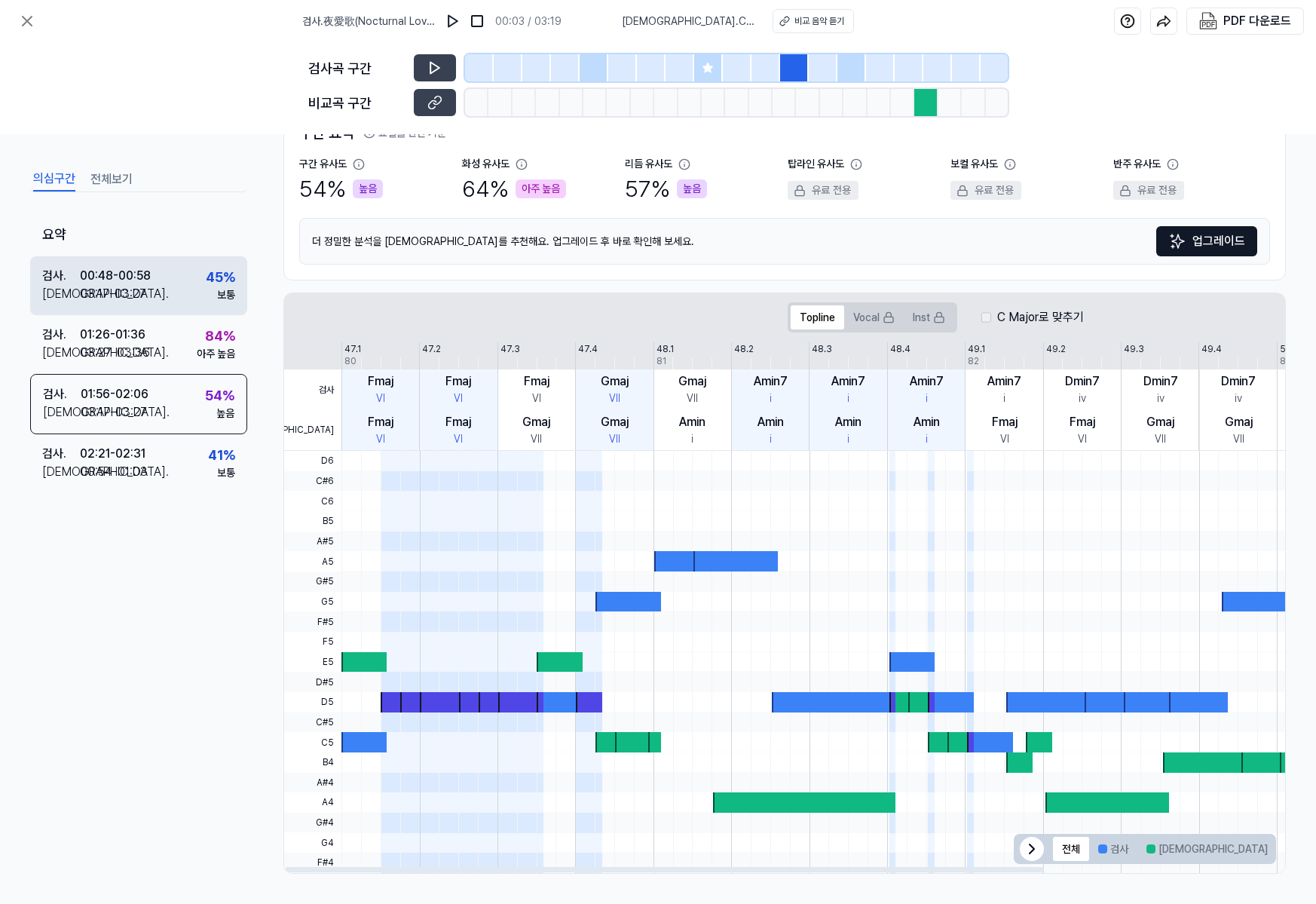
click at [189, 262] on div "검사 . 00:48 - 00:58 비교 . 03:17 - 03:27 45 % 보통" at bounding box center [138, 285] width 217 height 59
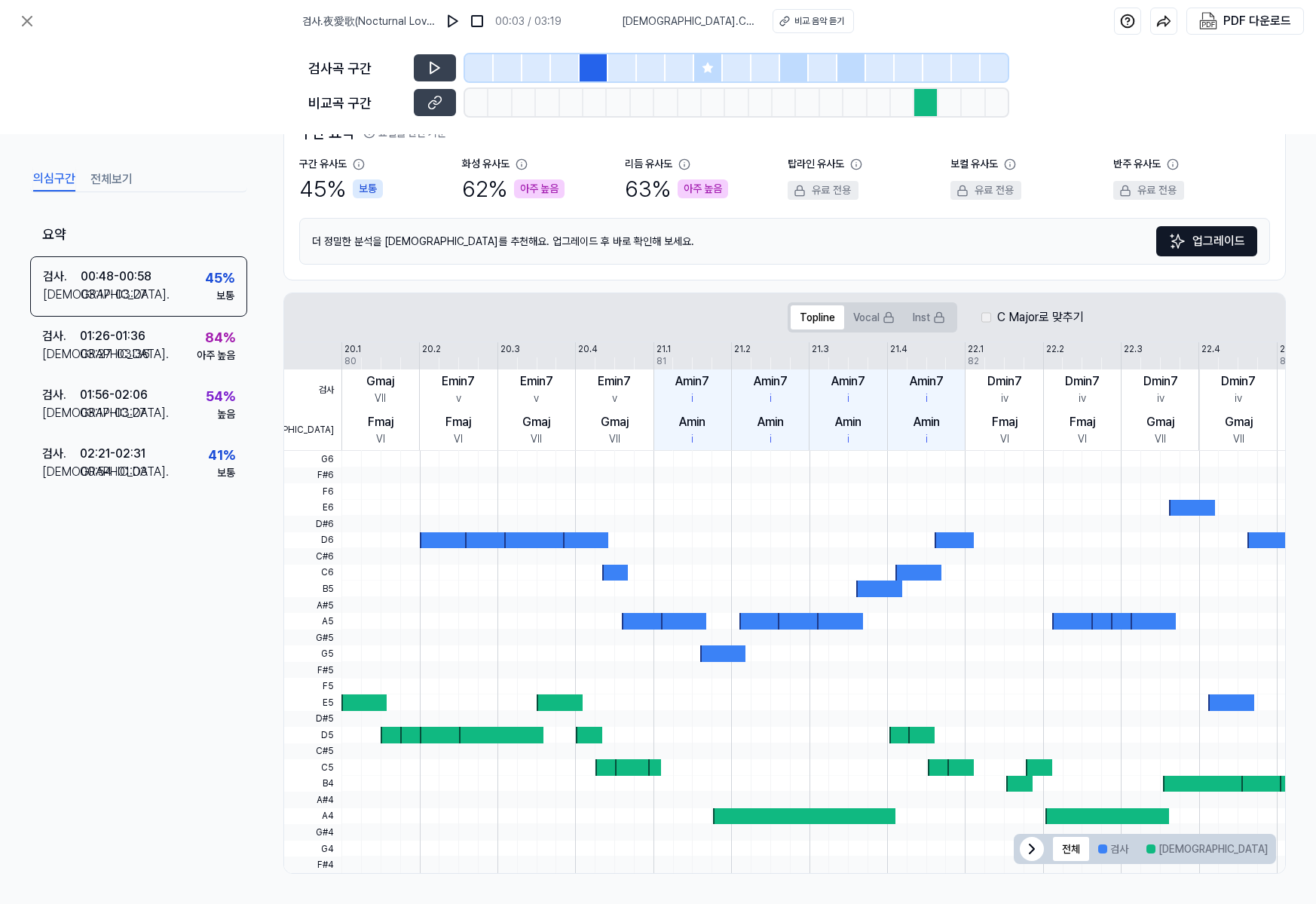
click at [125, 184] on button "전체보기" at bounding box center [111, 179] width 42 height 24
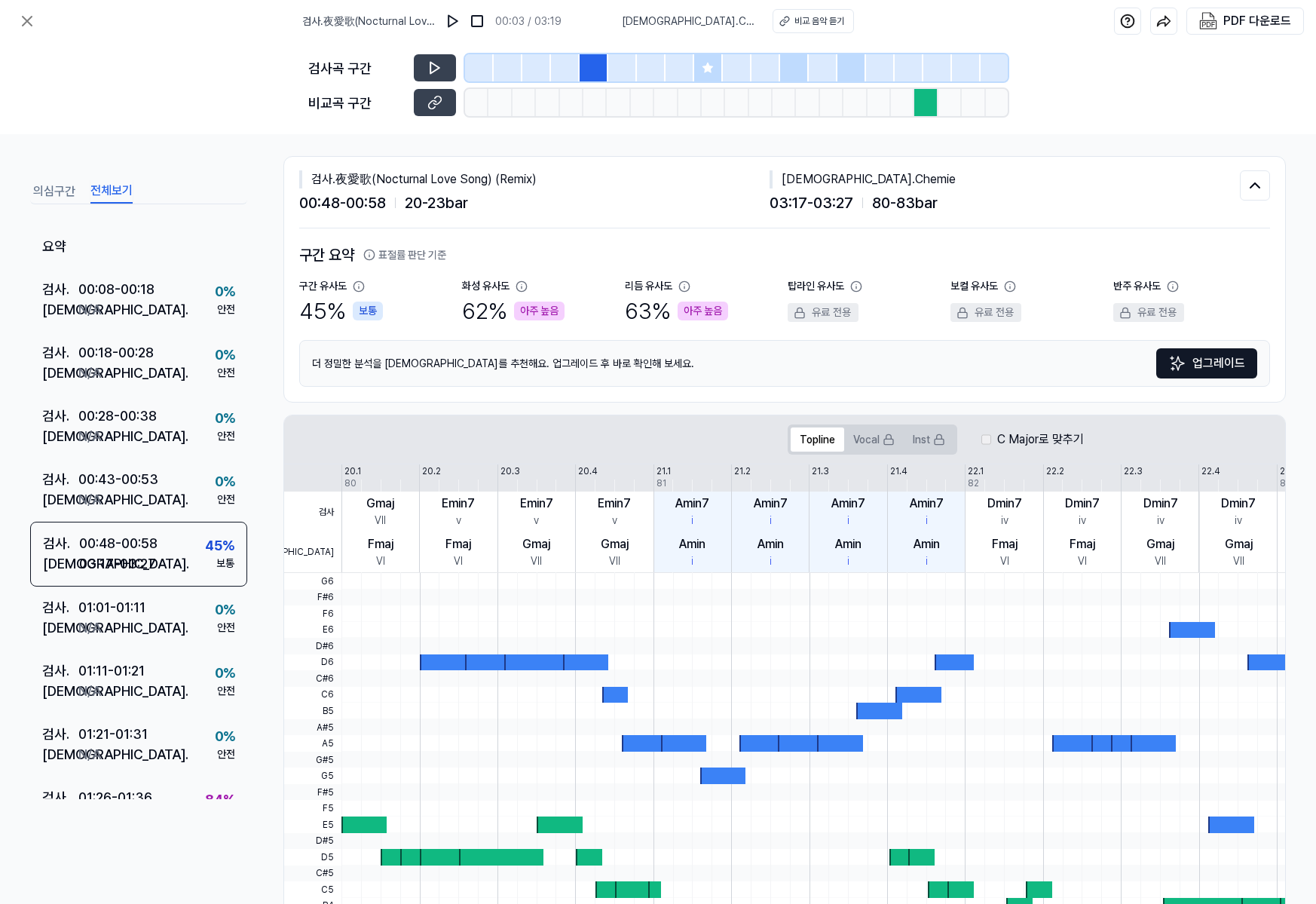
scroll to position [0, 0]
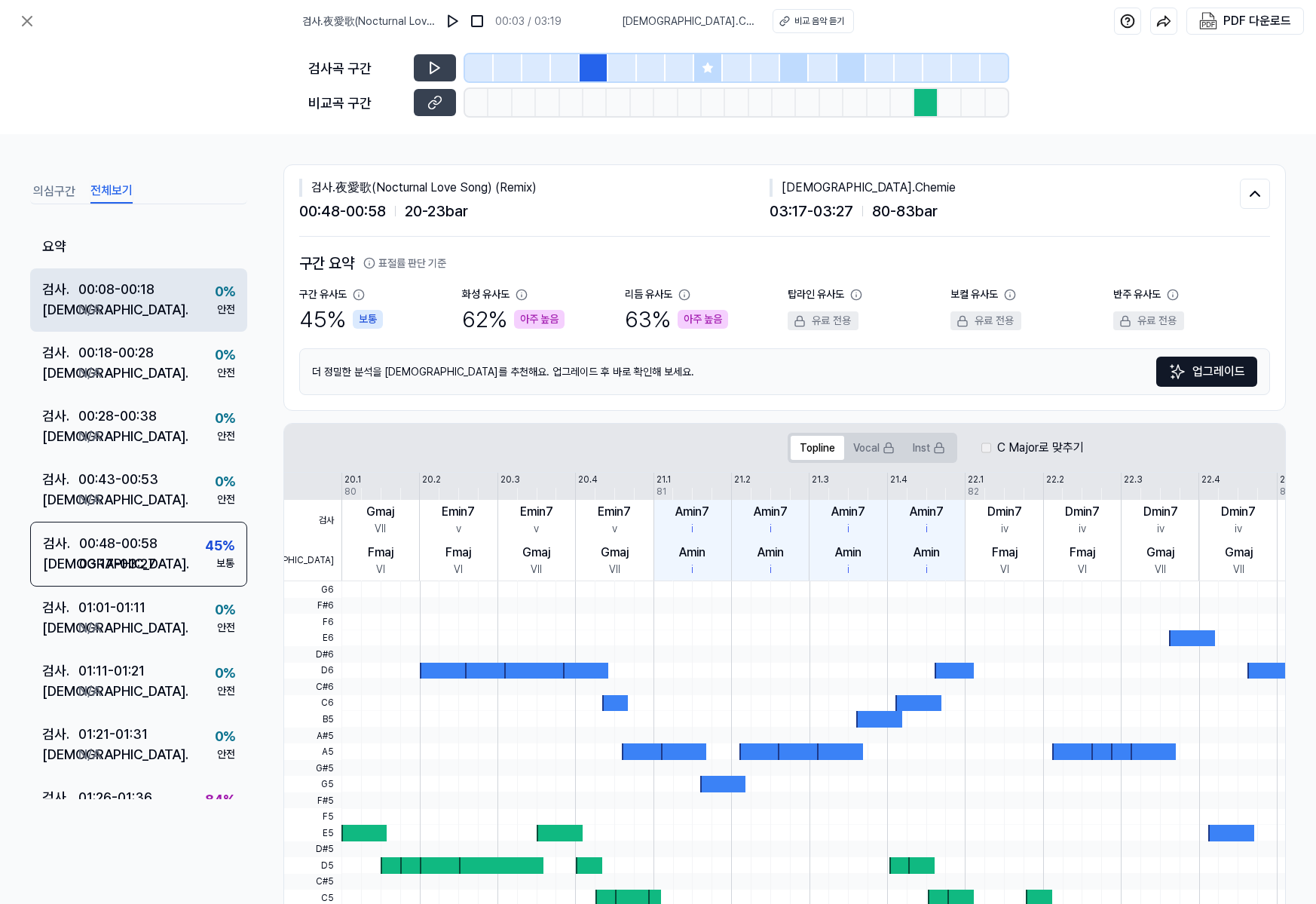
click at [96, 293] on div "00:08 - 00:18" at bounding box center [116, 289] width 76 height 20
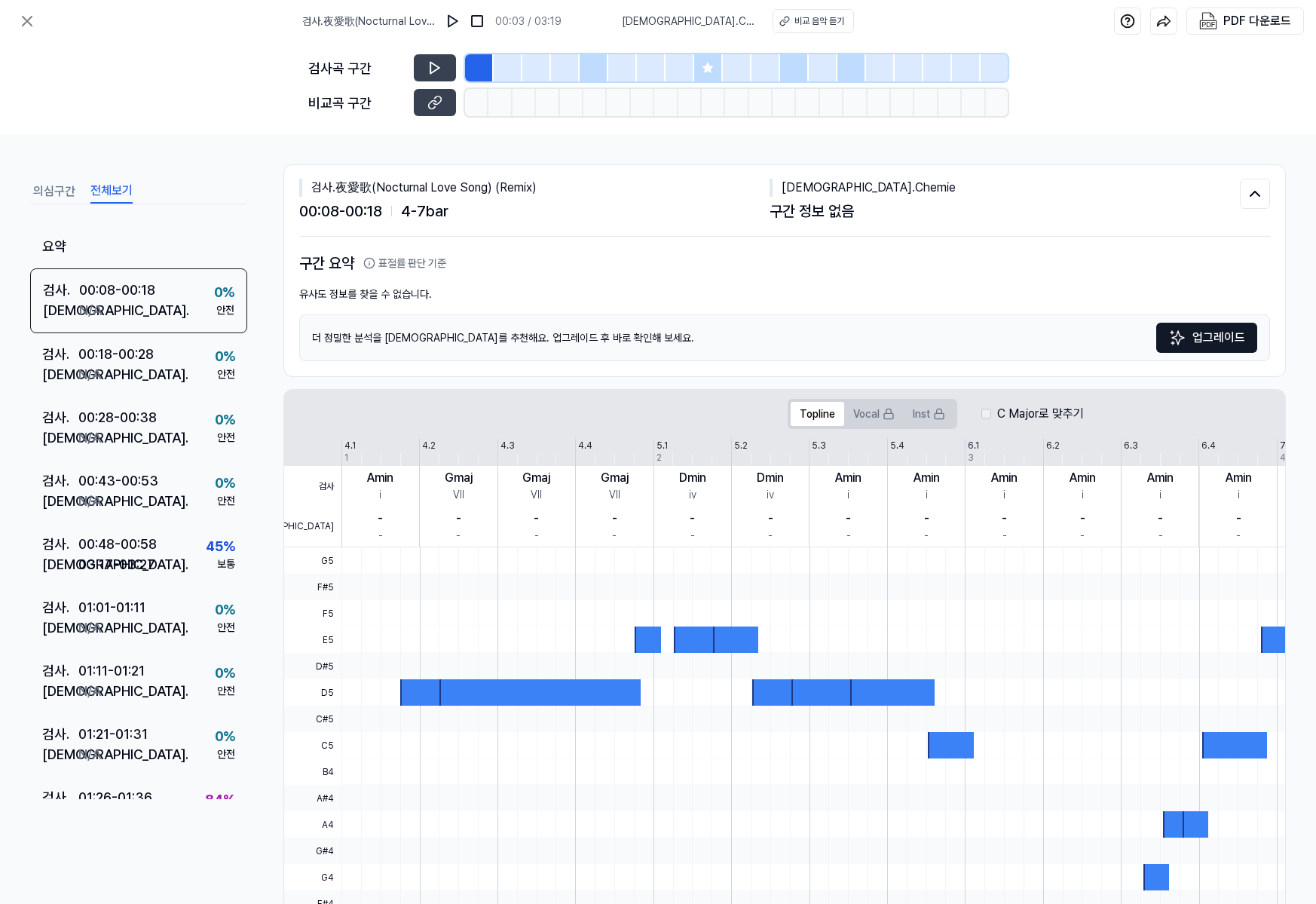
click at [56, 187] on button "의심구간" at bounding box center [54, 191] width 42 height 24
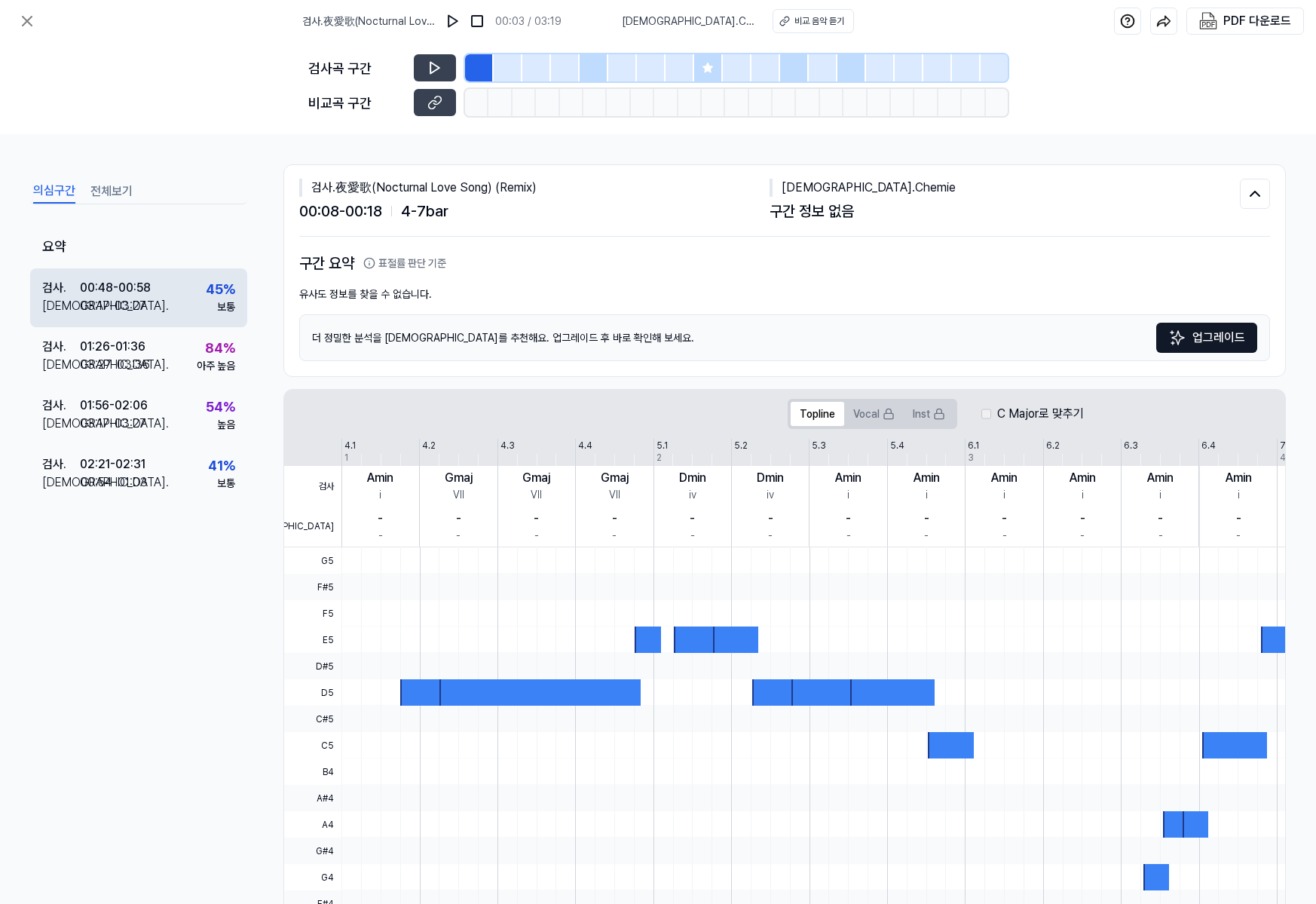
click at [112, 322] on div "검사 . 00:48 - 00:58 비교 . 03:17 - 03:27 45 % 보통" at bounding box center [138, 297] width 217 height 59
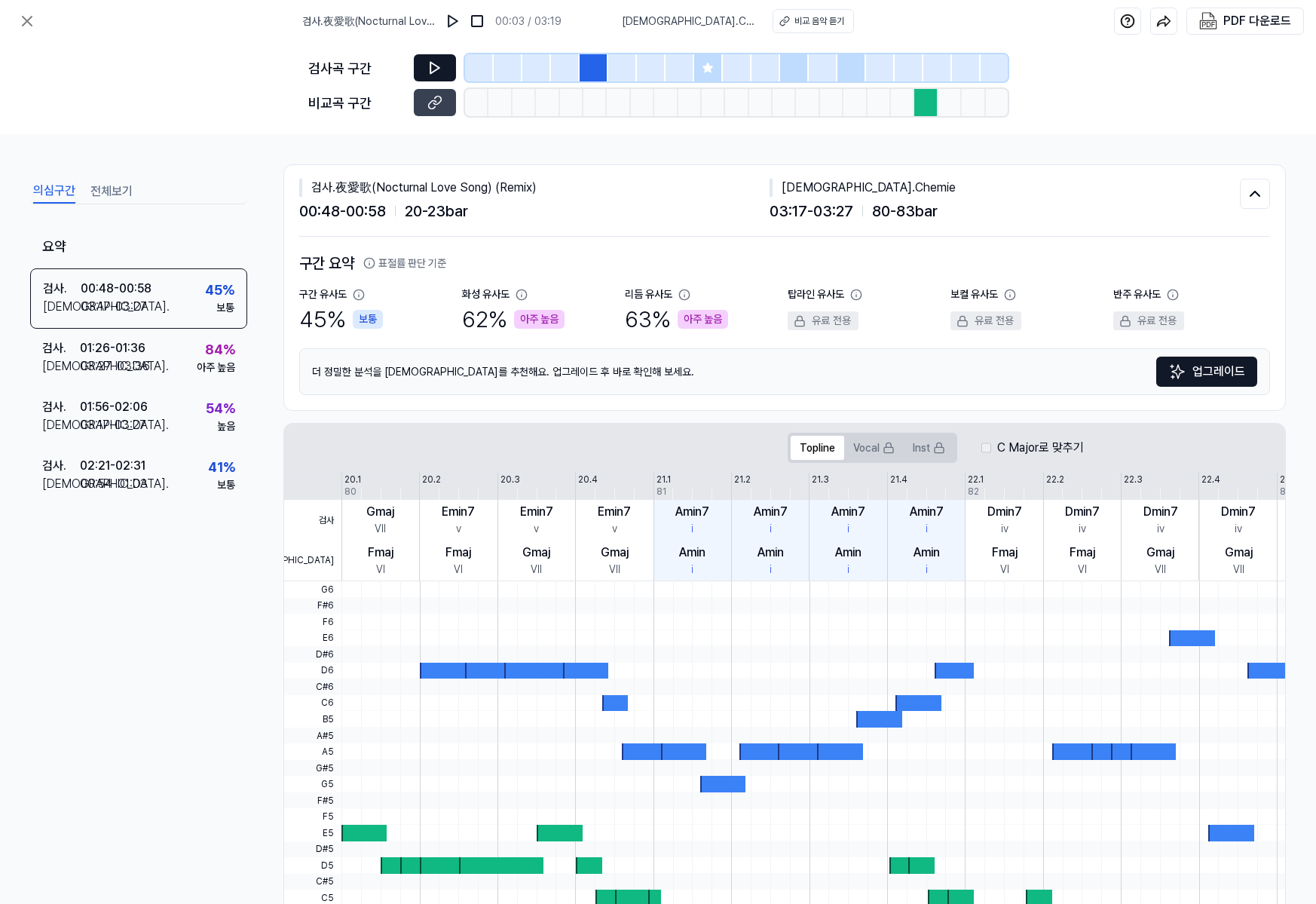
click at [419, 76] on button at bounding box center [435, 67] width 42 height 27
click at [1167, 296] on icon at bounding box center [1172, 295] width 10 height 10
drag, startPoint x: 769, startPoint y: 17, endPoint x: 724, endPoint y: 36, distance: 48.8
click at [724, 36] on div "검사 . 夜愛歌(Nocturnal Love Song) (Remix) 00:58 / 03:19 비교 . Chemie 비교 음악 듣기" at bounding box center [578, 21] width 552 height 42
click at [432, 105] on icon at bounding box center [434, 102] width 15 height 15
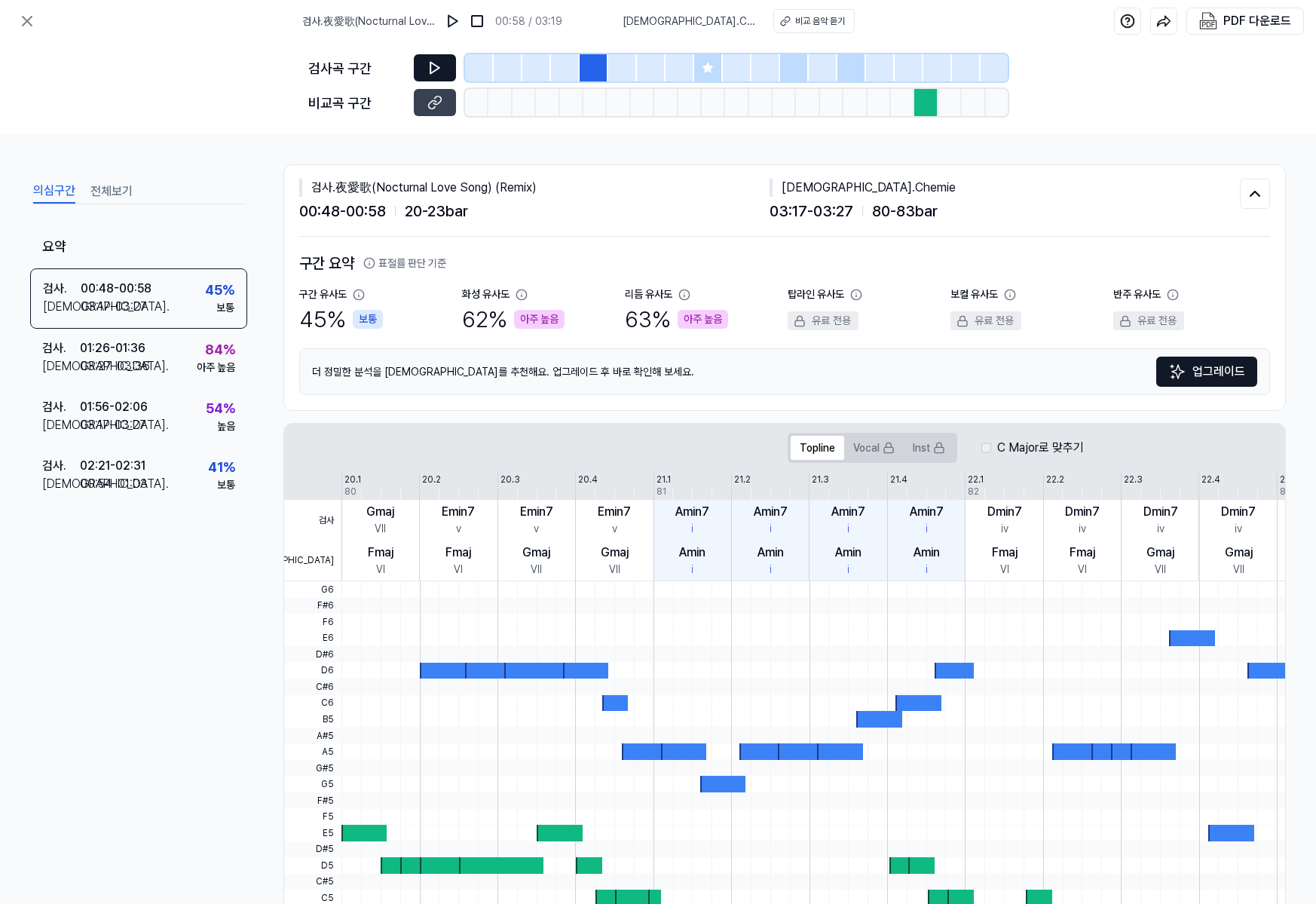
click at [448, 54] on button at bounding box center [435, 67] width 42 height 27
click at [427, 60] on button at bounding box center [435, 67] width 42 height 27
click at [228, 369] on div "아주 높음" at bounding box center [216, 367] width 39 height 16
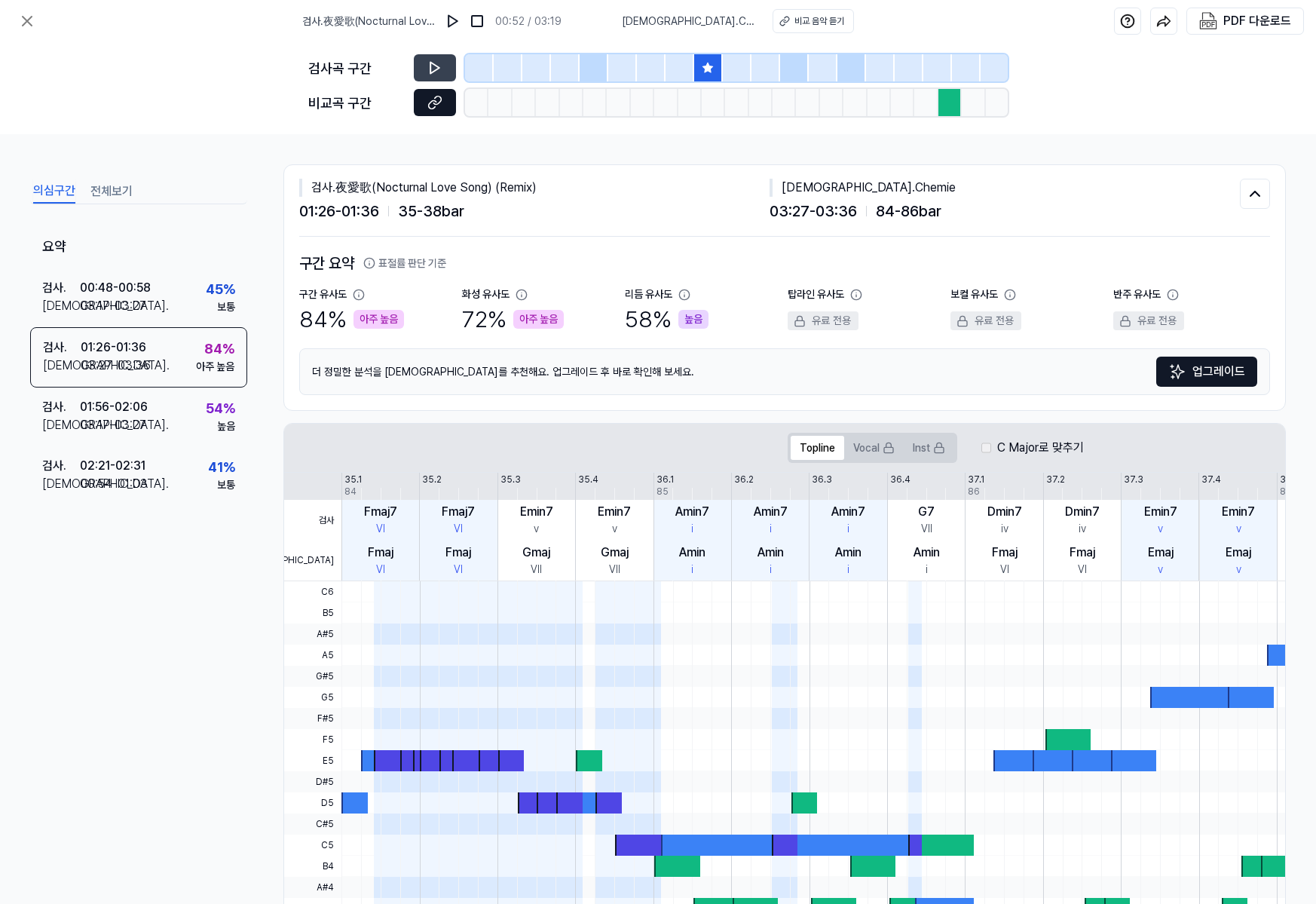
click at [443, 105] on button at bounding box center [435, 102] width 42 height 27
click at [437, 51] on div "검사곡 구간 비교곡 구간" at bounding box center [658, 88] width 699 height 92
click at [436, 55] on button at bounding box center [435, 67] width 42 height 27
click at [441, 74] on icon at bounding box center [434, 68] width 15 height 15
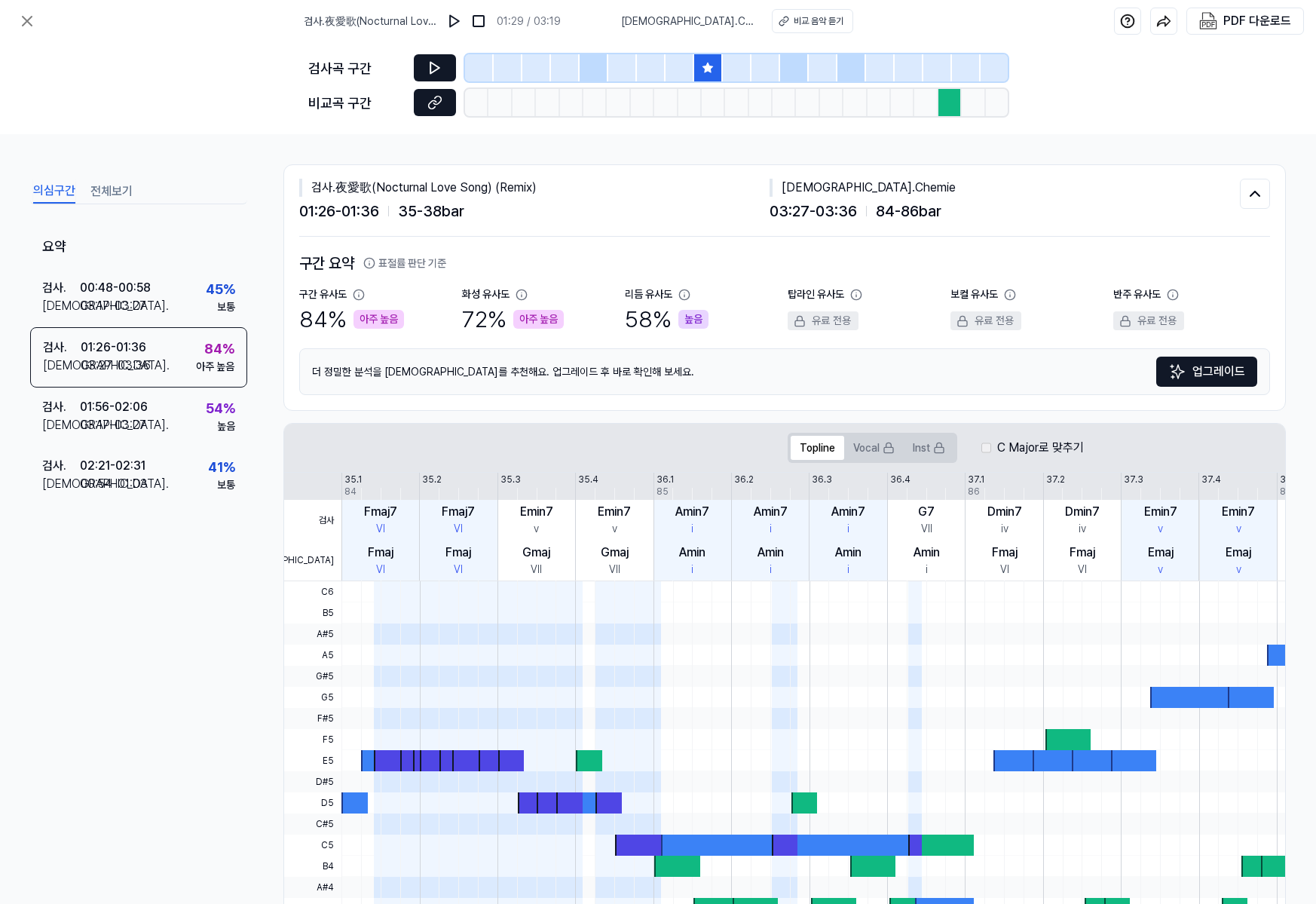
click at [442, 114] on button at bounding box center [435, 102] width 42 height 27
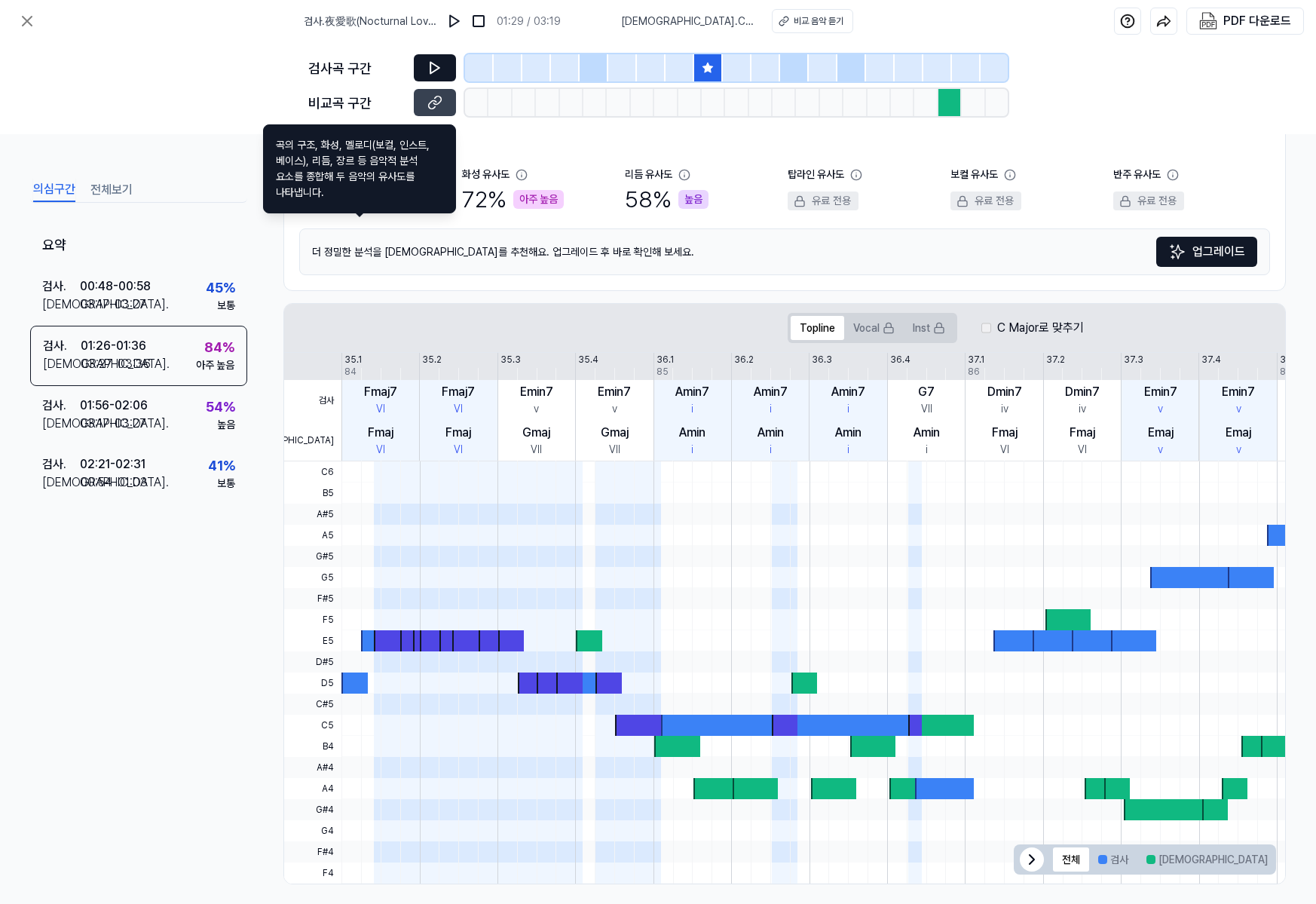
scroll to position [130, 0]
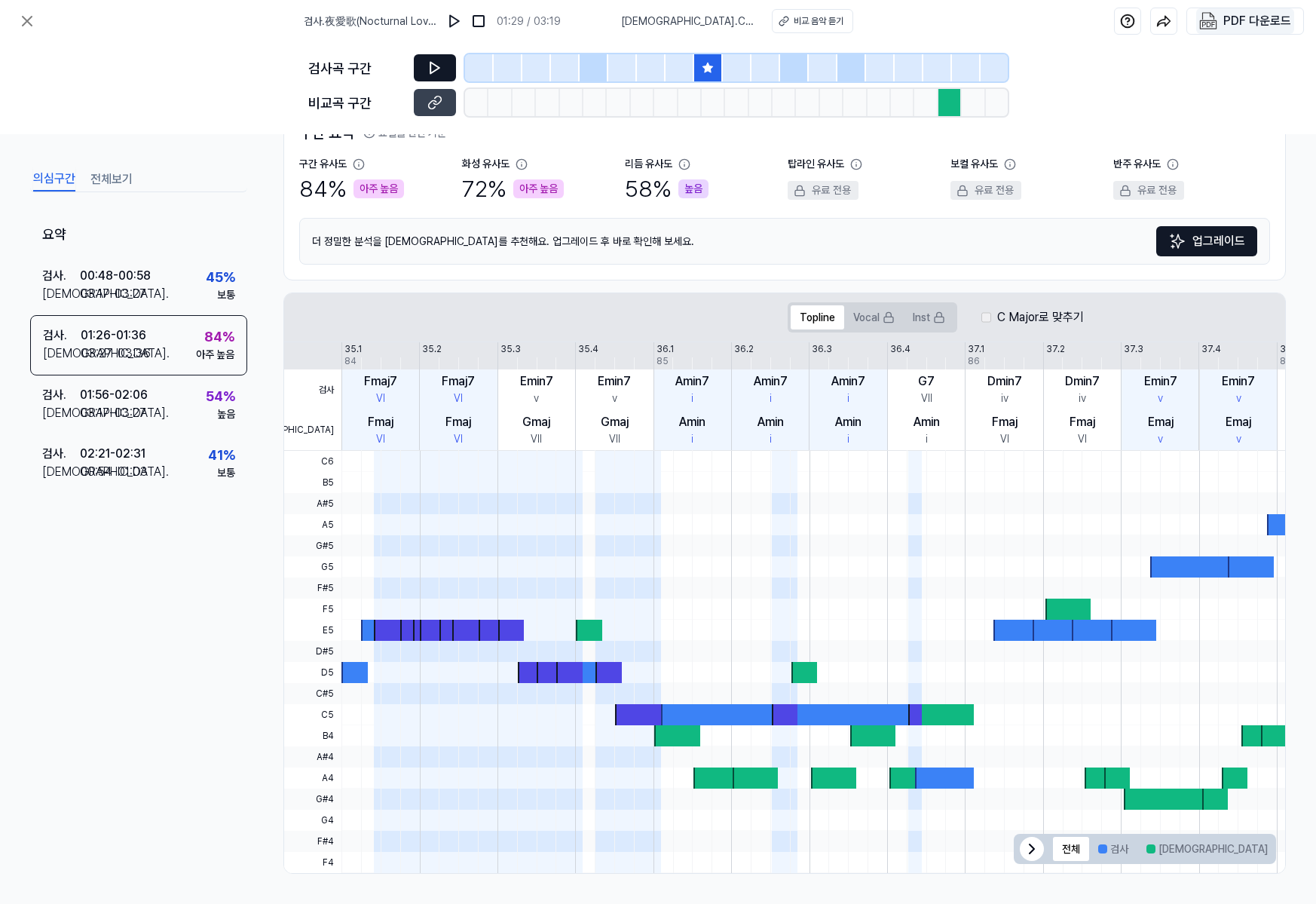
click at [1214, 14] on img "button" at bounding box center [1207, 21] width 18 height 18
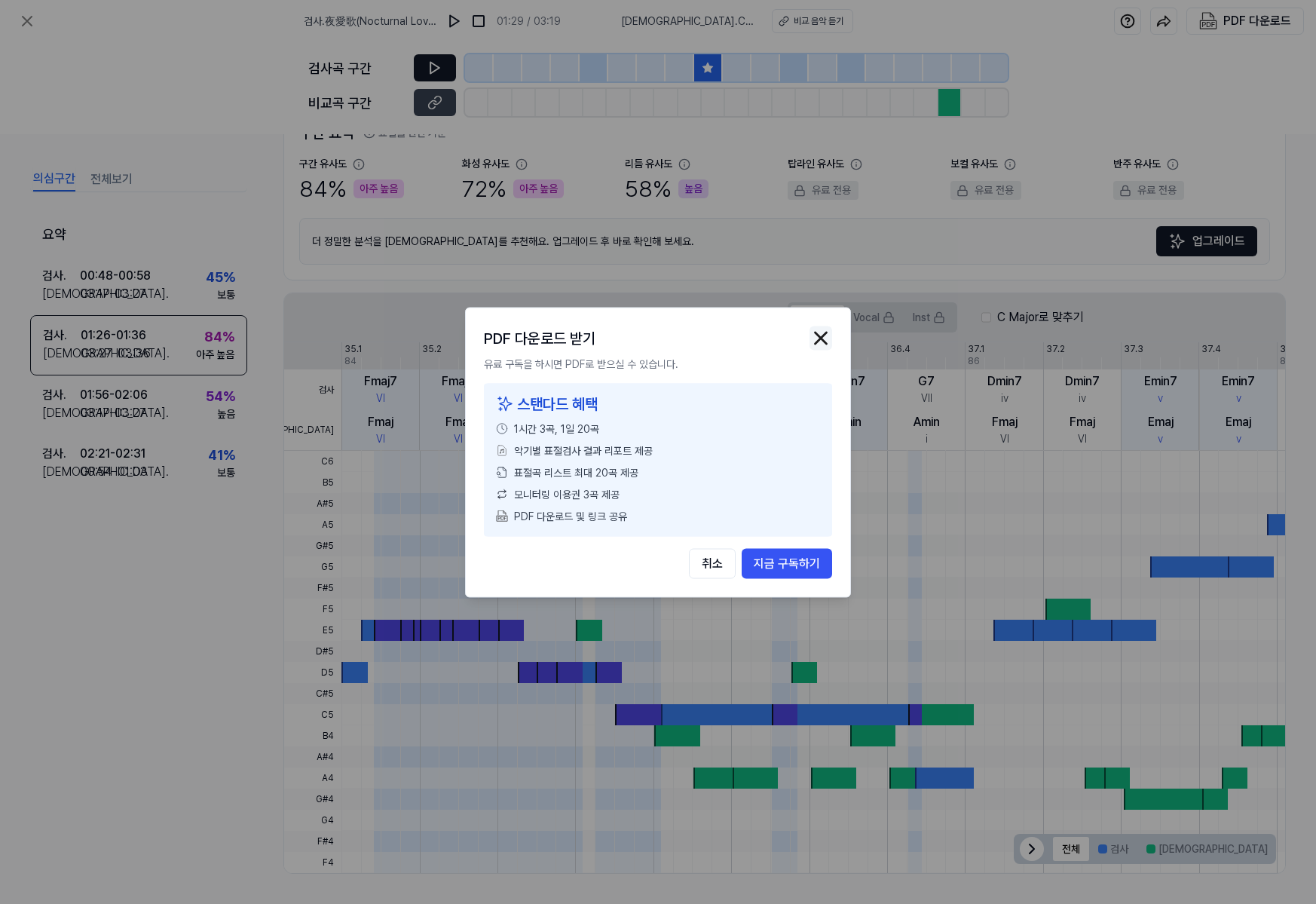
click at [823, 341] on img "button" at bounding box center [820, 338] width 23 height 23
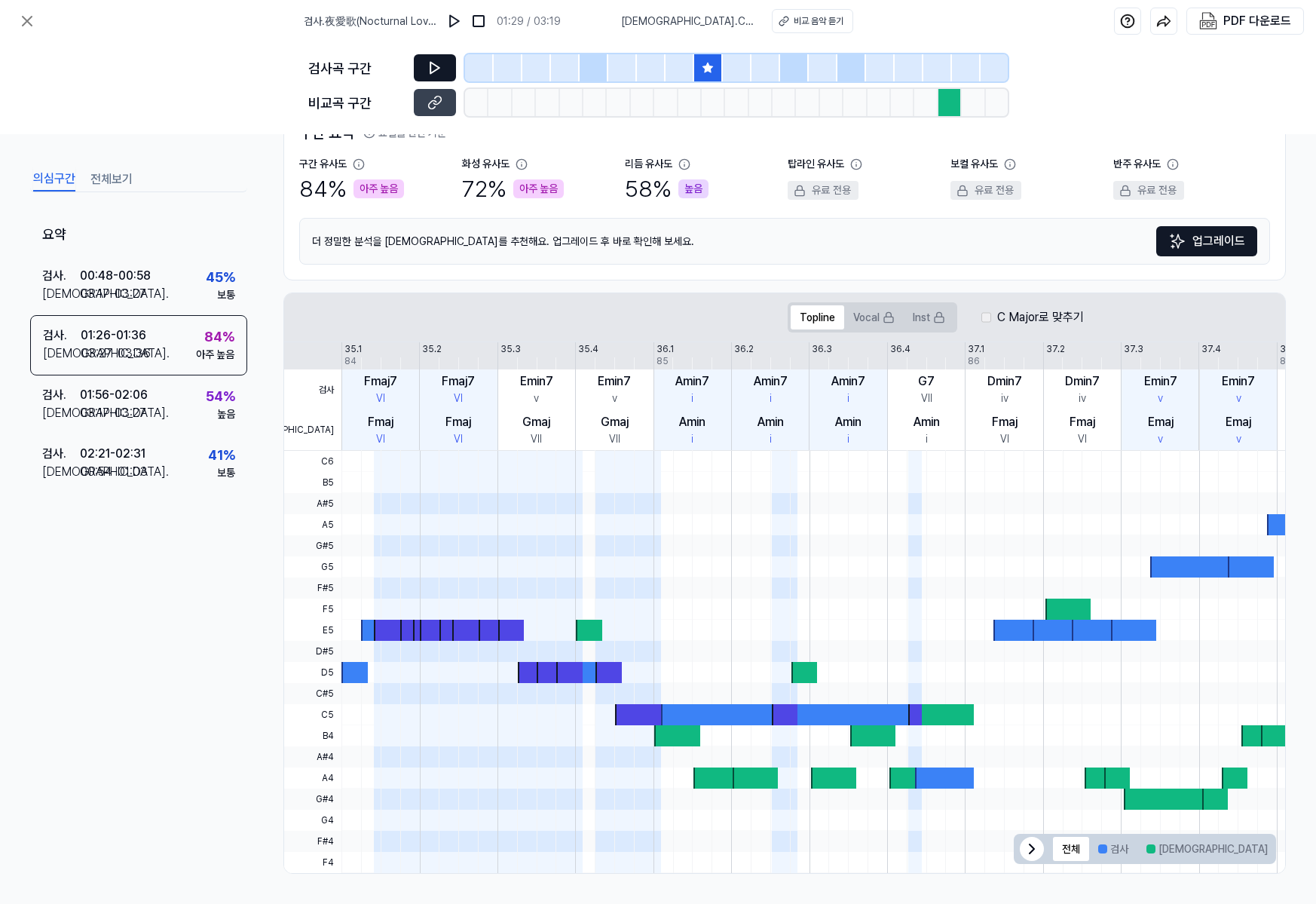
click at [115, 166] on div "의심구간 전체보기" at bounding box center [138, 178] width 217 height 28
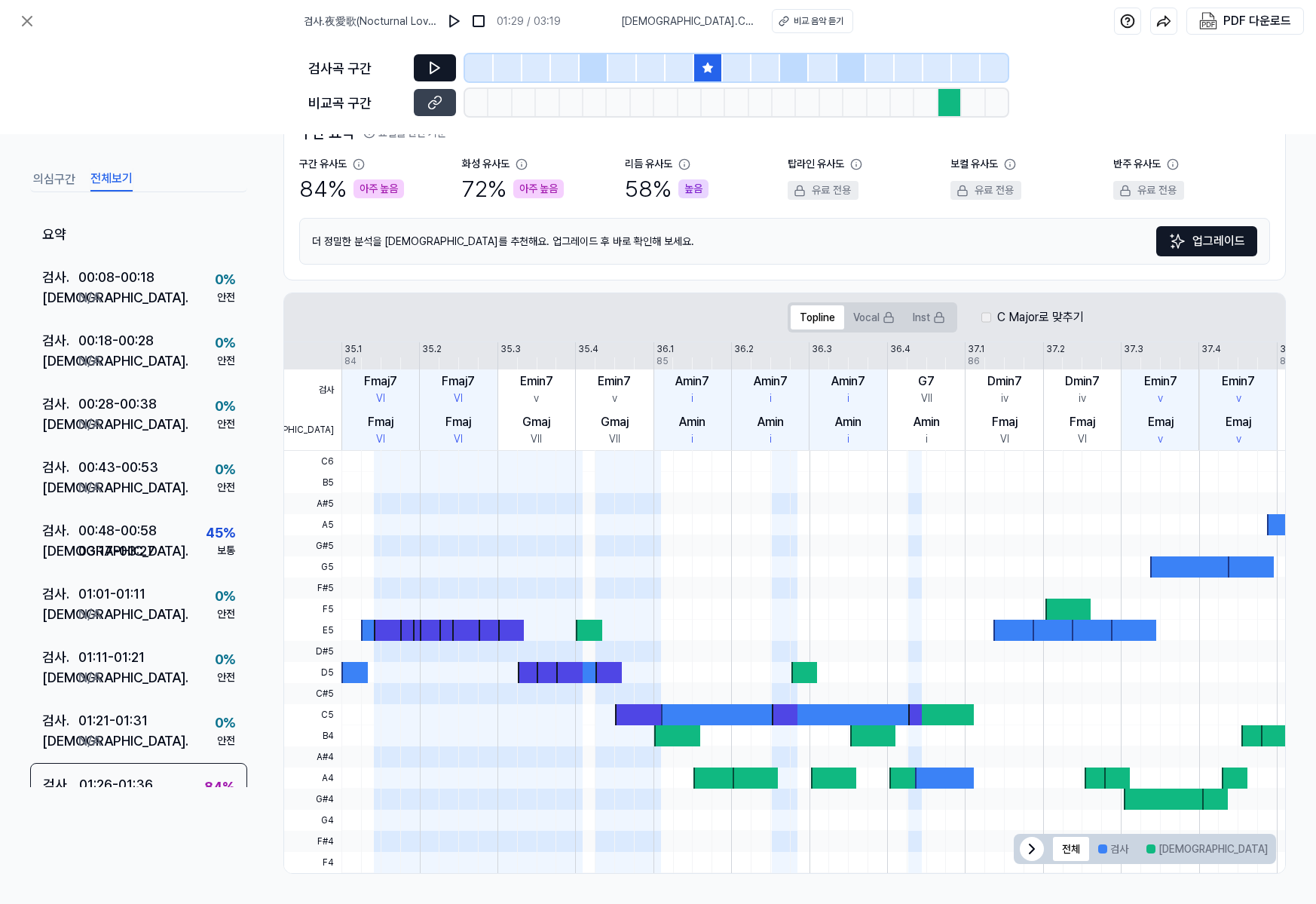
click at [115, 167] on button "전체보기" at bounding box center [111, 179] width 42 height 24
click at [108, 273] on div "00:08 - 00:18" at bounding box center [116, 277] width 76 height 20
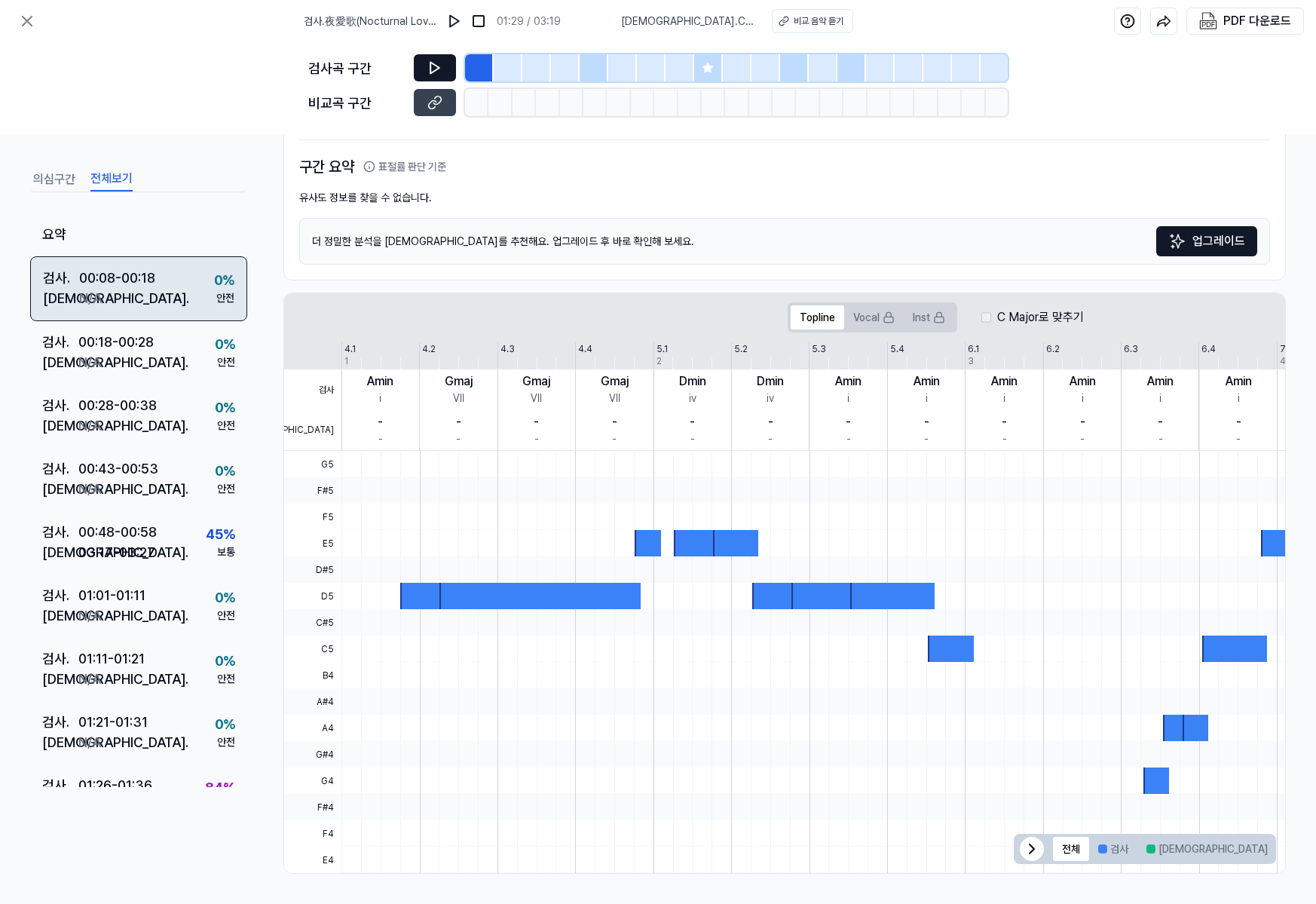
scroll to position [97, 0]
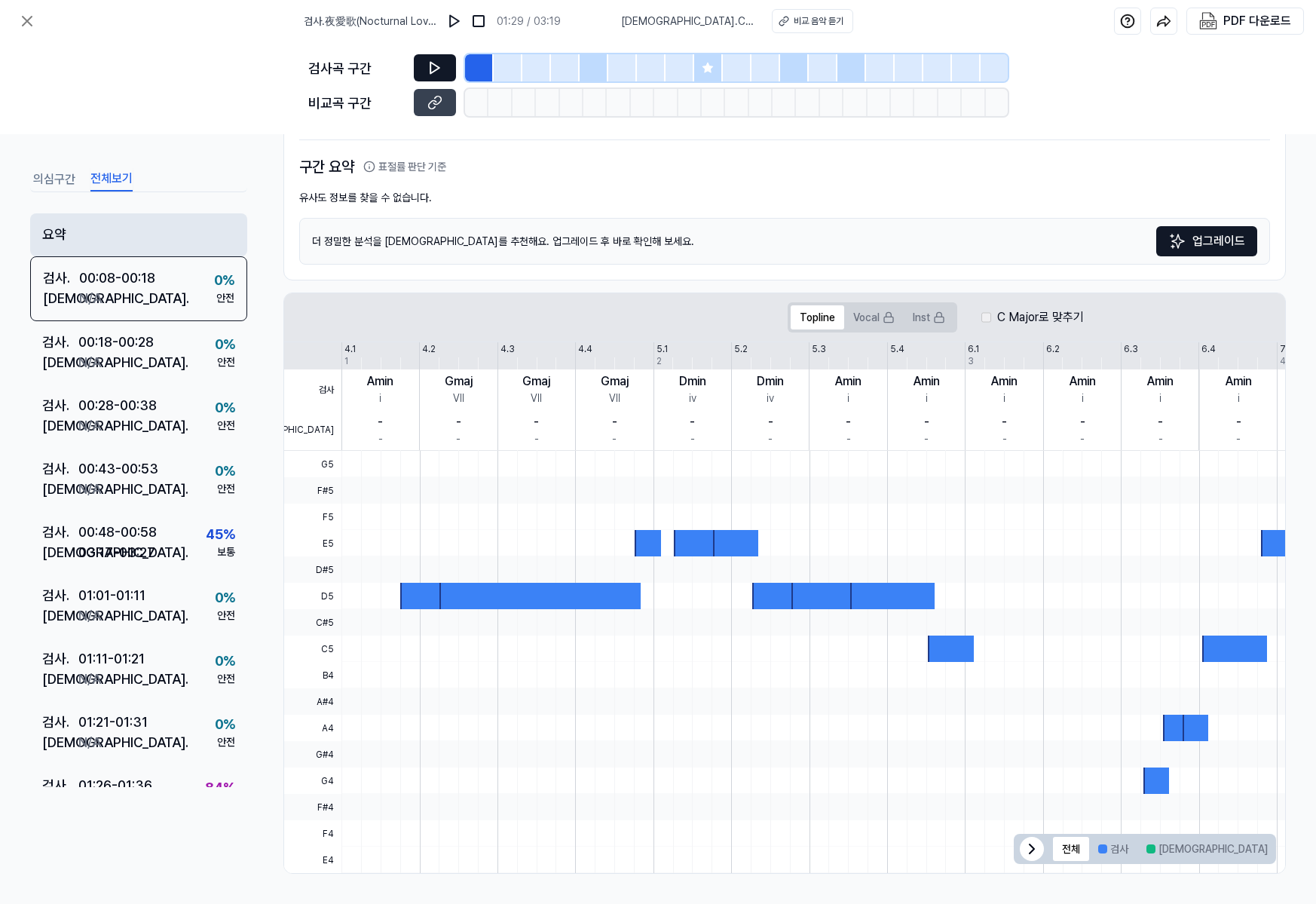
click at [116, 228] on div "요약" at bounding box center [138, 234] width 217 height 43
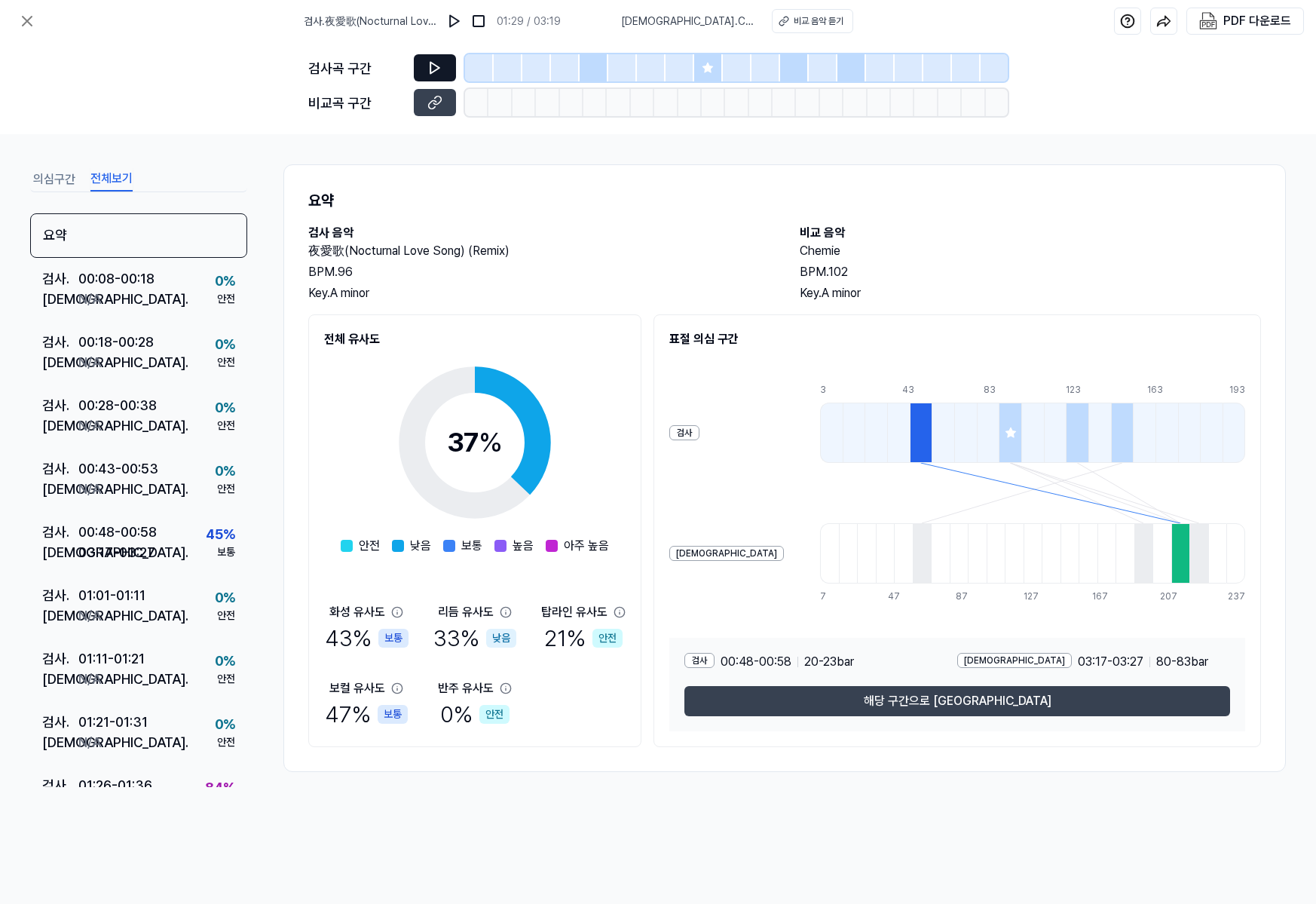
drag, startPoint x: 523, startPoint y: 487, endPoint x: 312, endPoint y: 432, distance: 218.1
click at [312, 432] on div "전체 유사도 37 % 안전 낮음 보통 높음 아주 높음 화성 유사도 43 % 보통 리듬 유사도 33 % 낮음 탑라인 유사도 21 % 안전 보컬 …" at bounding box center [475, 531] width 333 height 432
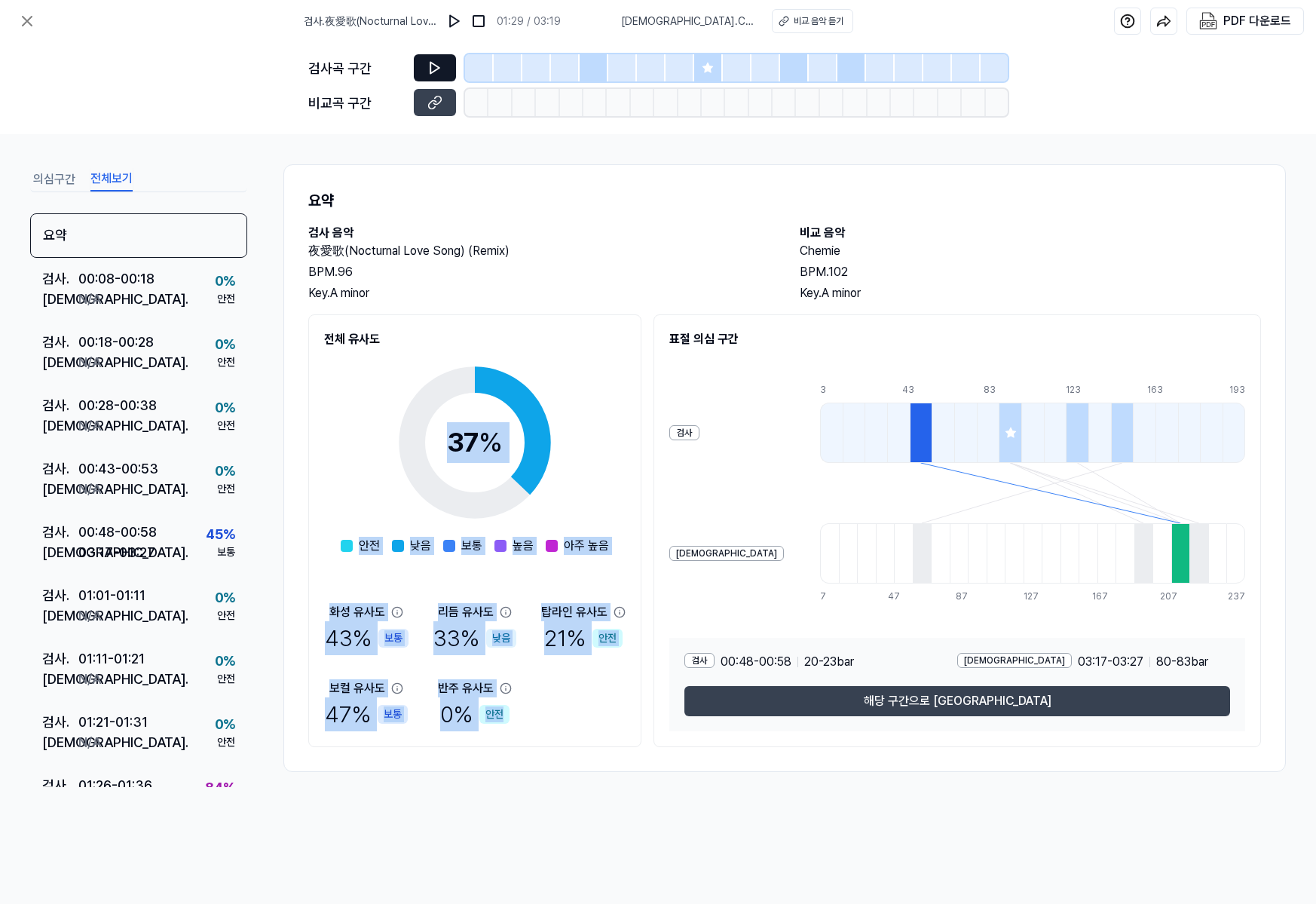
drag, startPoint x: 330, startPoint y: 433, endPoint x: 566, endPoint y: 751, distance: 396.0
click at [566, 751] on div "요약 검사 음악 夜愛歌(Nocturnal Love Song) (Remix) BPM. 96 Key. A minor 비교 음악 Chemie BPM…" at bounding box center [784, 468] width 1002 height 607
click at [575, 724] on div "화성 유사도 43 % 보통 리듬 유사도 33 % 낮음 탑라인 유사도 21 % 안전 보컬 유사도 47 % 보통 반주 유사도 0 % 안전" at bounding box center [474, 667] width 302 height 128
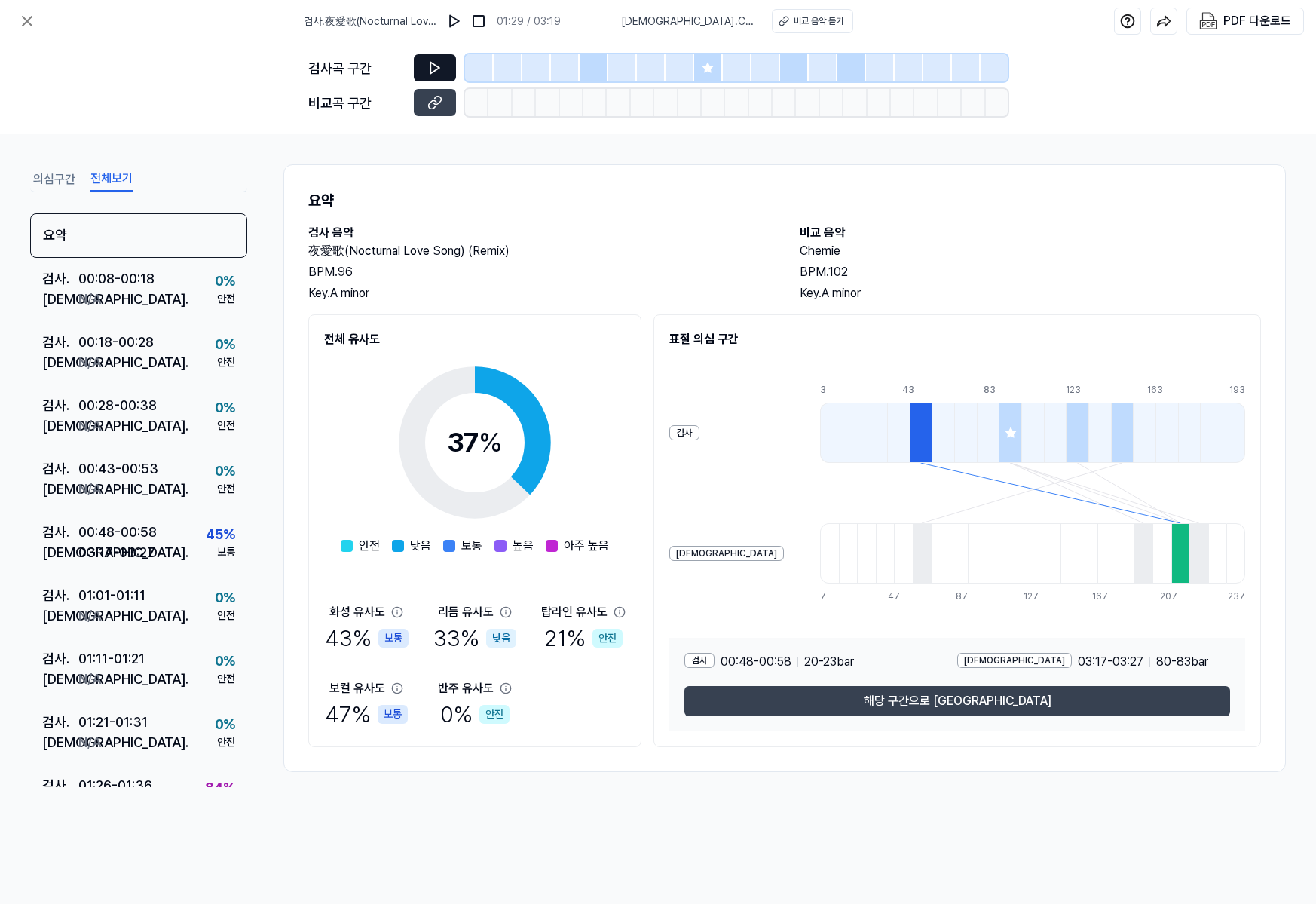
click at [439, 54] on button at bounding box center [435, 67] width 42 height 27
click at [426, 67] on button at bounding box center [435, 67] width 42 height 27
click at [126, 288] on div "00:08 - 00:18" at bounding box center [116, 278] width 76 height 20
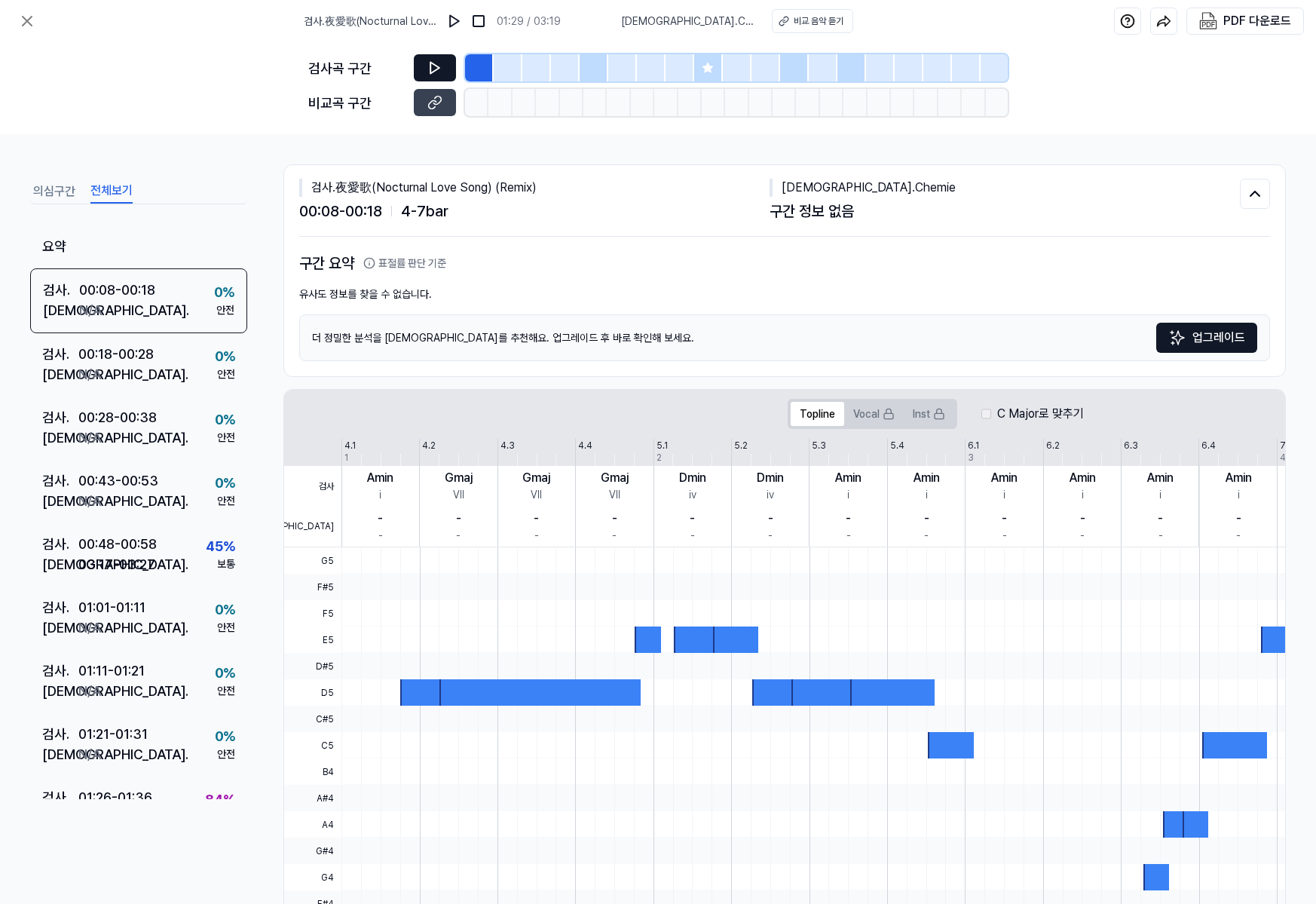
click at [425, 61] on button at bounding box center [435, 67] width 42 height 27
click at [429, 100] on icon at bounding box center [434, 102] width 15 height 15
click at [141, 351] on div "00:18 - 00:28" at bounding box center [116, 353] width 76 height 20
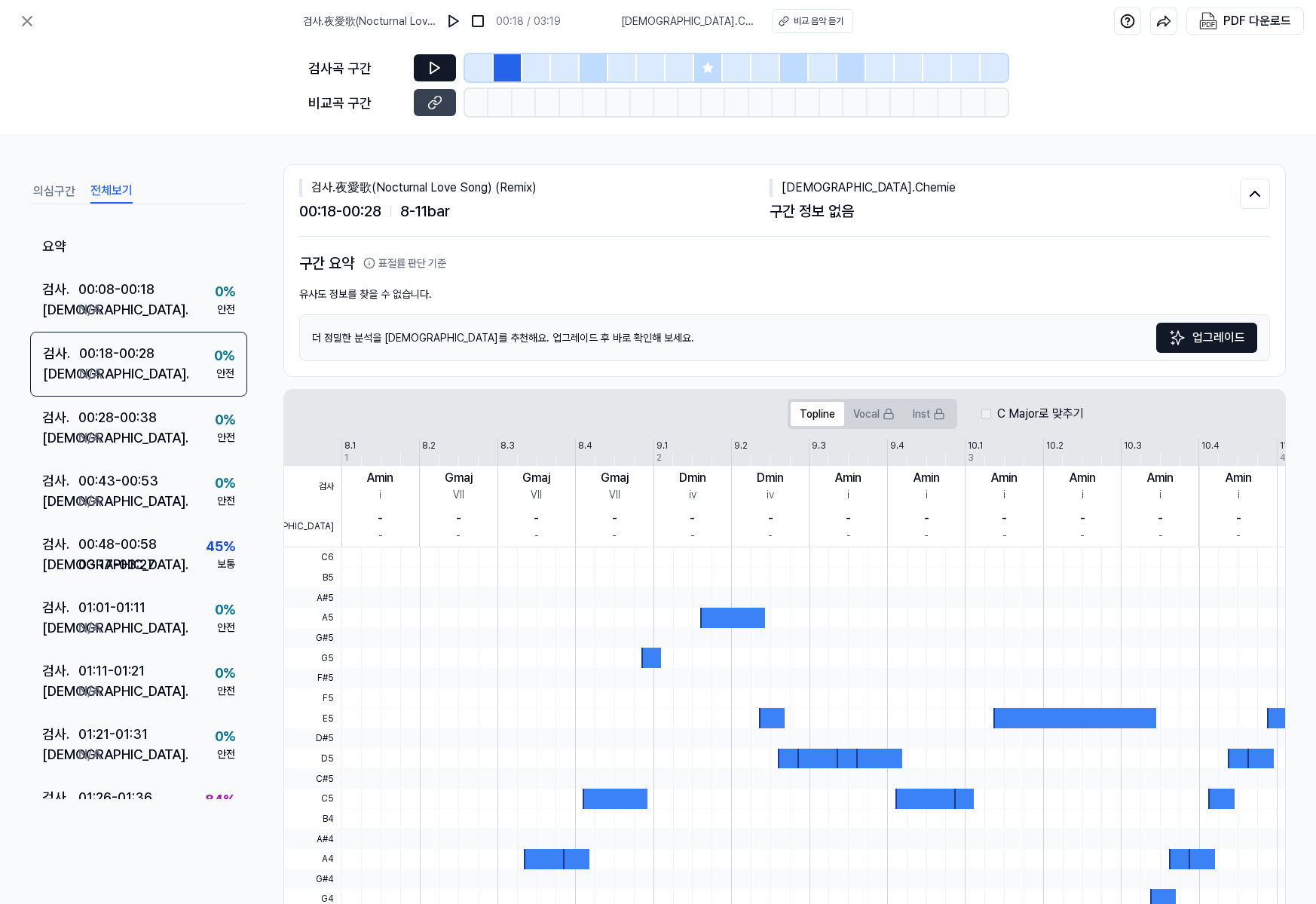
click at [432, 72] on icon at bounding box center [434, 68] width 15 height 15
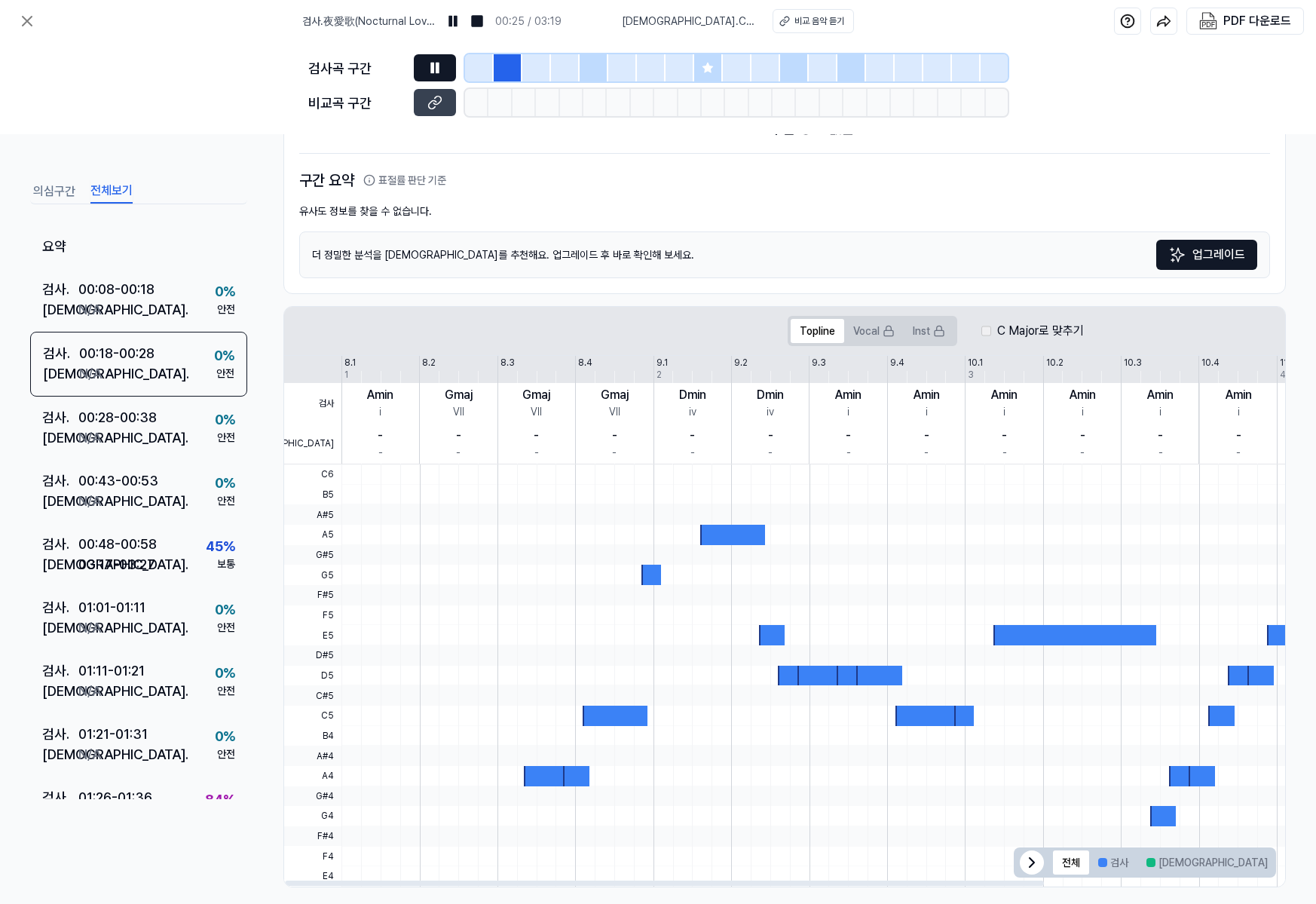
scroll to position [97, 0]
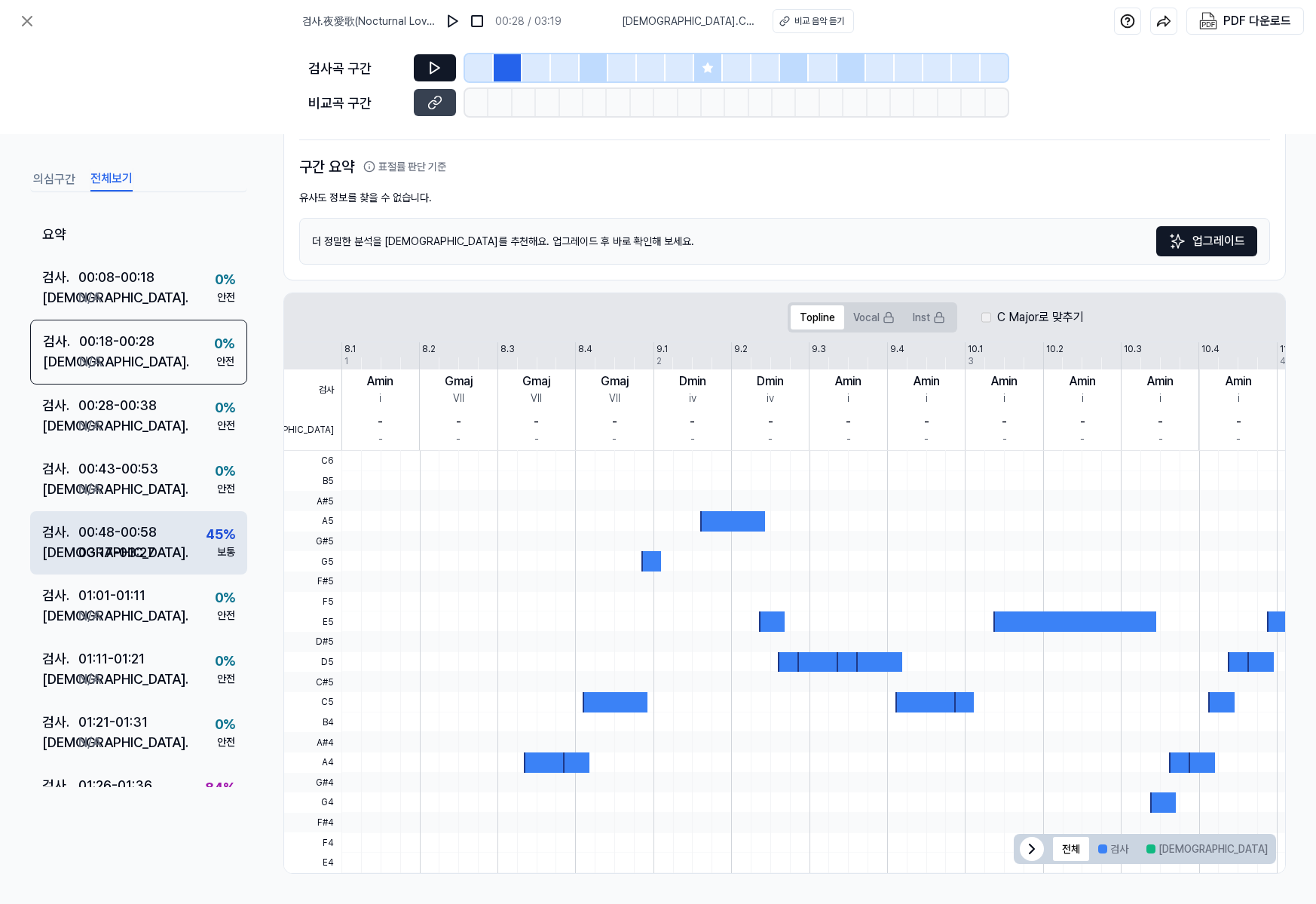
click at [143, 543] on div "03:17 - 03:27" at bounding box center [116, 552] width 77 height 20
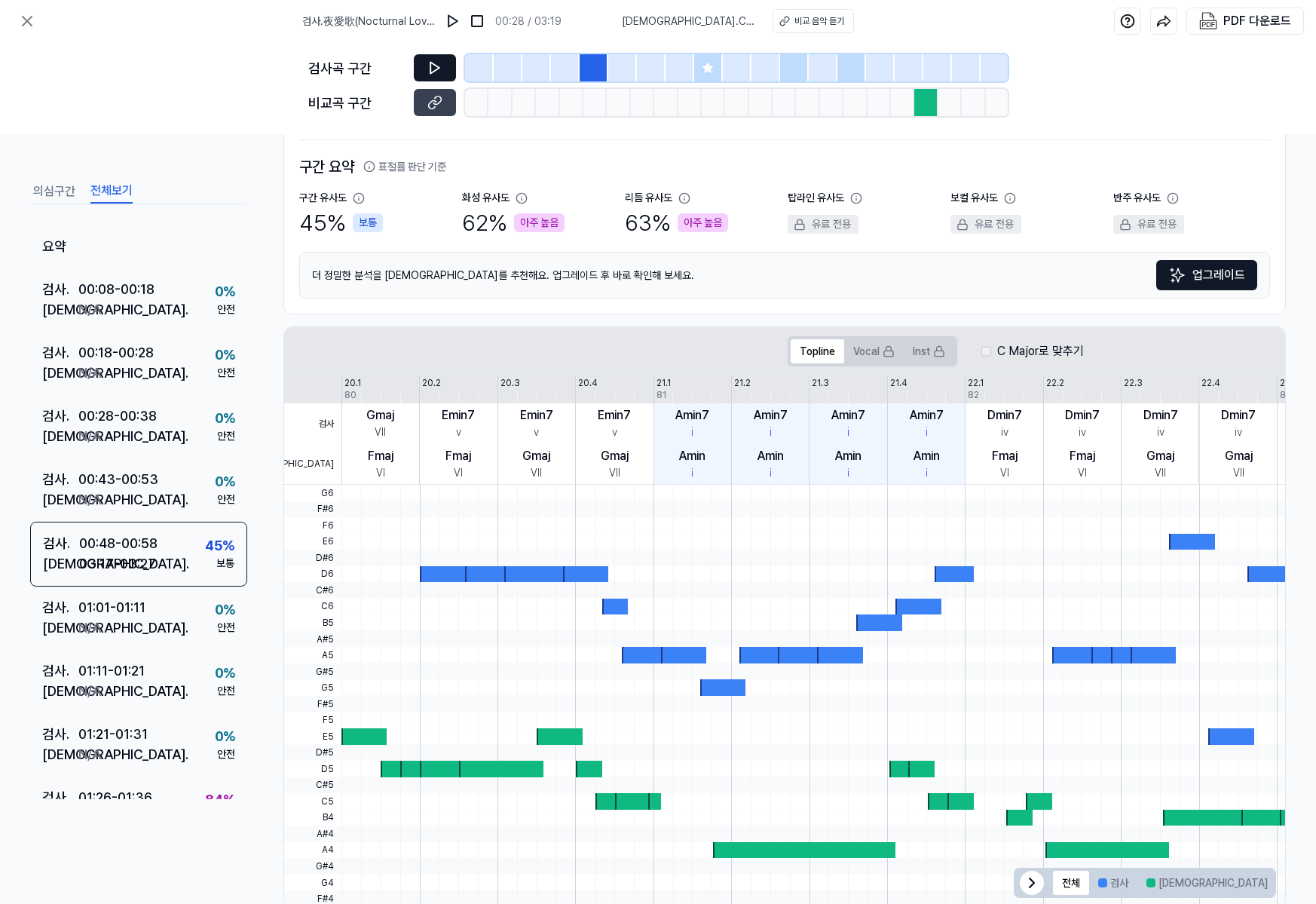
click at [422, 66] on button at bounding box center [435, 67] width 42 height 27
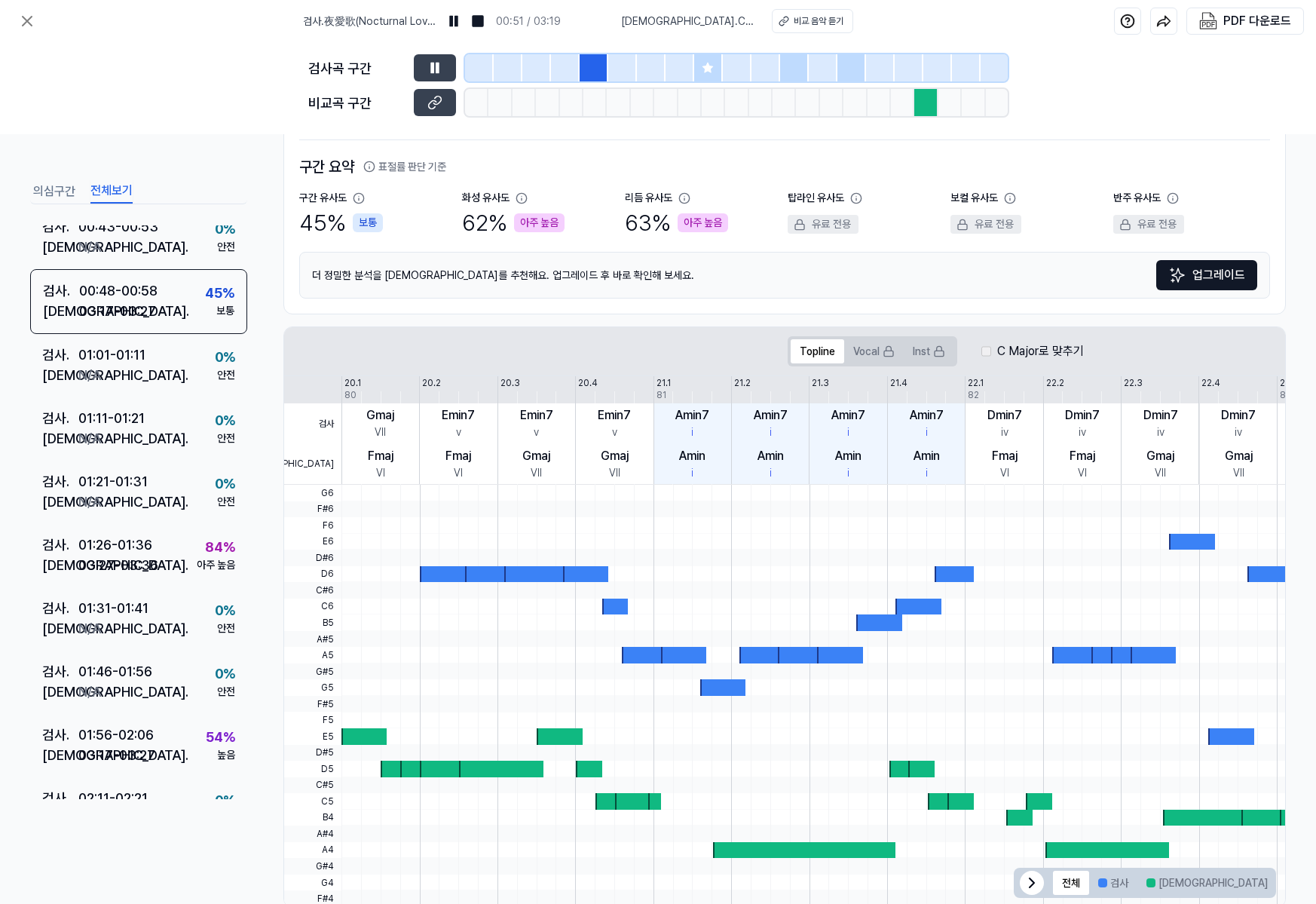
scroll to position [226, 0]
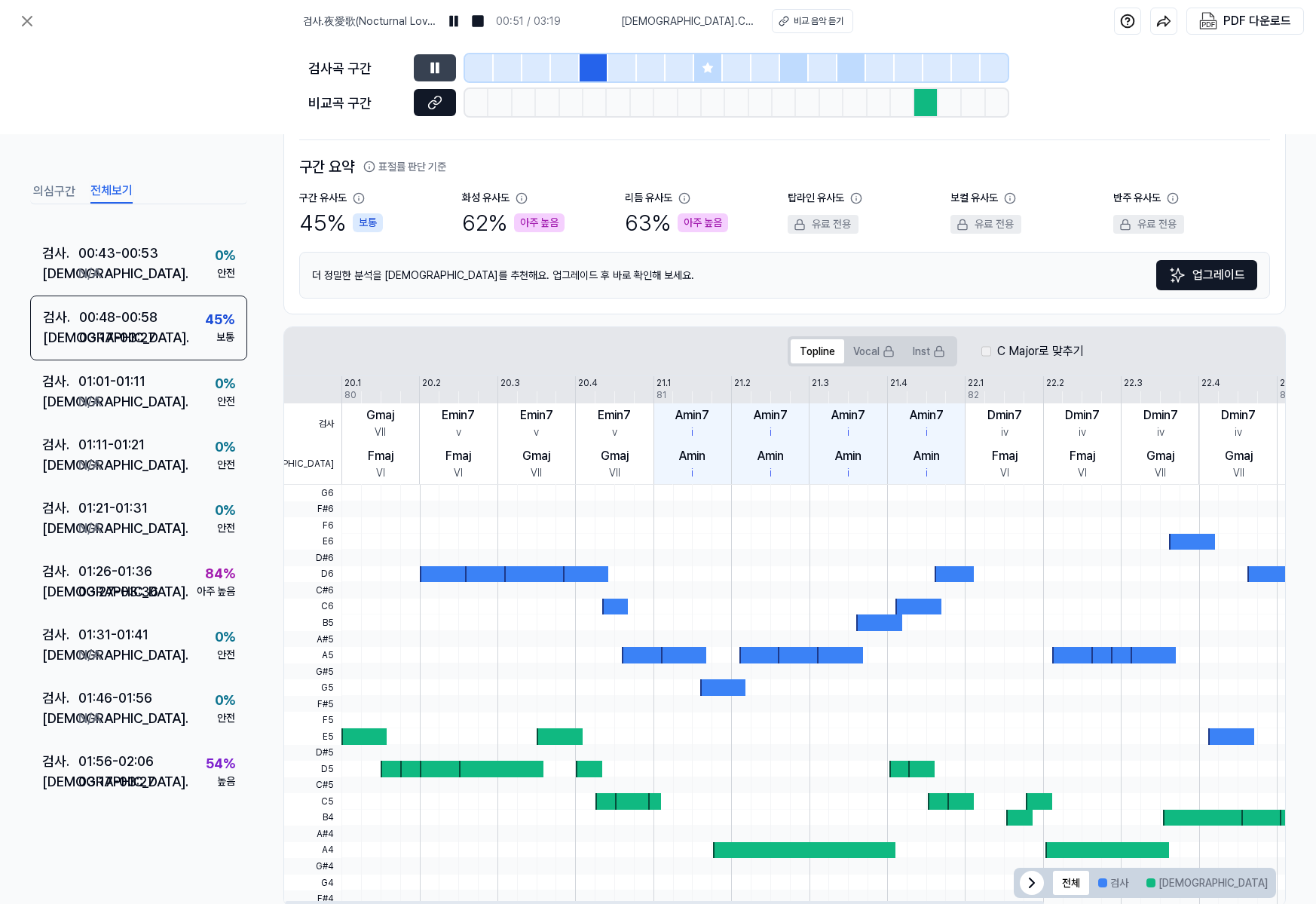
click at [436, 103] on icon at bounding box center [434, 102] width 15 height 15
click at [160, 584] on div "검사 . 01:26 - 01:36 비교 . 03:27 - 03:36 84 % 아주 높음" at bounding box center [138, 582] width 217 height 64
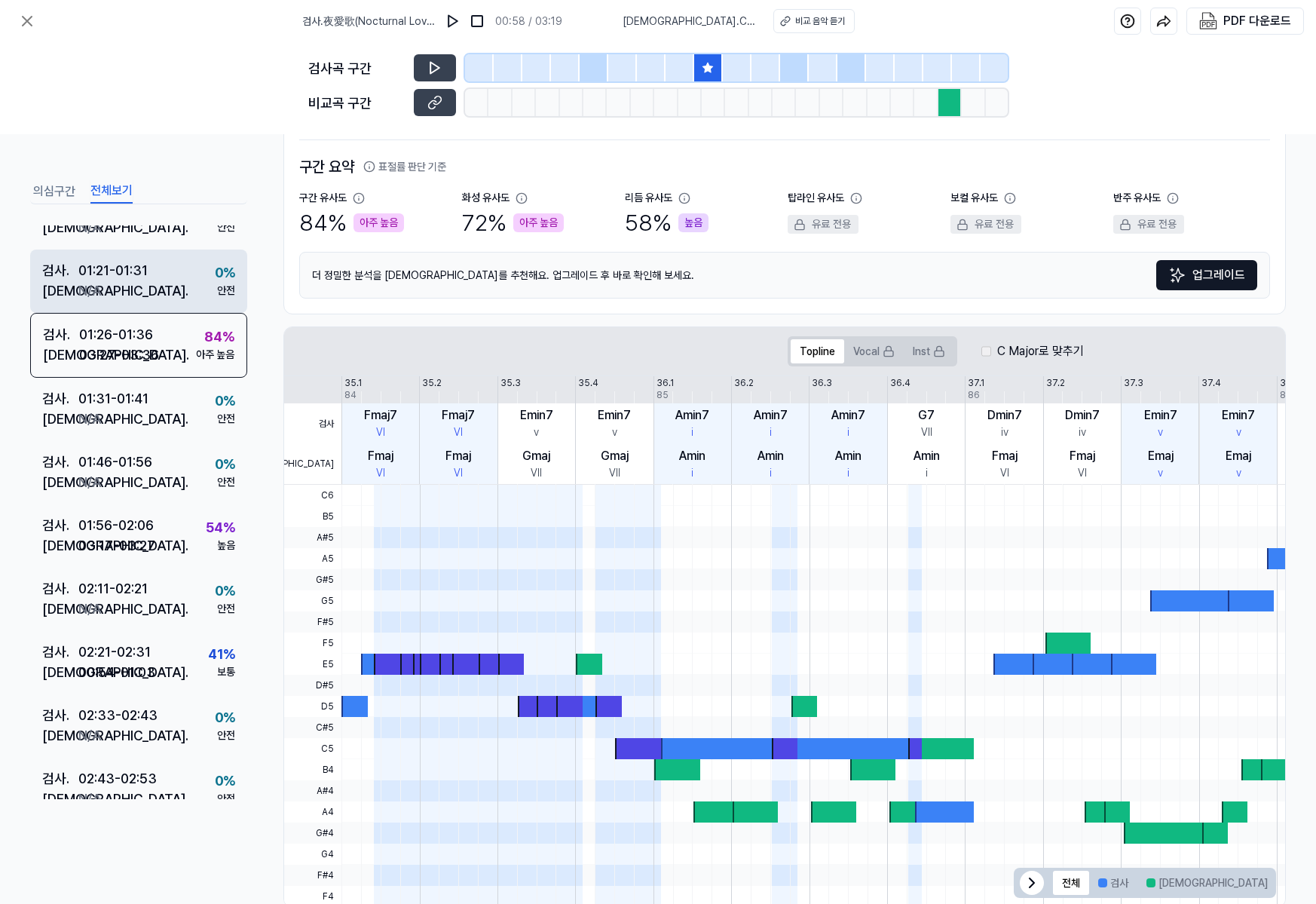
scroll to position [603, 0]
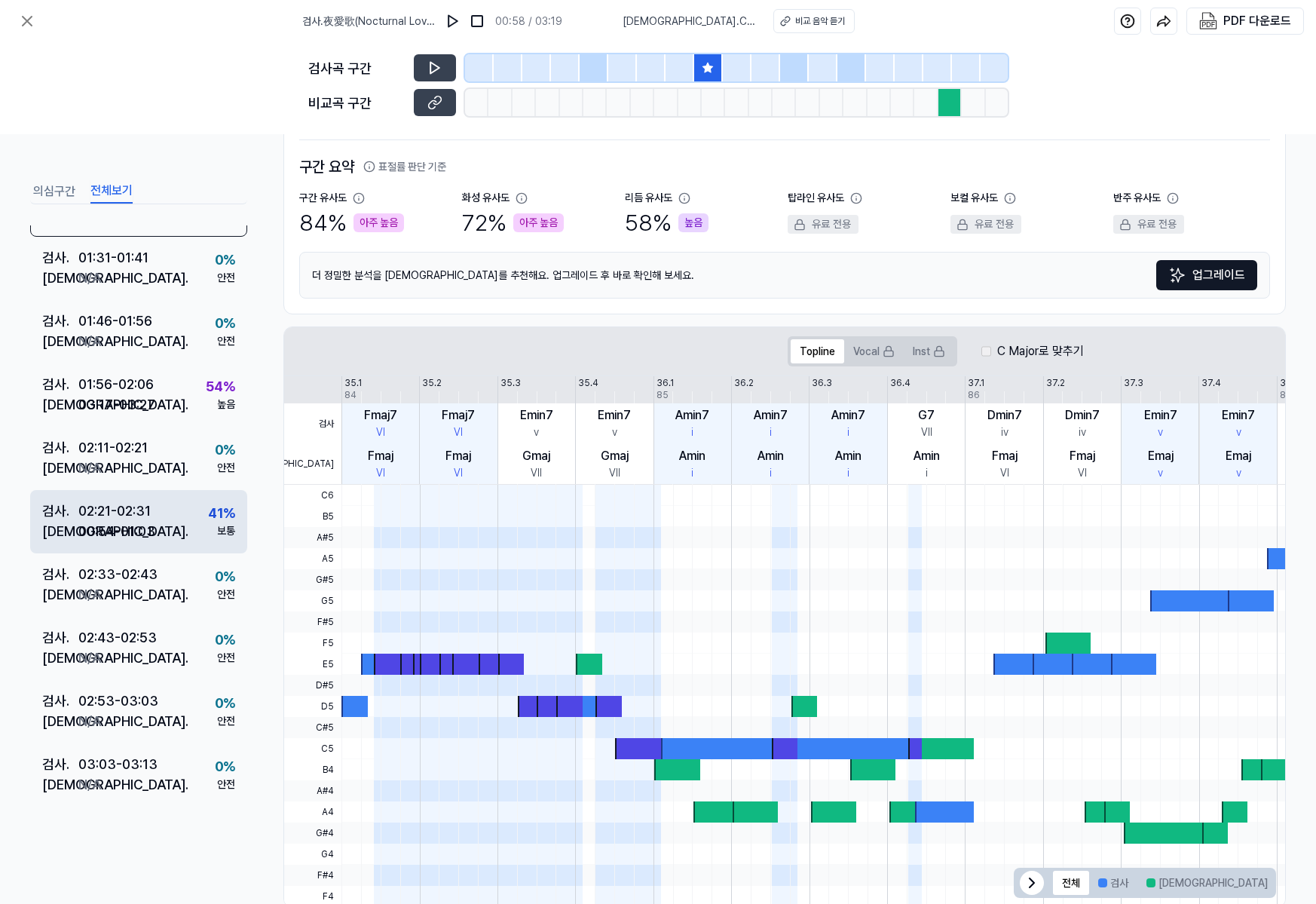
click at [101, 509] on div "02:21 - 02:31" at bounding box center [114, 511] width 73 height 20
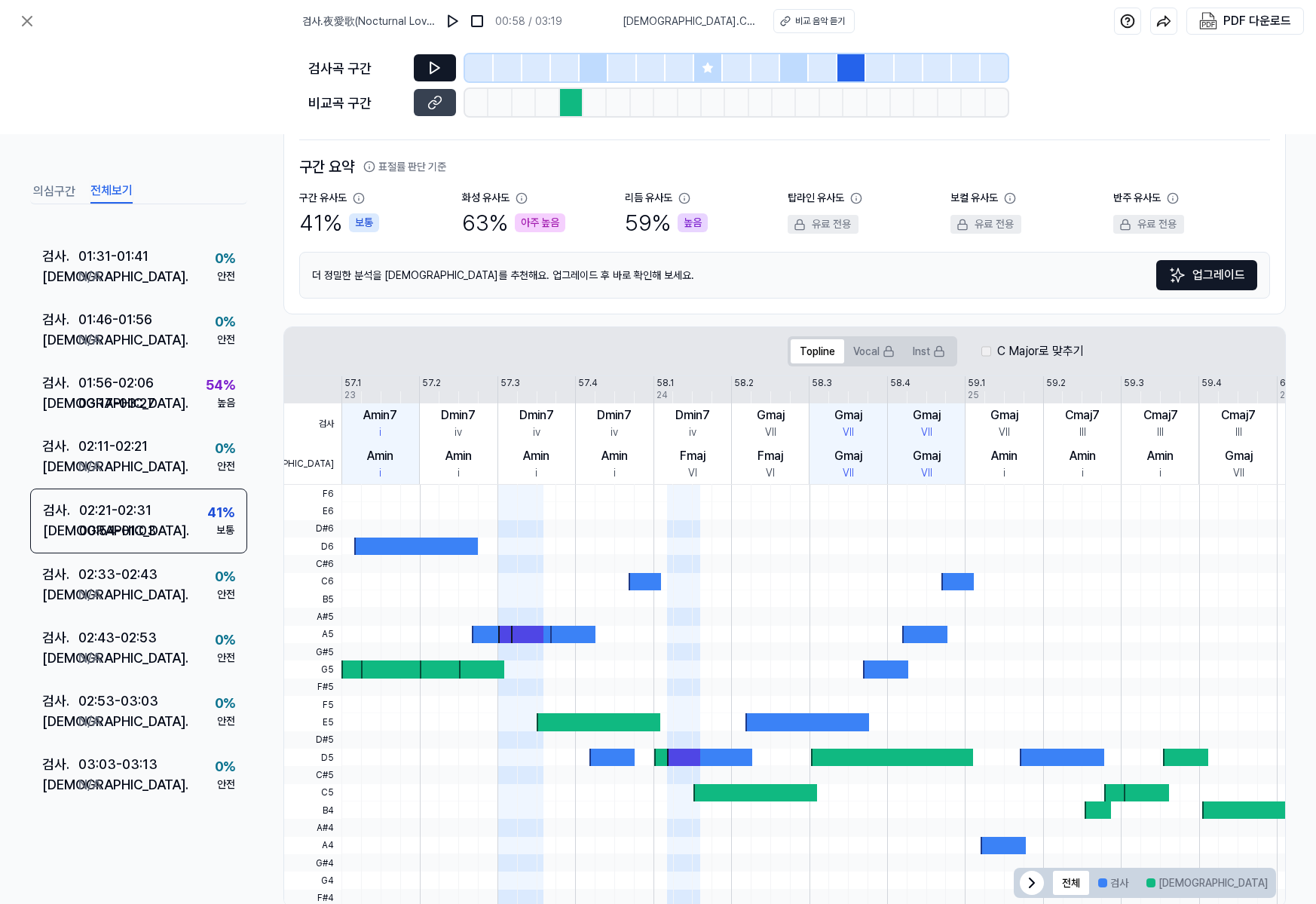
click at [416, 64] on button at bounding box center [435, 67] width 42 height 27
click at [438, 66] on icon at bounding box center [434, 68] width 15 height 15
click at [436, 107] on icon at bounding box center [434, 102] width 15 height 15
click at [435, 76] on button at bounding box center [435, 67] width 42 height 27
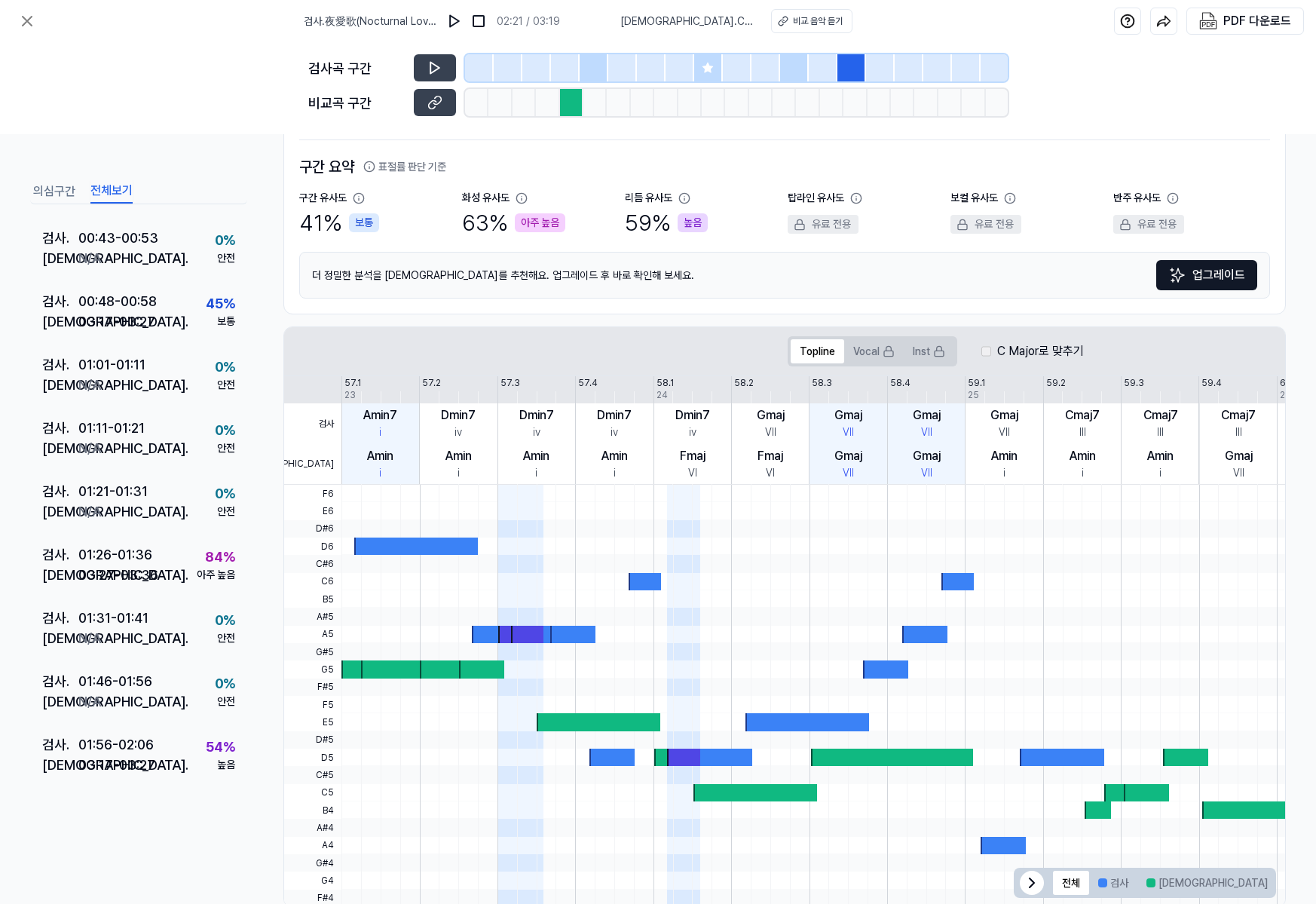
scroll to position [222, 0]
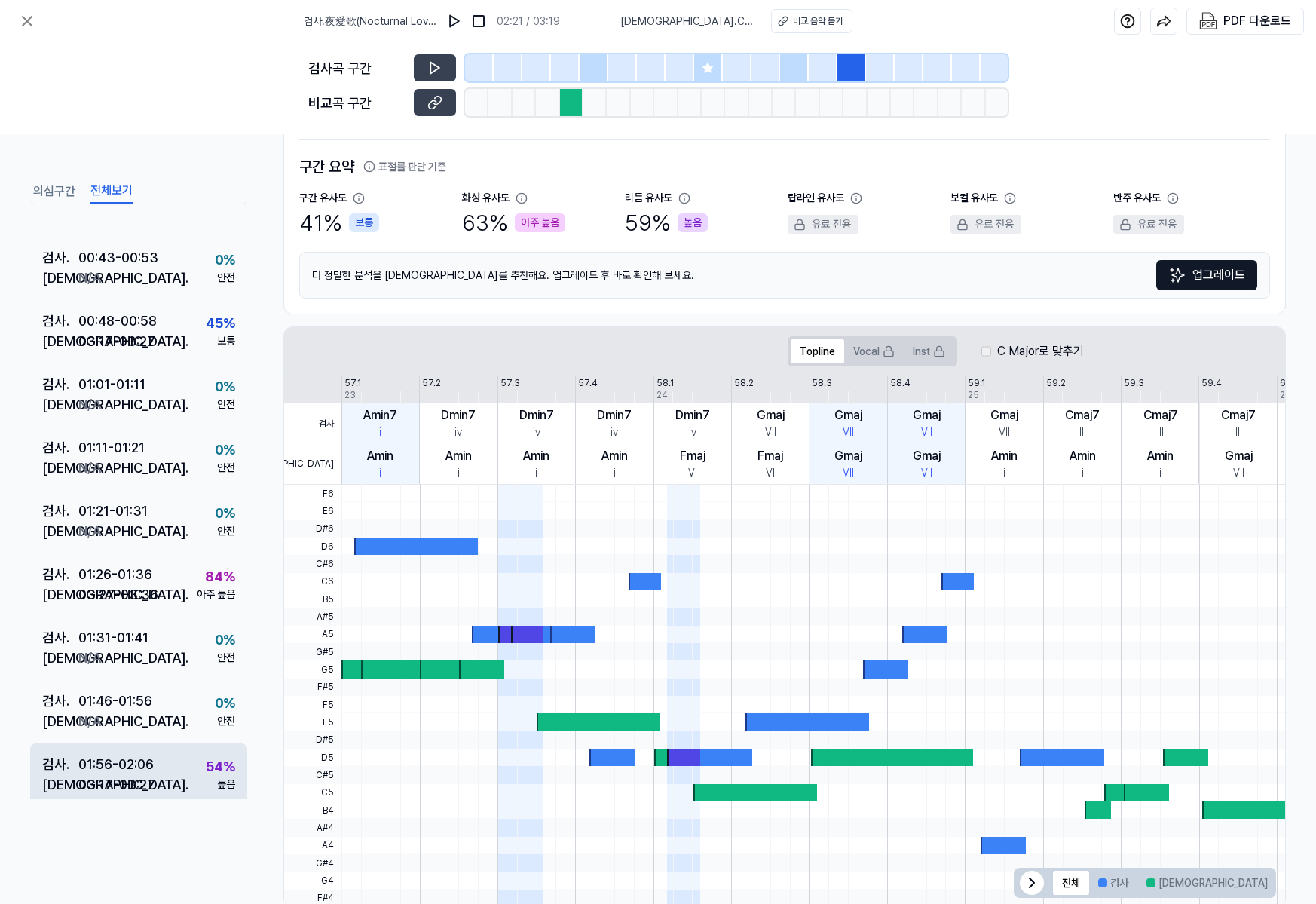
click at [159, 759] on div "검사 . 01:56 - 02:06 비교 . 03:17 - 03:27 54 % 높음" at bounding box center [138, 775] width 217 height 64
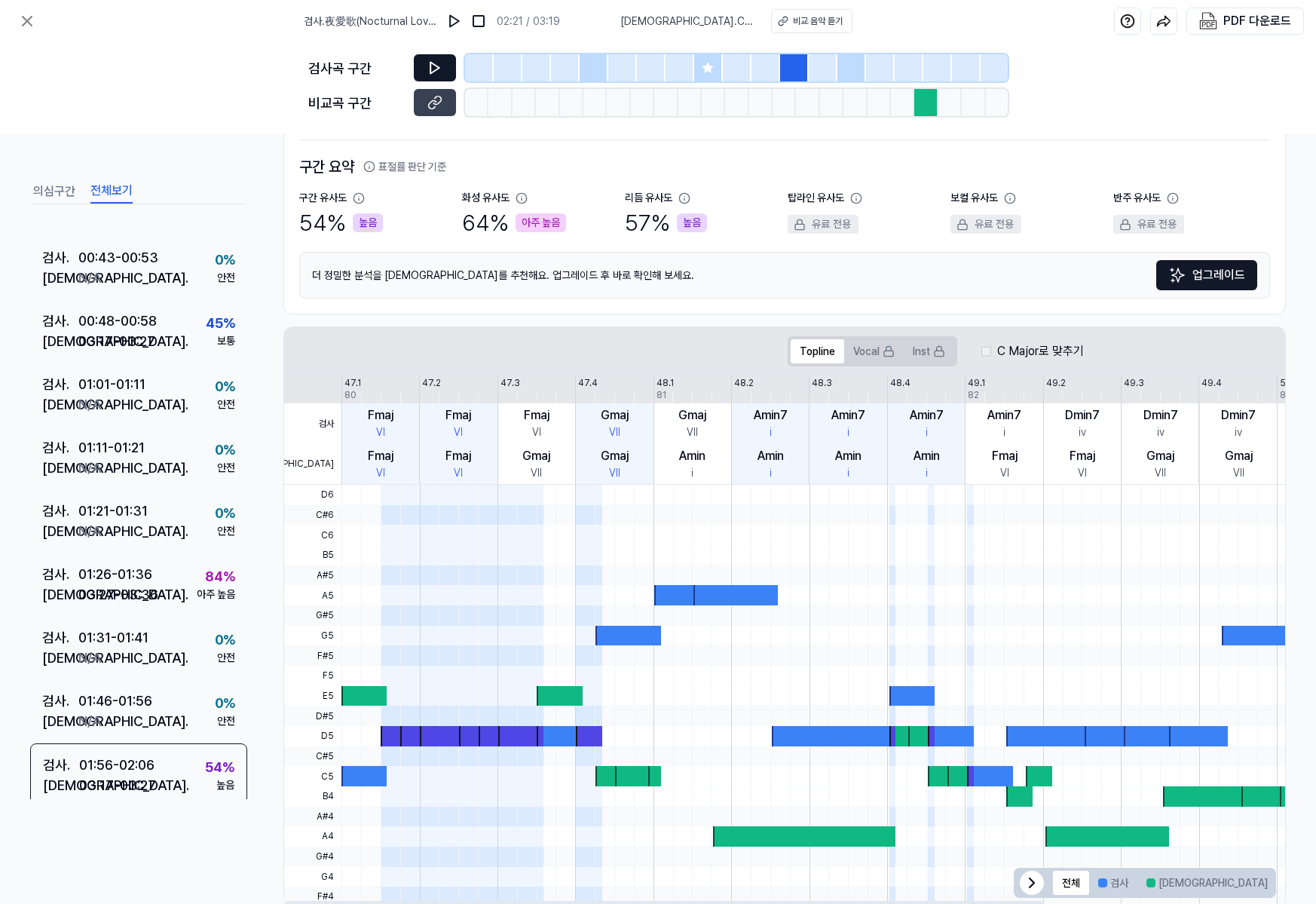
click at [447, 67] on button at bounding box center [435, 67] width 42 height 27
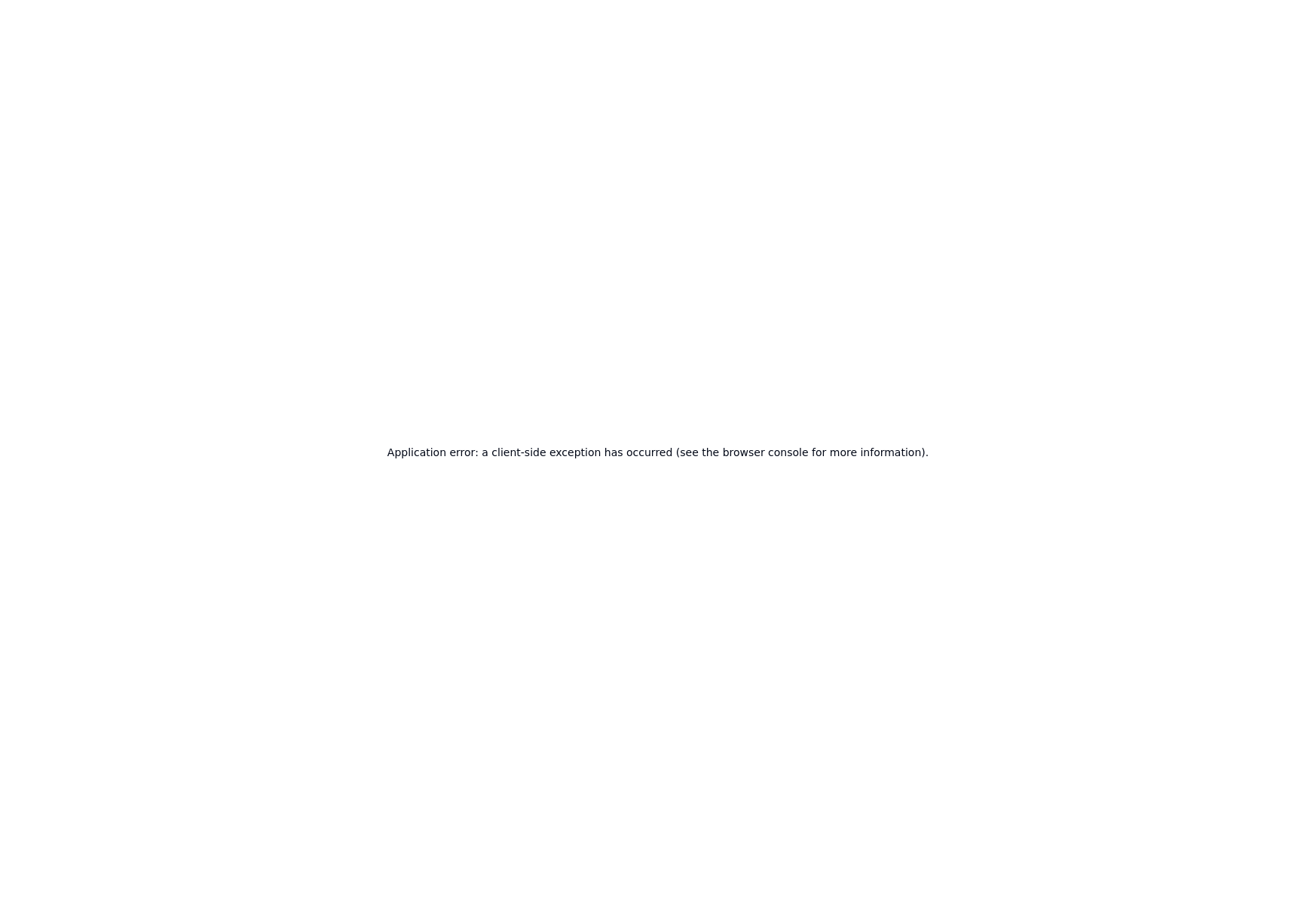
click at [891, 176] on div "Application error: a client-side exception has occurred (see the browser consol…" at bounding box center [658, 452] width 1316 height 904
